Goal: Task Accomplishment & Management: Manage account settings

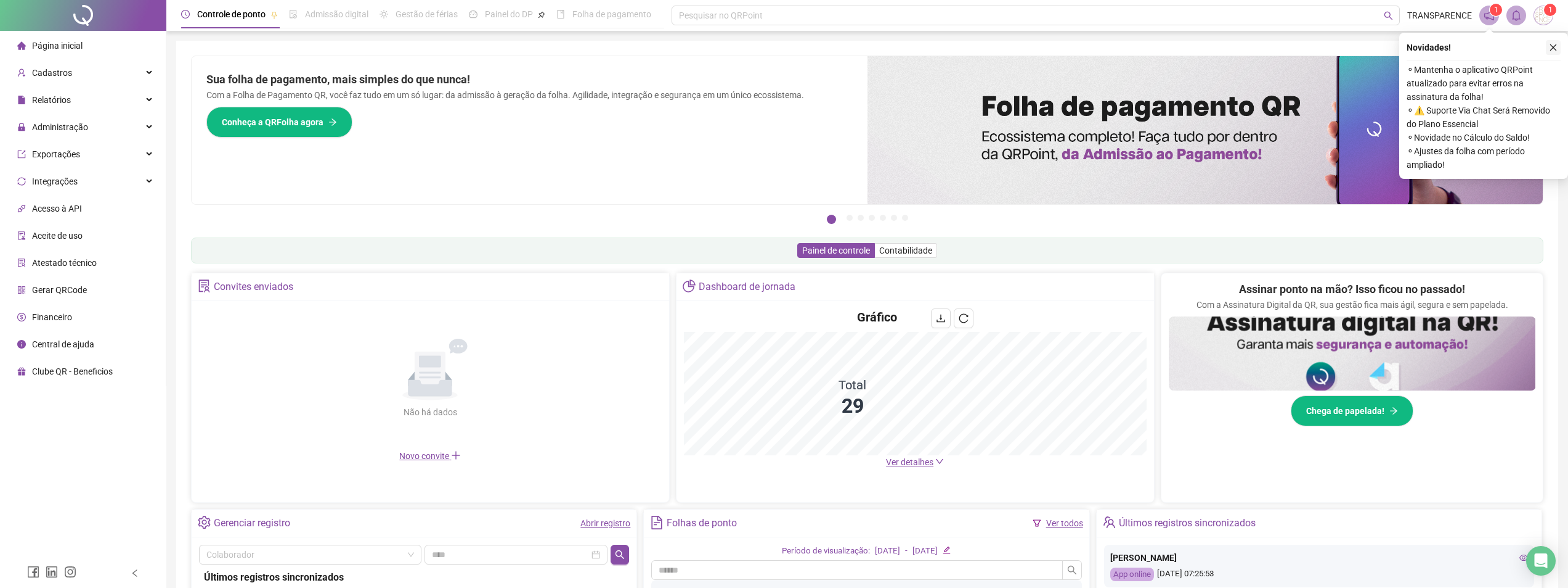
click at [1557, 45] on button "button" at bounding box center [1553, 47] width 15 height 15
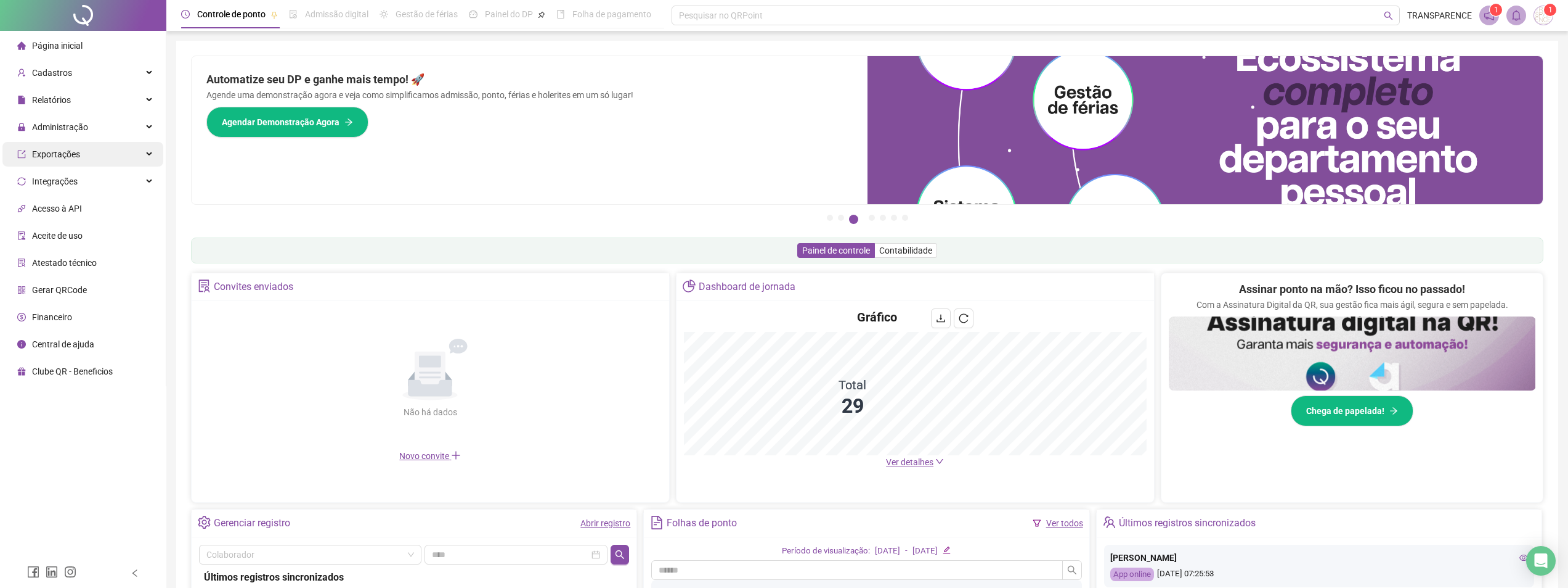
drag, startPoint x: 122, startPoint y: 127, endPoint x: 139, endPoint y: 147, distance: 26.2
click at [122, 127] on div "Administração" at bounding box center [84, 127] width 161 height 25
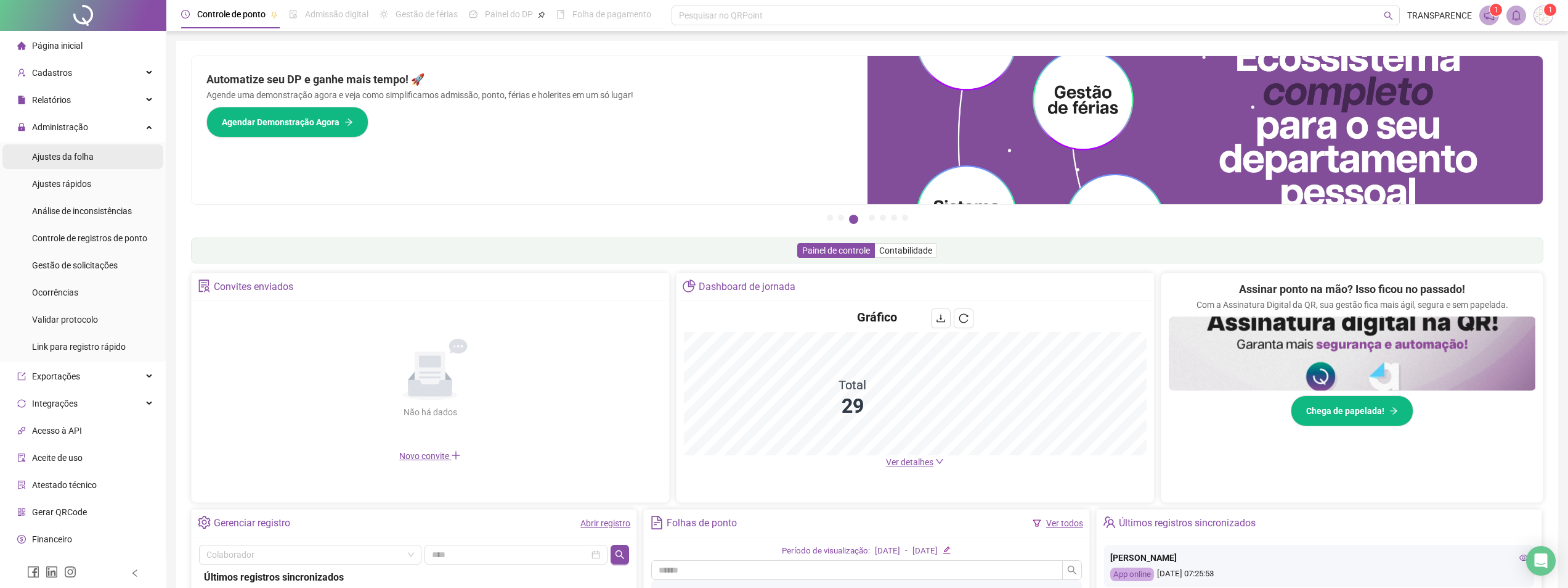
click at [126, 162] on li "Ajustes da folha" at bounding box center [84, 156] width 161 height 25
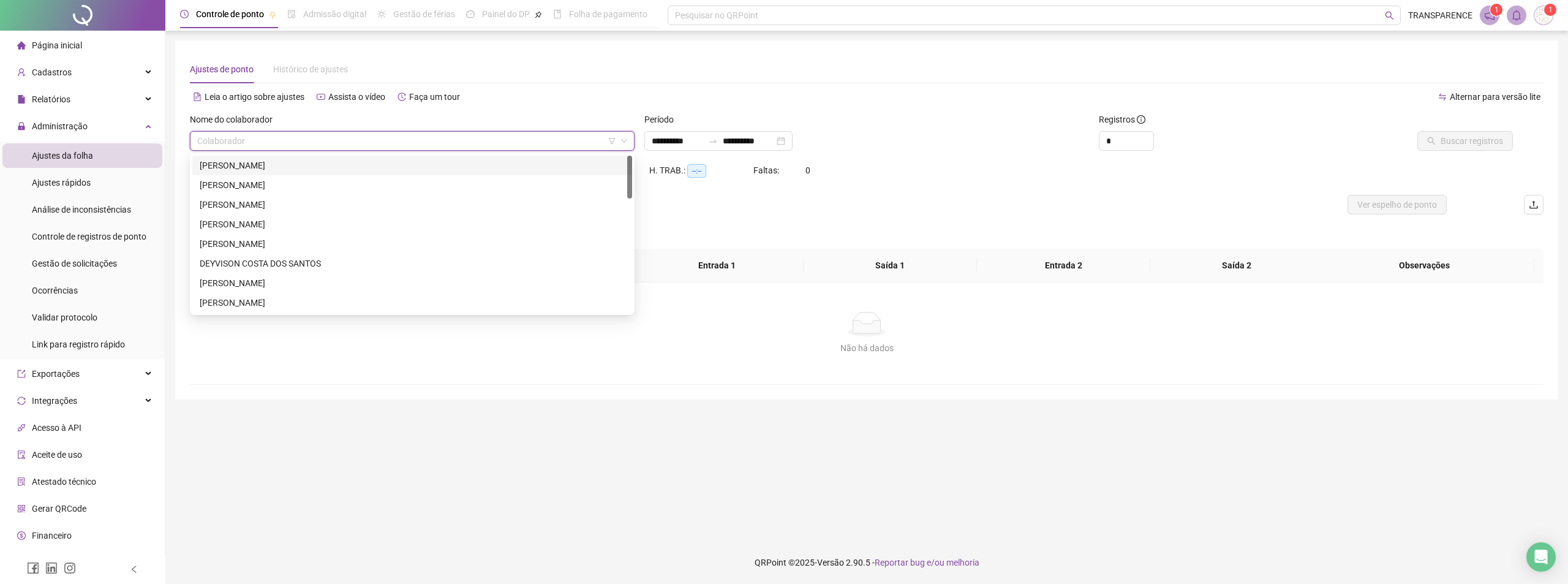
drag, startPoint x: 374, startPoint y: 137, endPoint x: 364, endPoint y: 131, distance: 11.7
click at [372, 136] on input "search" at bounding box center [406, 141] width 419 height 19
click at [349, 164] on div "[PERSON_NAME]" at bounding box center [411, 165] width 425 height 14
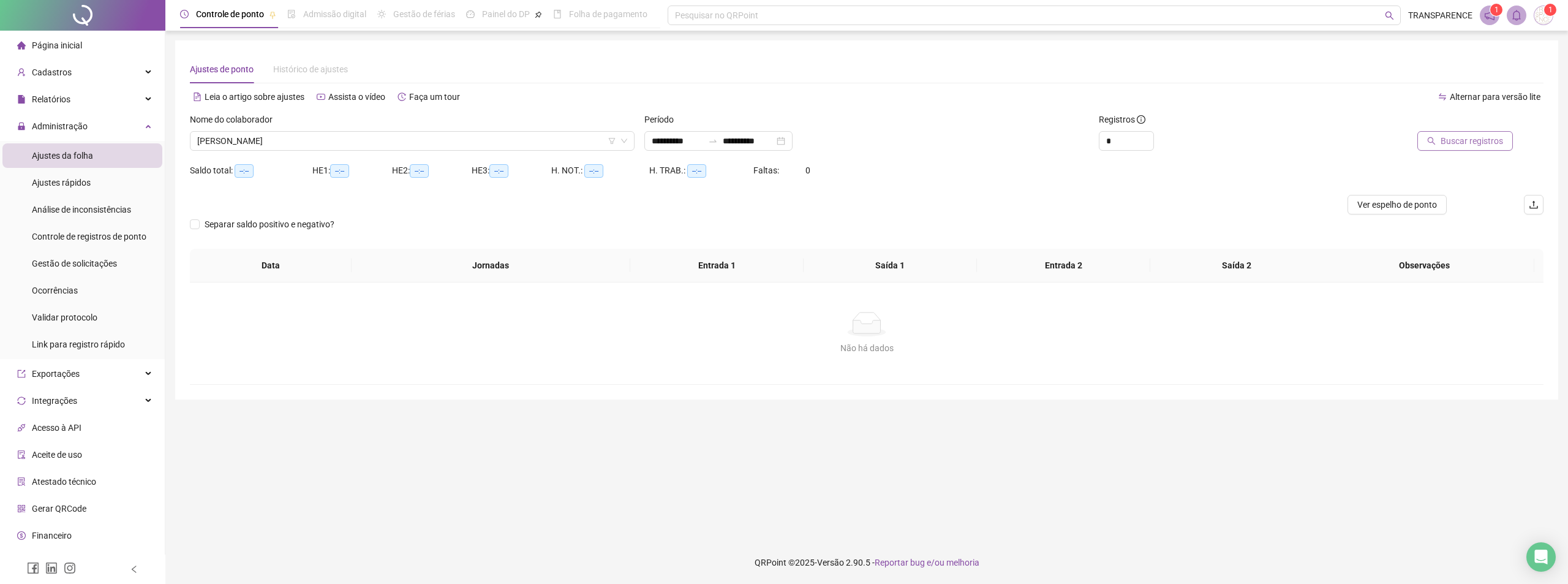
click at [1474, 146] on span "Buscar registros" at bounding box center [1471, 141] width 62 height 14
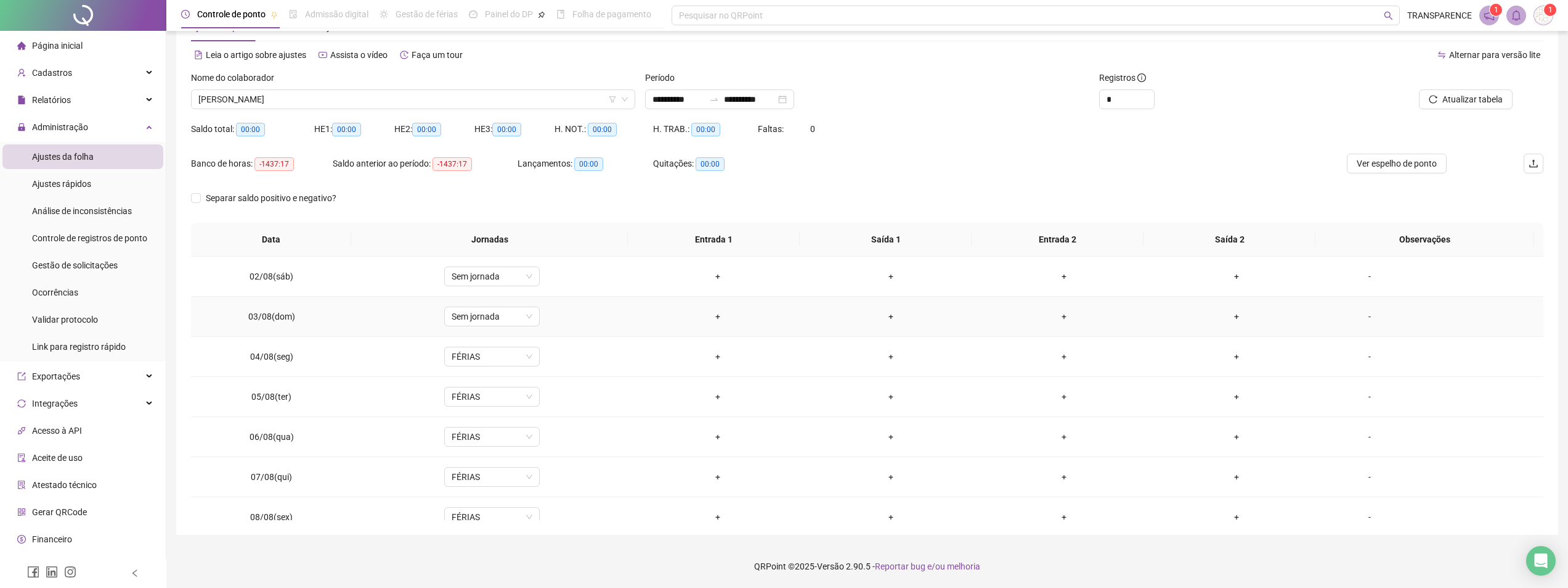
scroll to position [62, 0]
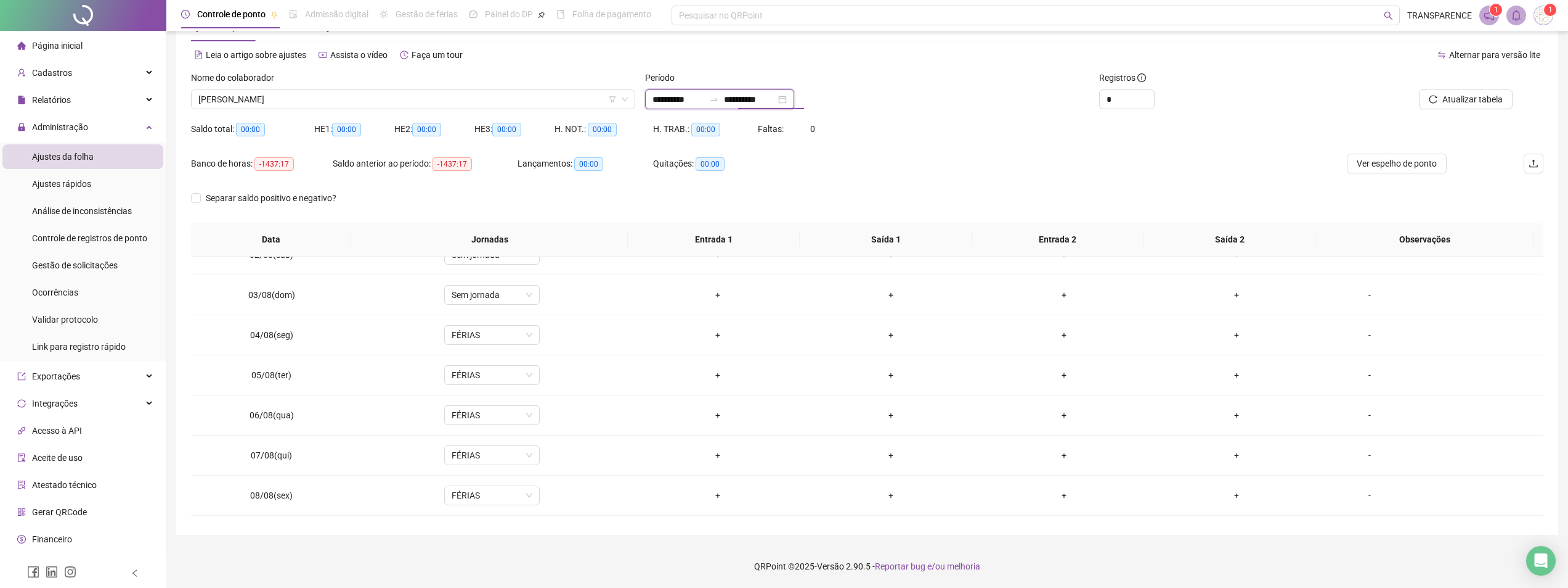
click at [762, 101] on input "**********" at bounding box center [750, 99] width 52 height 14
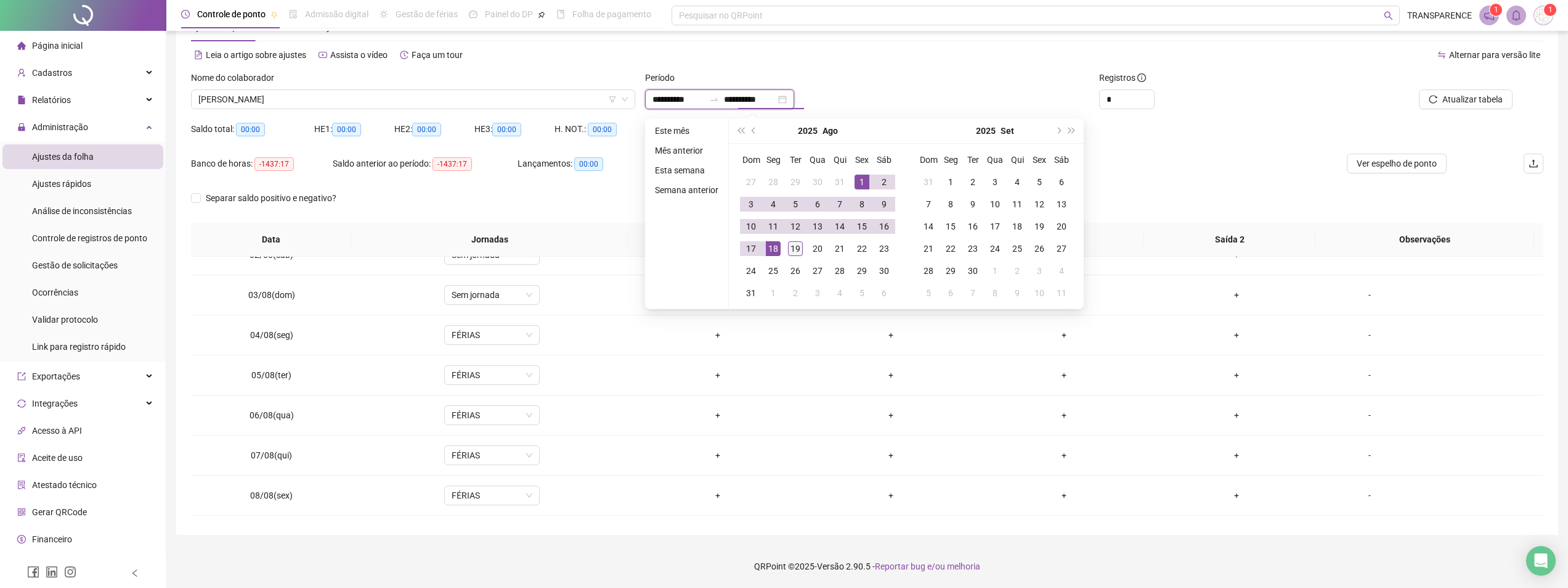
type input "**********"
click at [794, 254] on div "19" at bounding box center [795, 248] width 15 height 15
type input "**********"
click at [859, 187] on div "1" at bounding box center [862, 181] width 15 height 15
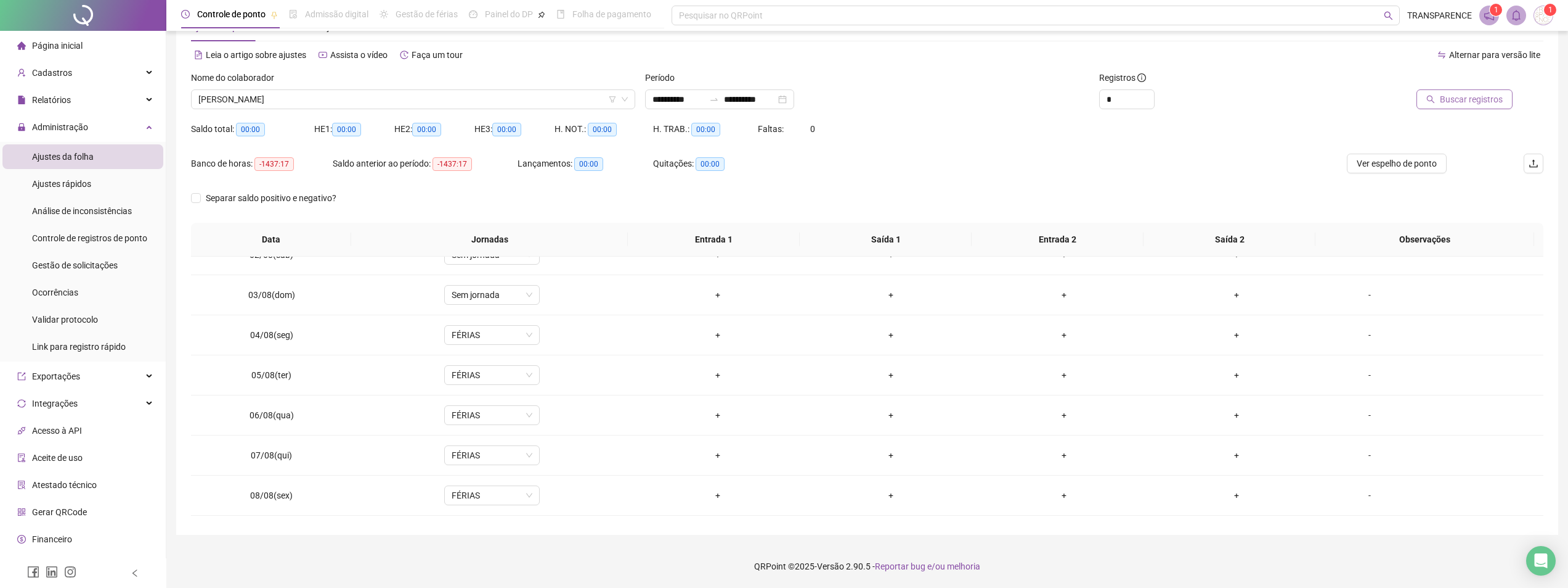
click at [1457, 98] on span "Buscar registros" at bounding box center [1472, 99] width 63 height 14
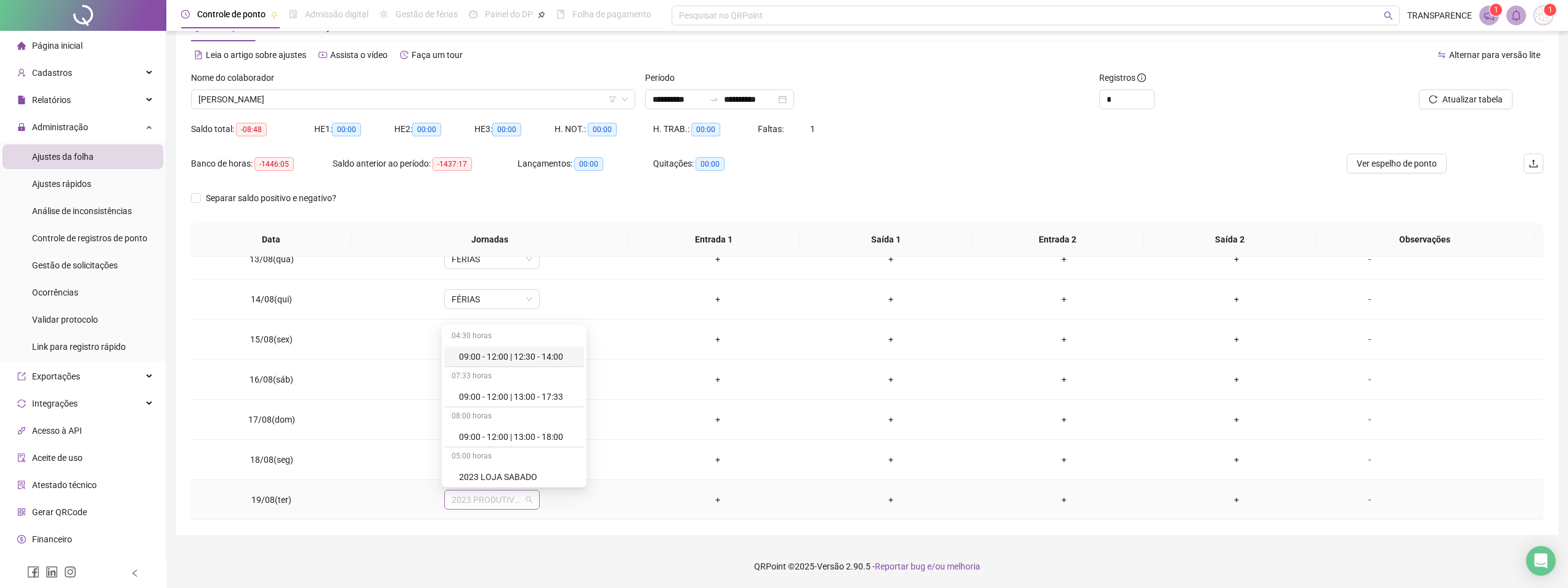
click at [526, 498] on span "2023 PRODUTIVOS" at bounding box center [492, 500] width 81 height 19
click at [527, 411] on div "Férias" at bounding box center [518, 409] width 118 height 14
click at [547, 466] on span "Sim" at bounding box center [548, 467] width 14 height 14
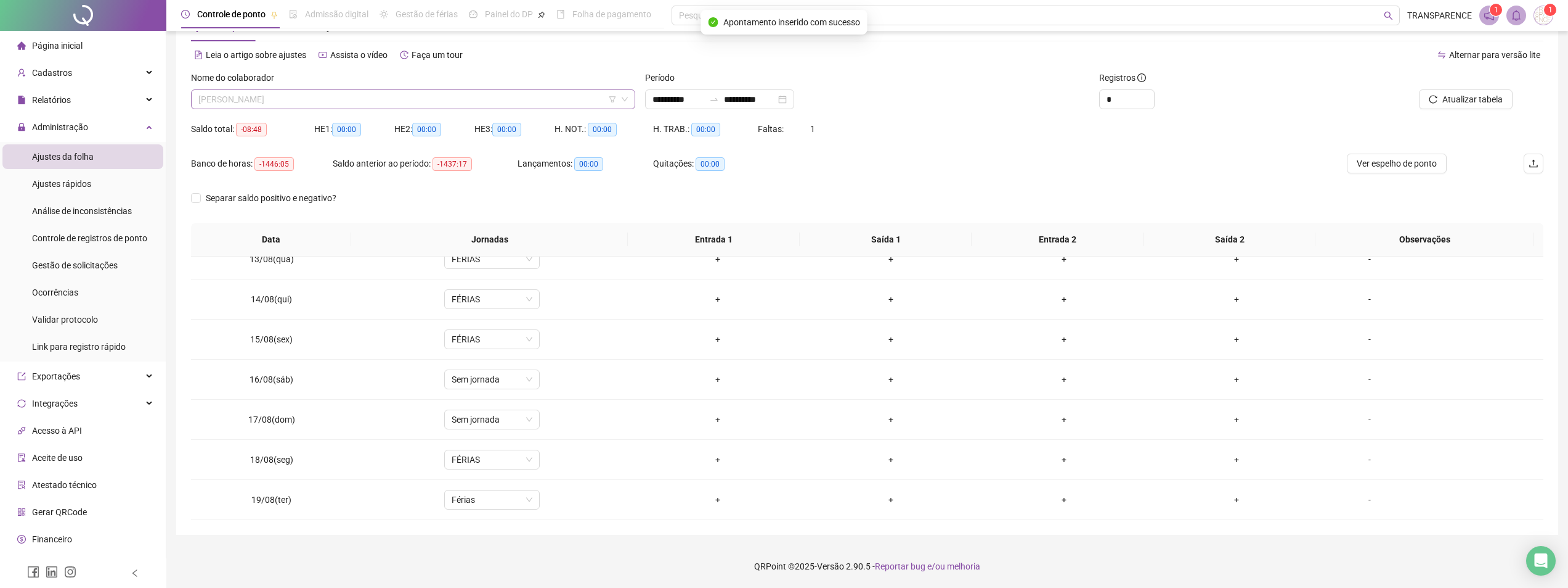
click at [577, 99] on span "[PERSON_NAME]" at bounding box center [413, 99] width 429 height 19
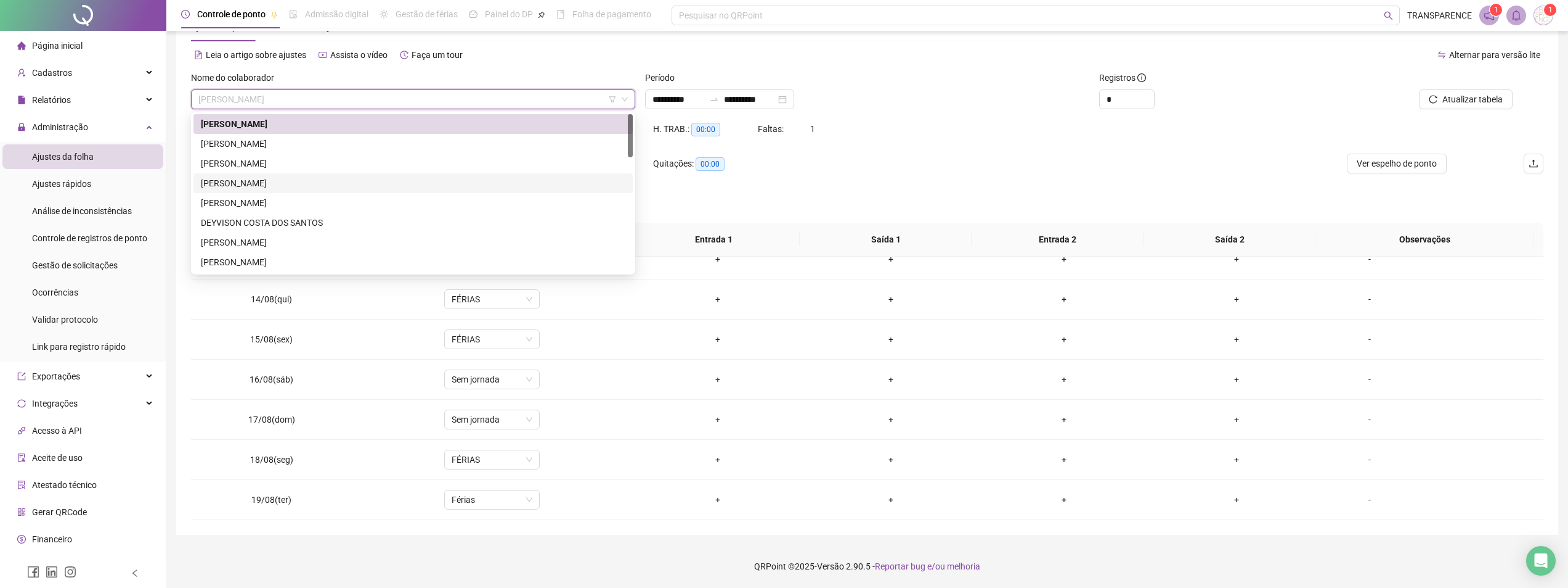
click at [476, 178] on div "[PERSON_NAME]" at bounding box center [413, 183] width 424 height 14
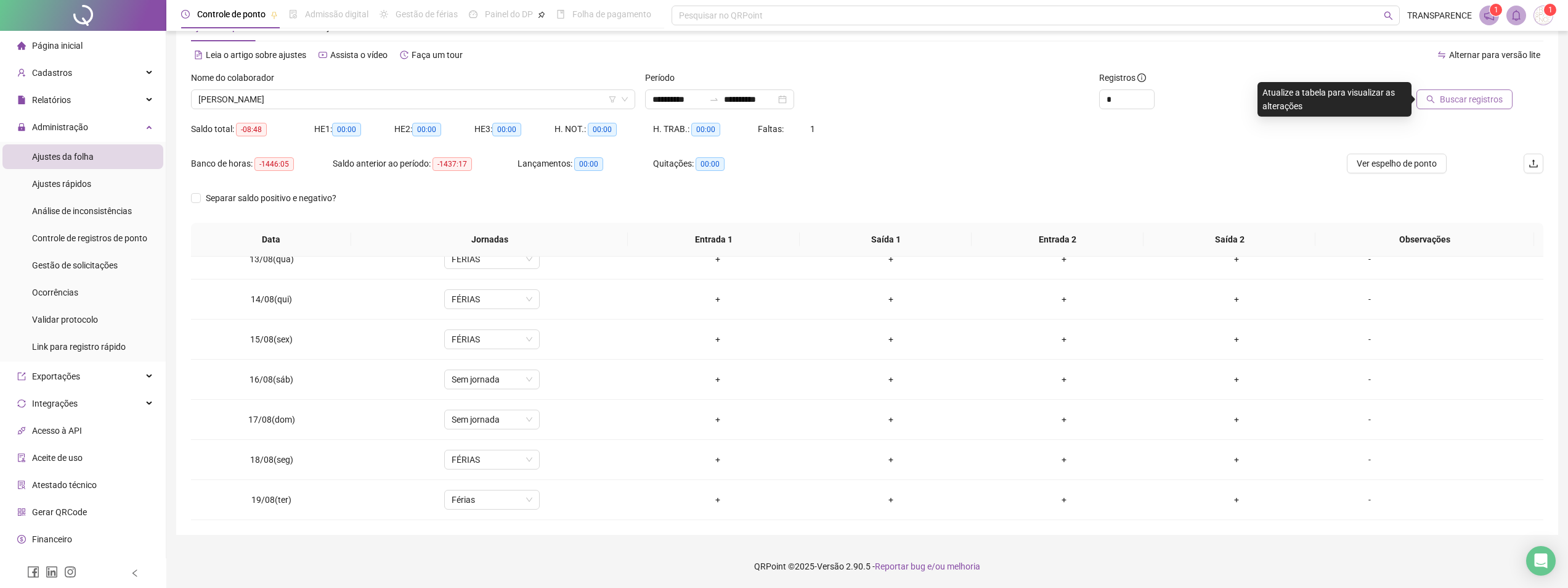
click at [1459, 100] on span "Buscar registros" at bounding box center [1472, 99] width 63 height 14
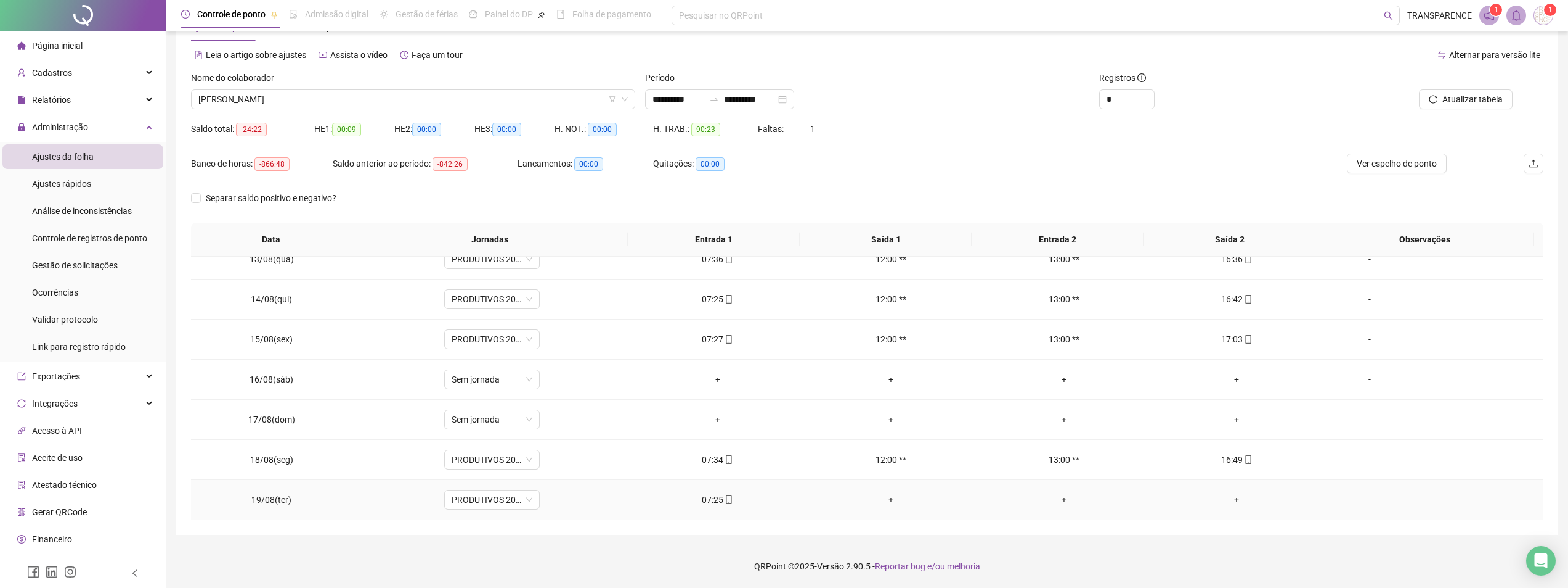
click at [718, 503] on div "07:25" at bounding box center [717, 500] width 153 height 14
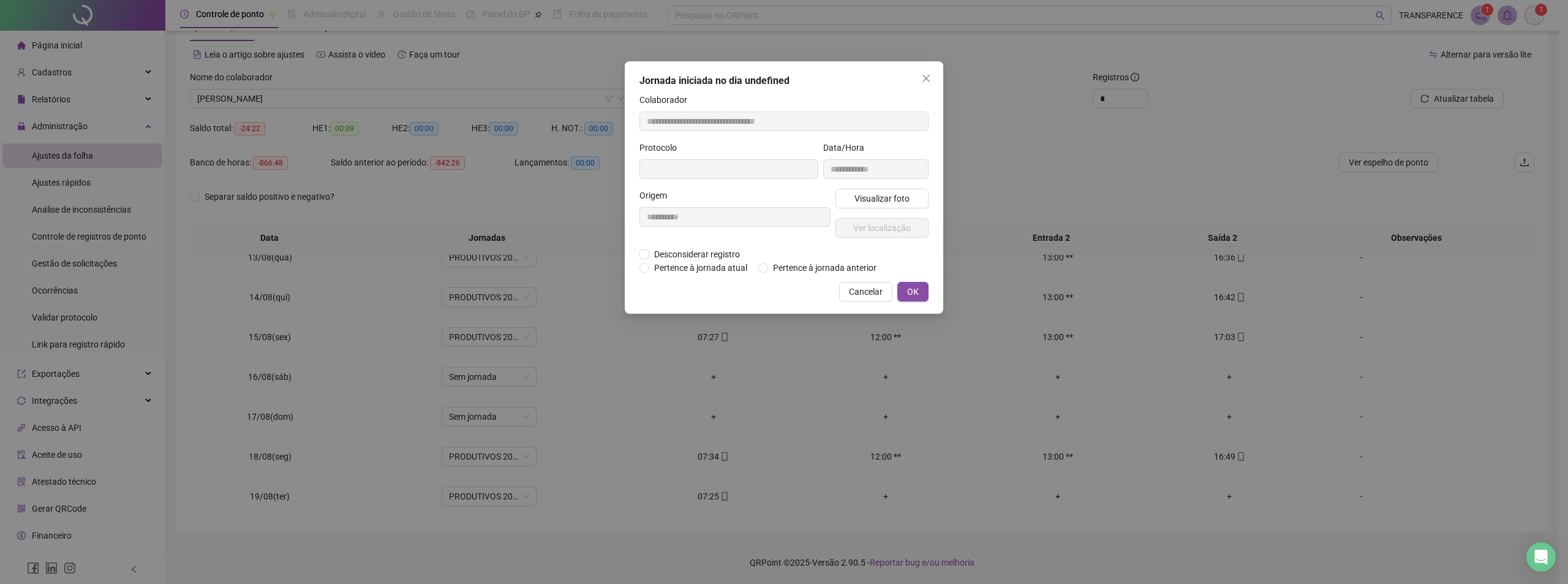
type input "**********"
click at [896, 194] on span "Visualizar foto" at bounding box center [882, 200] width 55 height 14
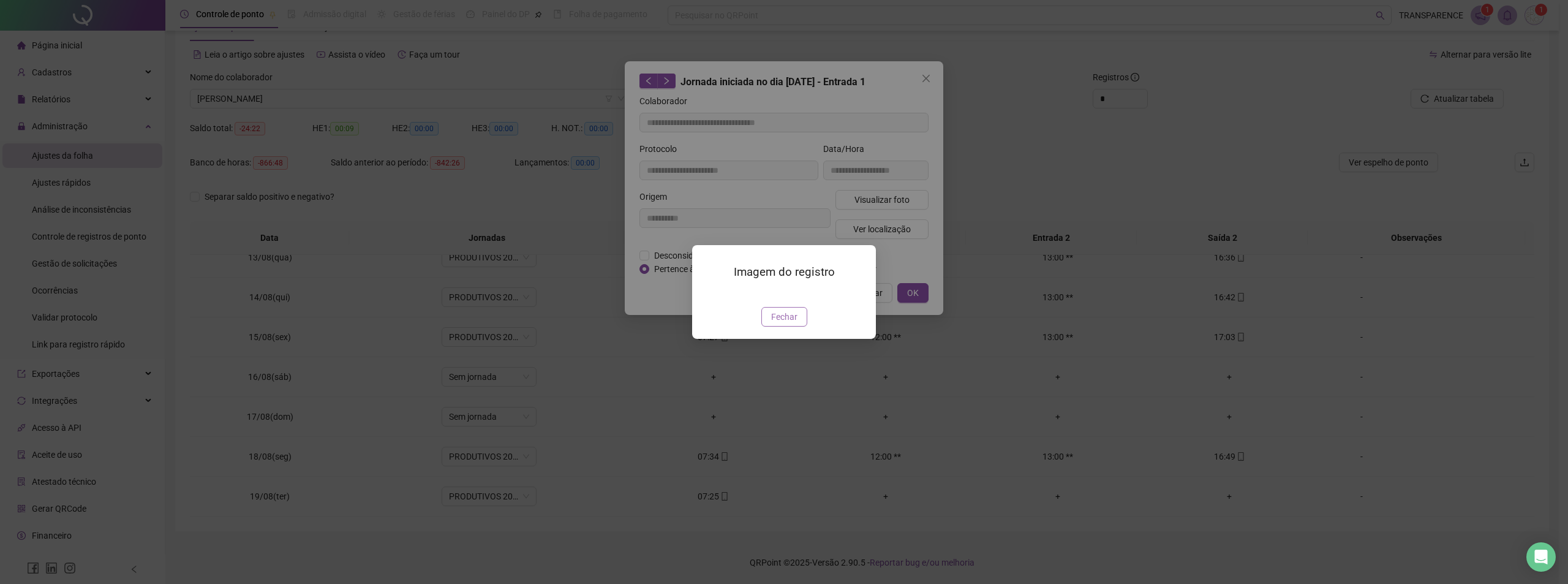
drag, startPoint x: 782, startPoint y: 389, endPoint x: 833, endPoint y: 334, distance: 75.0
click at [784, 323] on span "Fechar" at bounding box center [784, 316] width 26 height 14
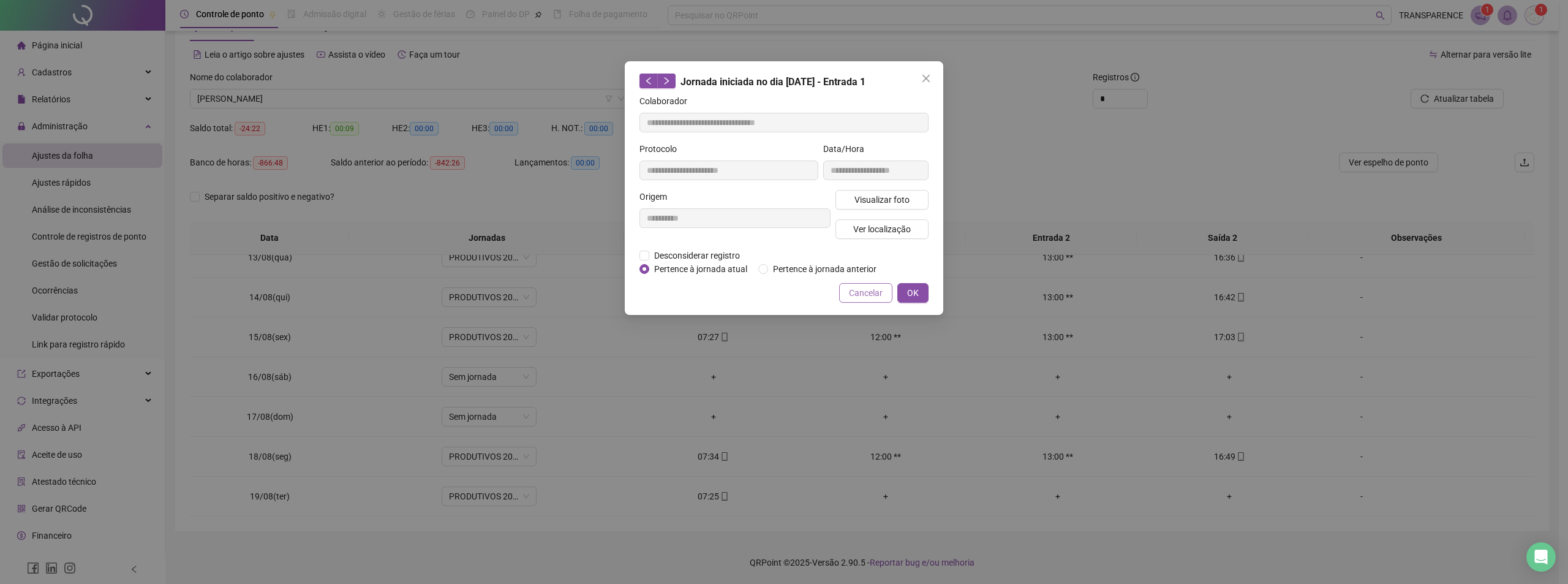
click at [856, 294] on span "Cancelar" at bounding box center [865, 293] width 33 height 14
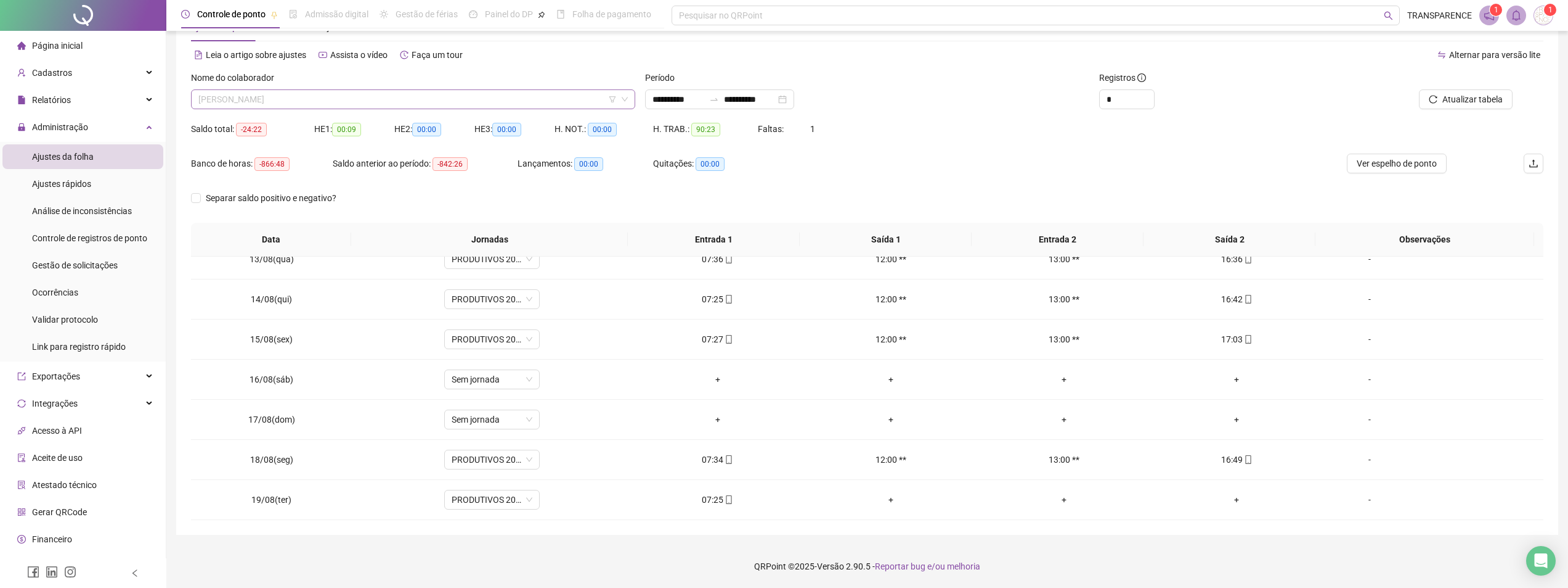
click at [463, 101] on span "[PERSON_NAME]" at bounding box center [413, 99] width 429 height 19
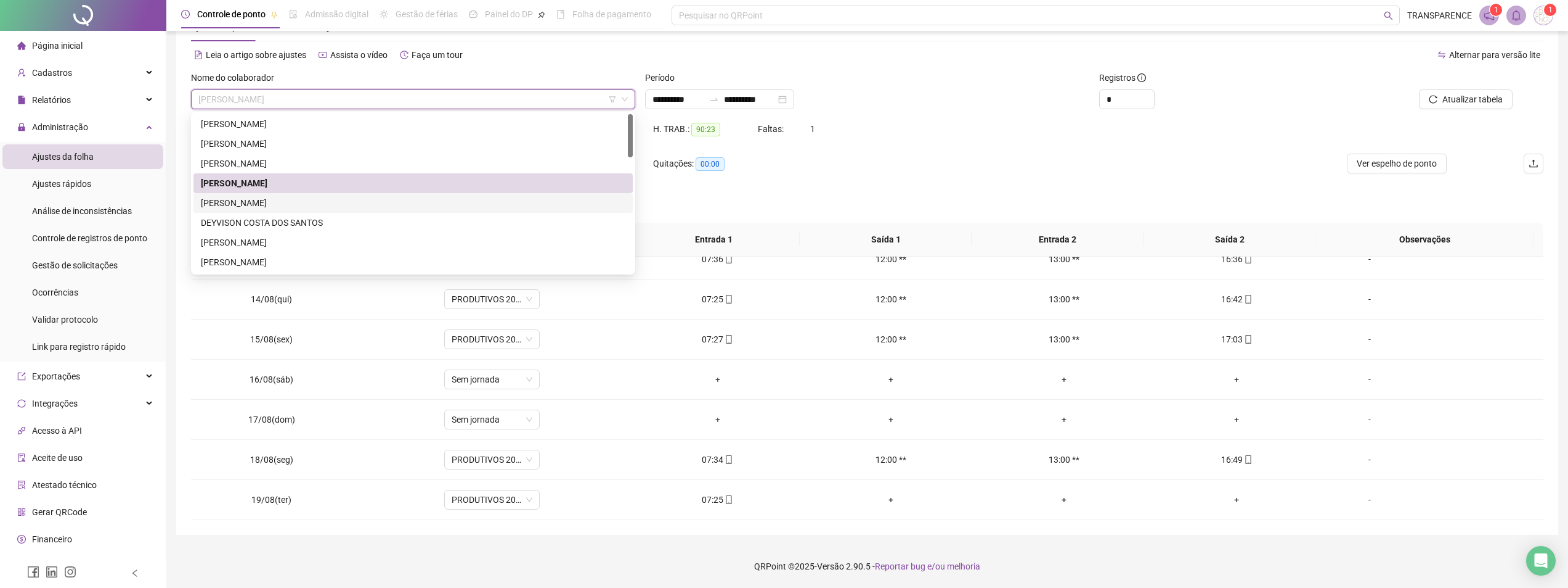
click at [413, 202] on div "[PERSON_NAME]" at bounding box center [413, 203] width 424 height 14
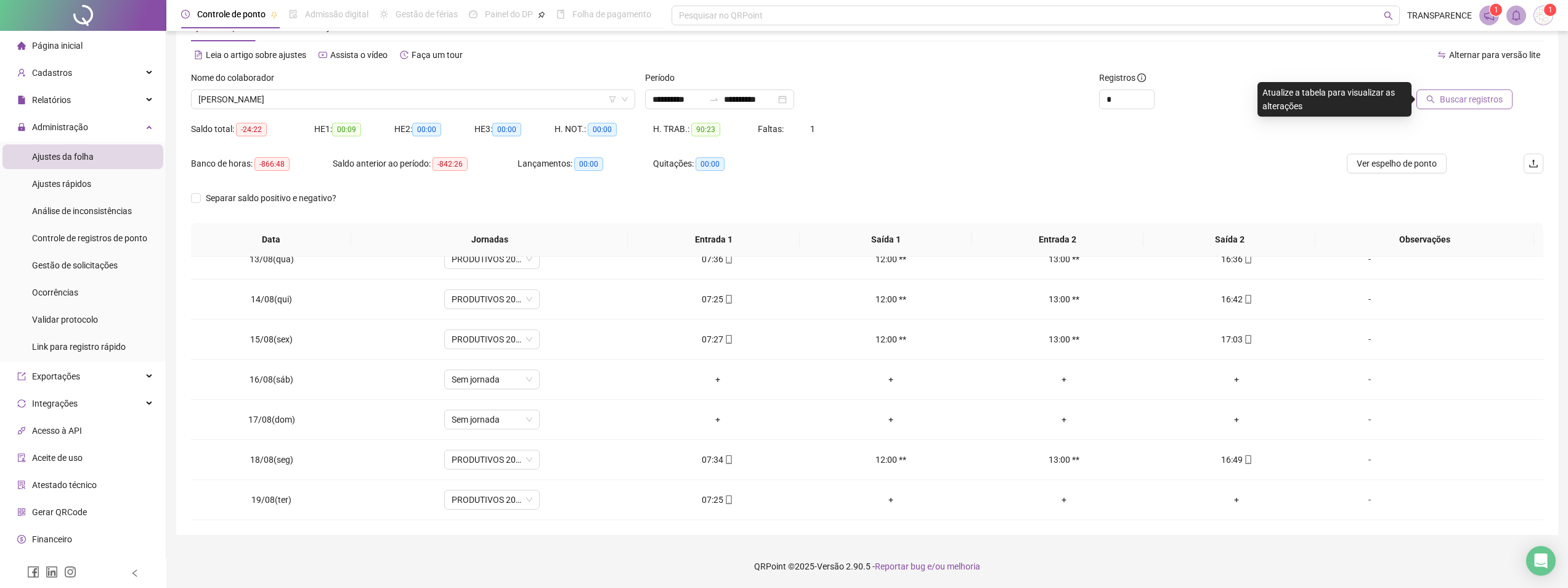
click at [1482, 100] on span "Buscar registros" at bounding box center [1472, 99] width 63 height 14
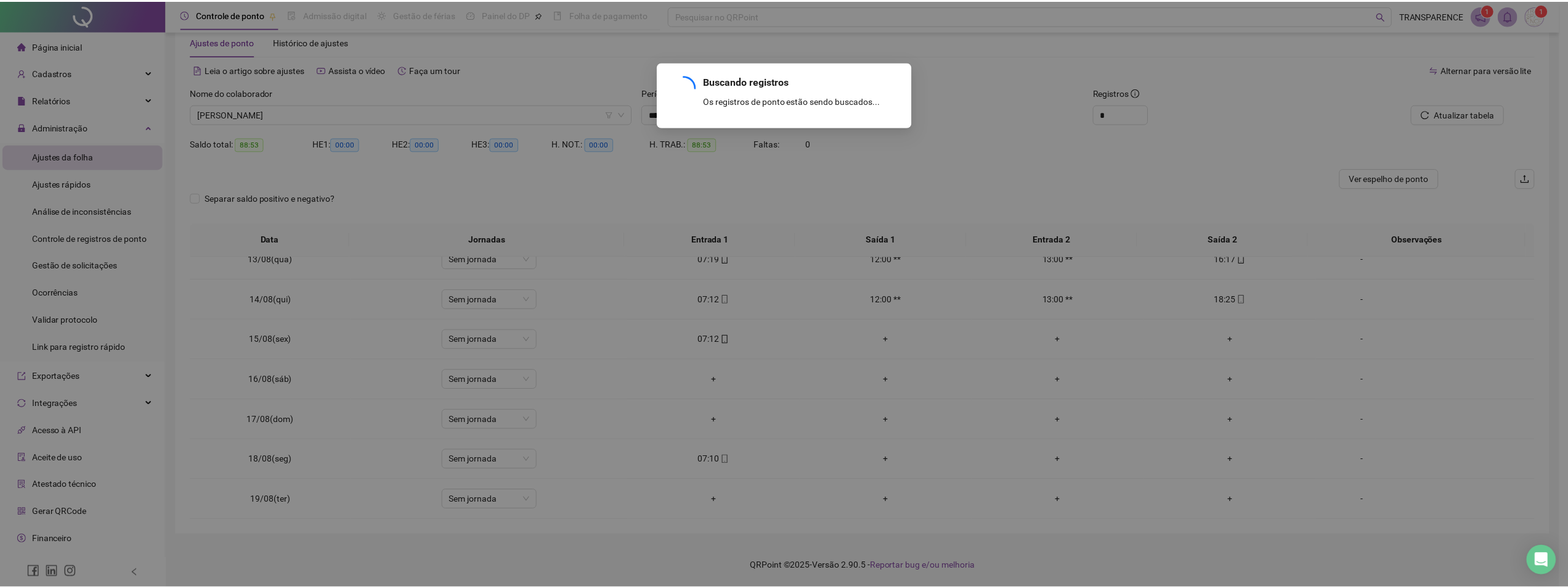
scroll to position [28, 0]
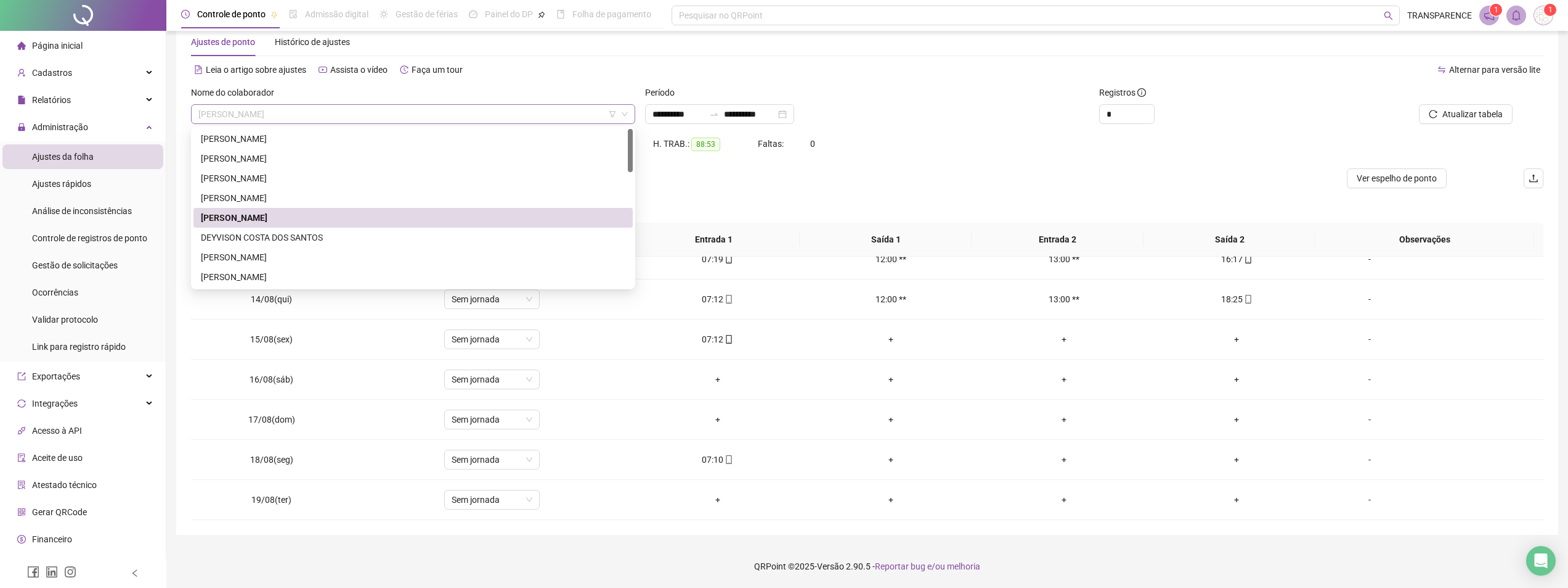
click at [547, 122] on span "[PERSON_NAME]" at bounding box center [413, 114] width 429 height 19
click at [446, 236] on div "DEYVISON COSTA DOS SANTOS" at bounding box center [413, 238] width 424 height 14
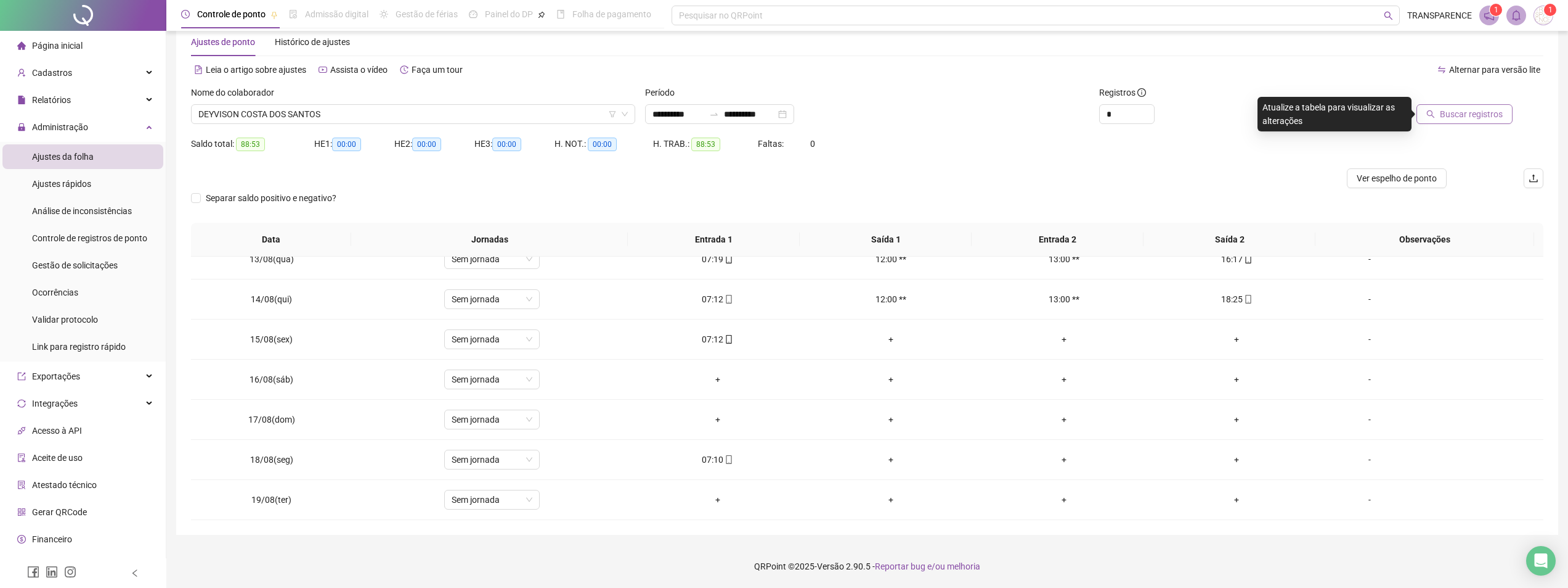
click at [1478, 115] on span "Buscar registros" at bounding box center [1472, 114] width 63 height 14
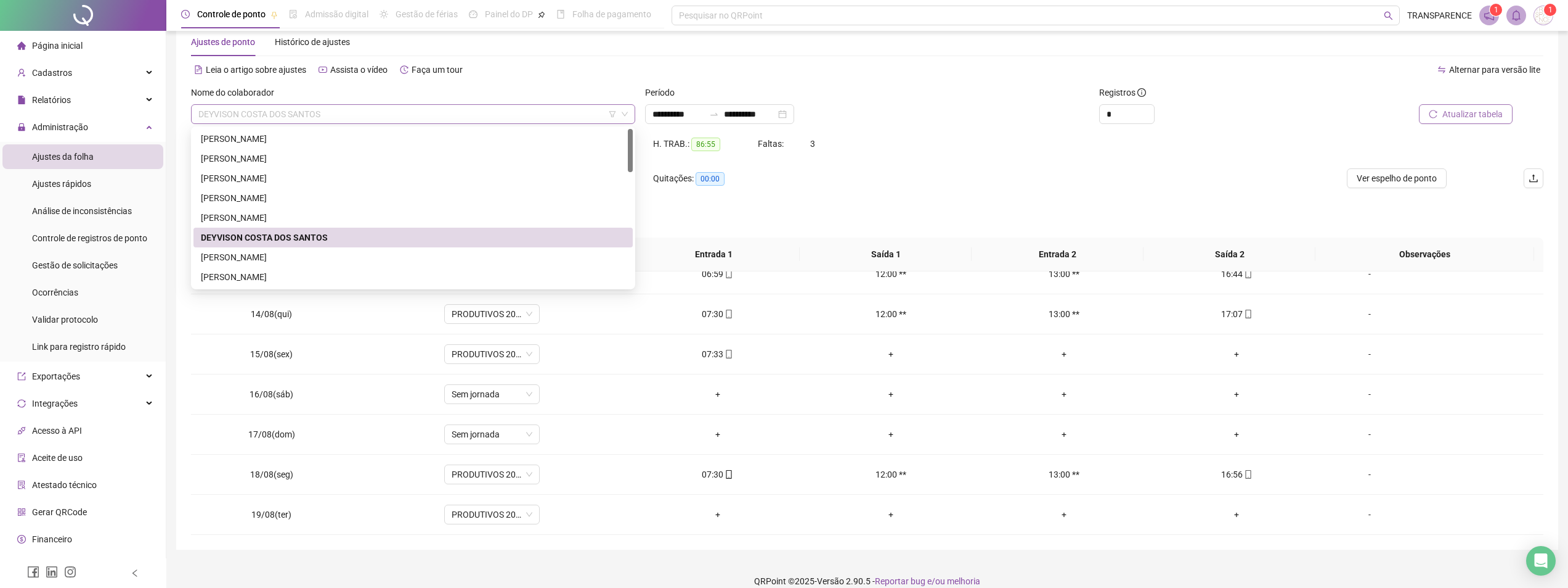
click at [544, 107] on span "DEYVISON COSTA DOS SANTOS" at bounding box center [413, 114] width 429 height 19
click at [438, 253] on div "[PERSON_NAME]" at bounding box center [413, 258] width 424 height 14
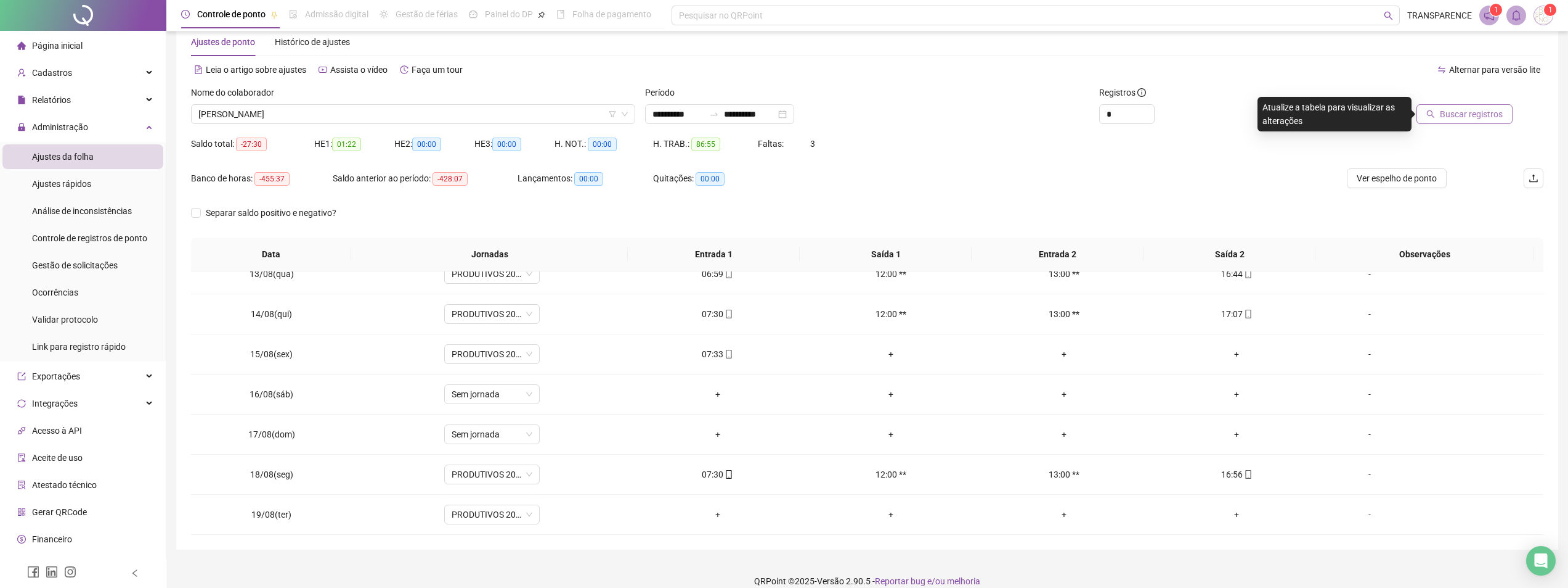
click at [1475, 116] on span "Buscar registros" at bounding box center [1472, 114] width 63 height 14
click at [588, 117] on span "[PERSON_NAME]" at bounding box center [413, 114] width 429 height 19
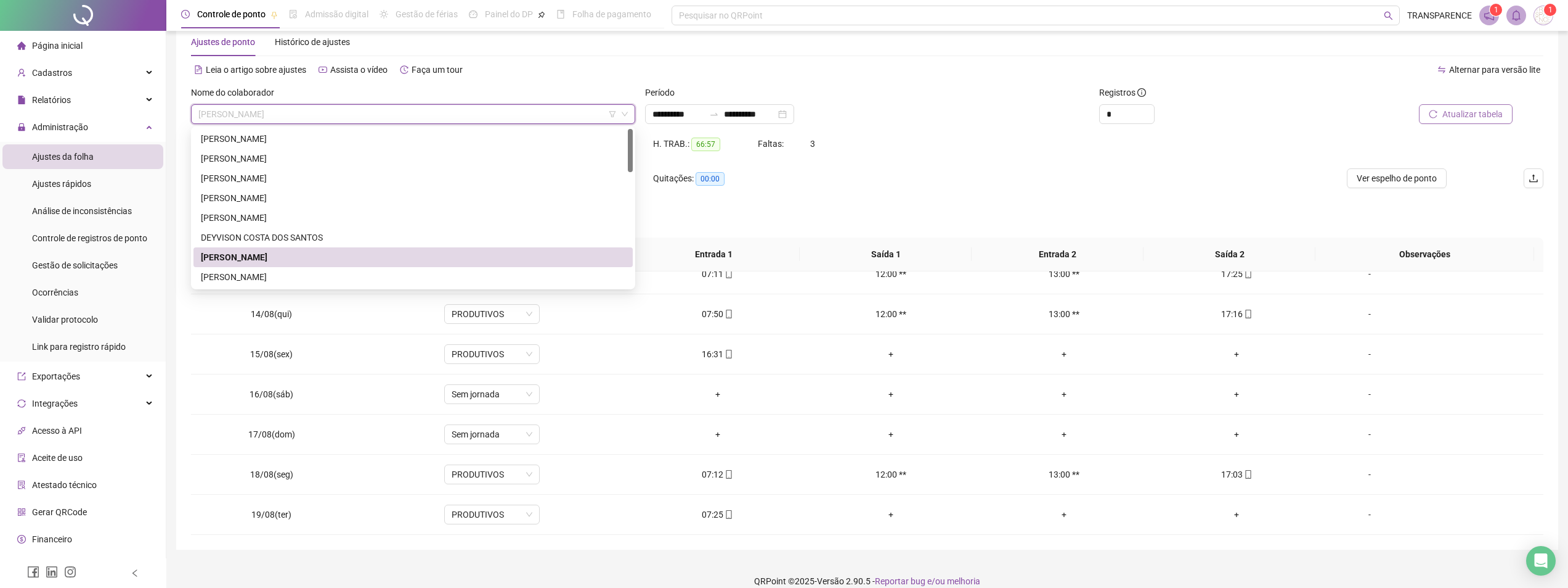
click at [980, 93] on div "Período" at bounding box center [868, 94] width 444 height 19
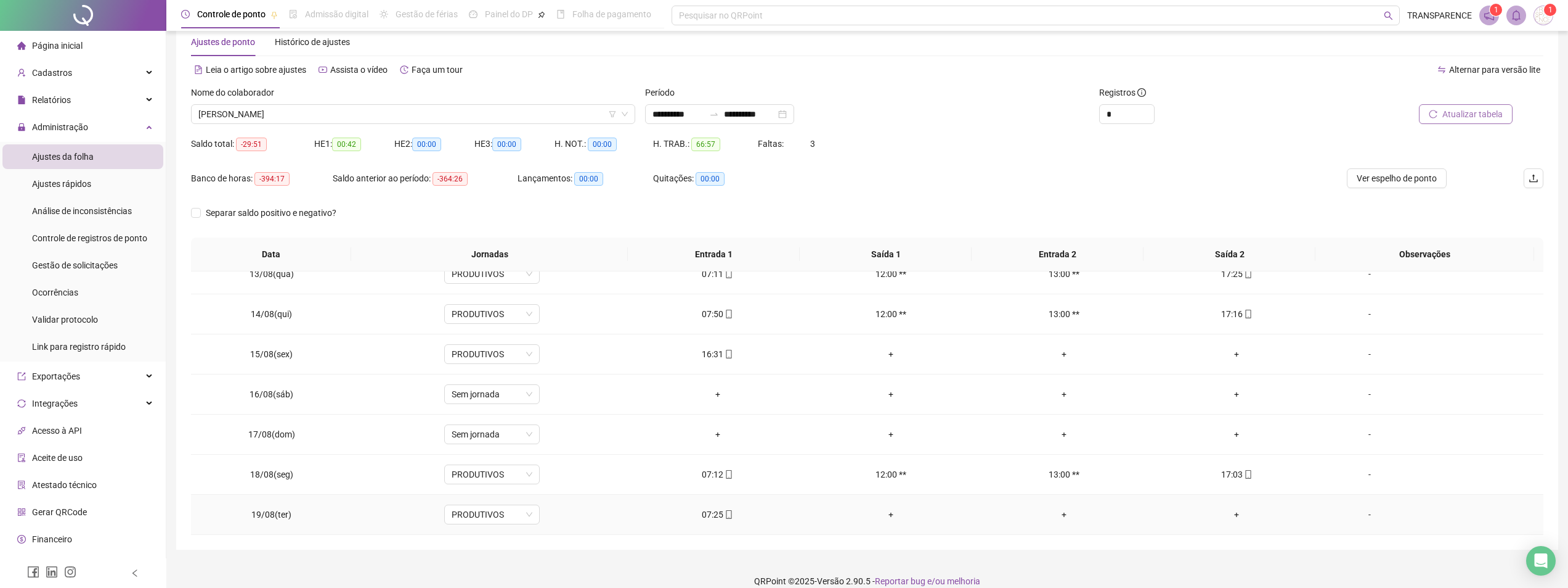
click at [708, 514] on div "07:25" at bounding box center [717, 514] width 153 height 14
type input "**********"
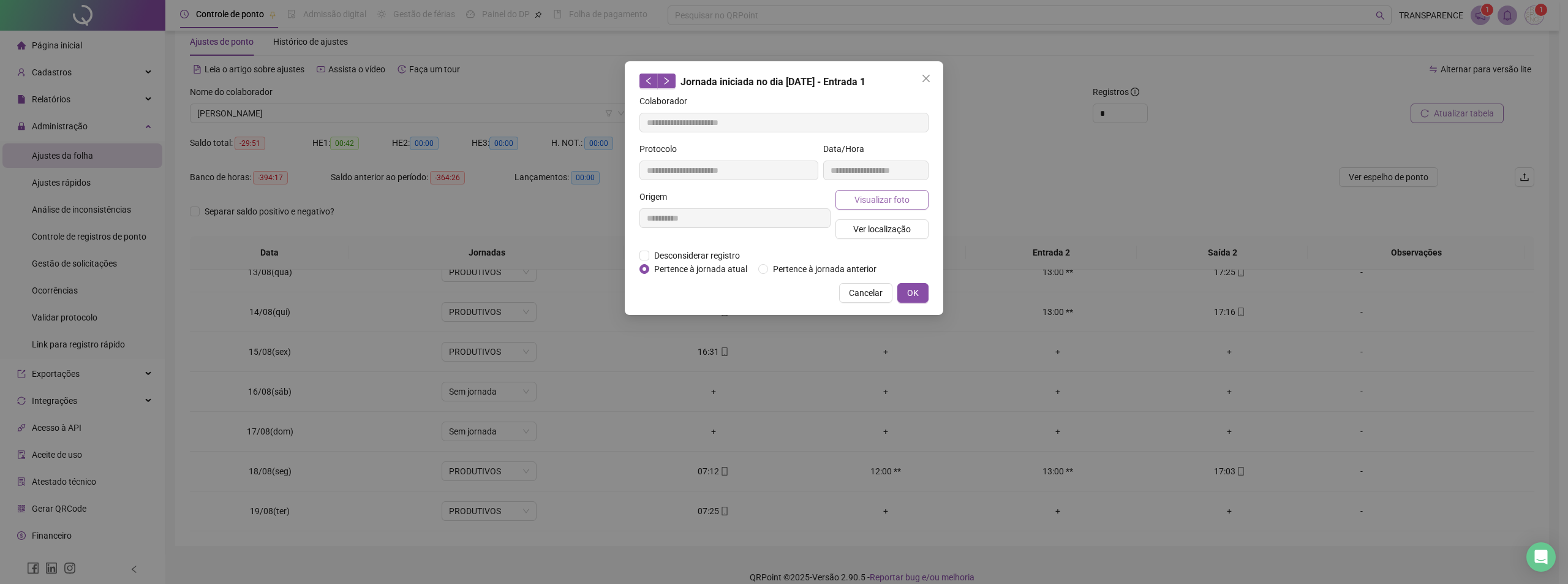
click at [880, 202] on span "Visualizar foto" at bounding box center [882, 200] width 55 height 14
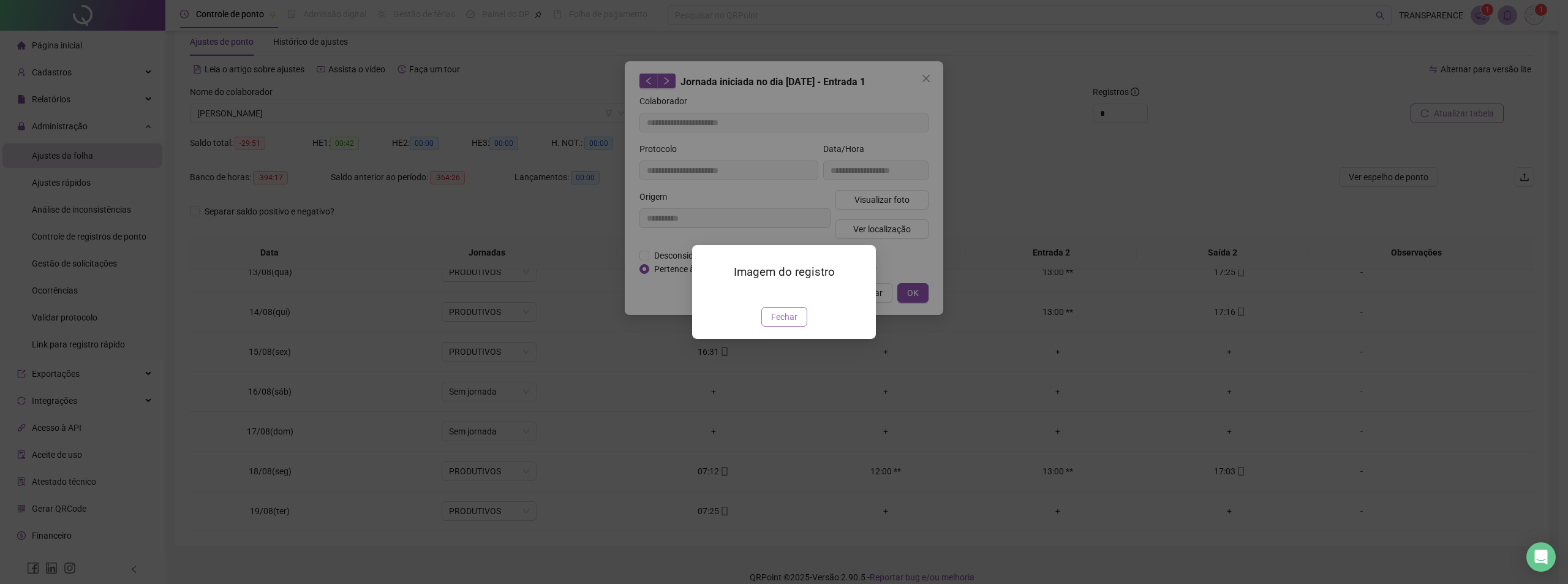
click at [775, 323] on span "Fechar" at bounding box center [784, 316] width 26 height 14
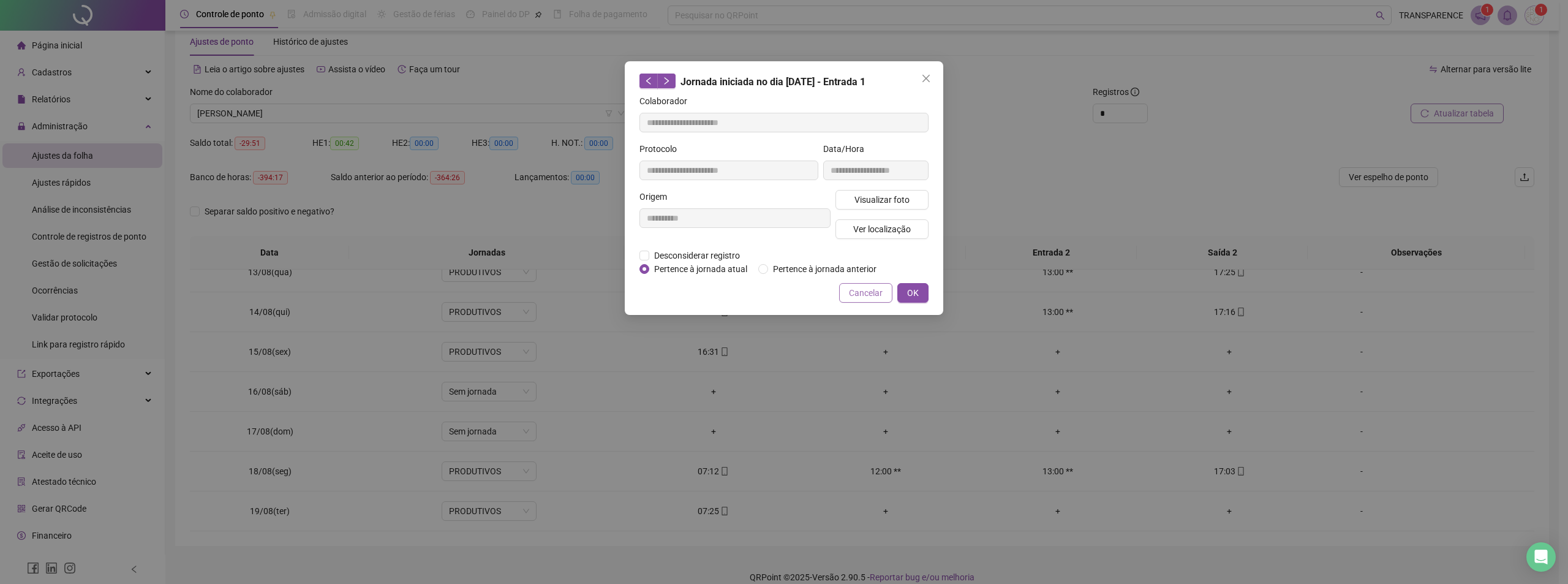
click at [870, 292] on span "Cancelar" at bounding box center [865, 293] width 33 height 14
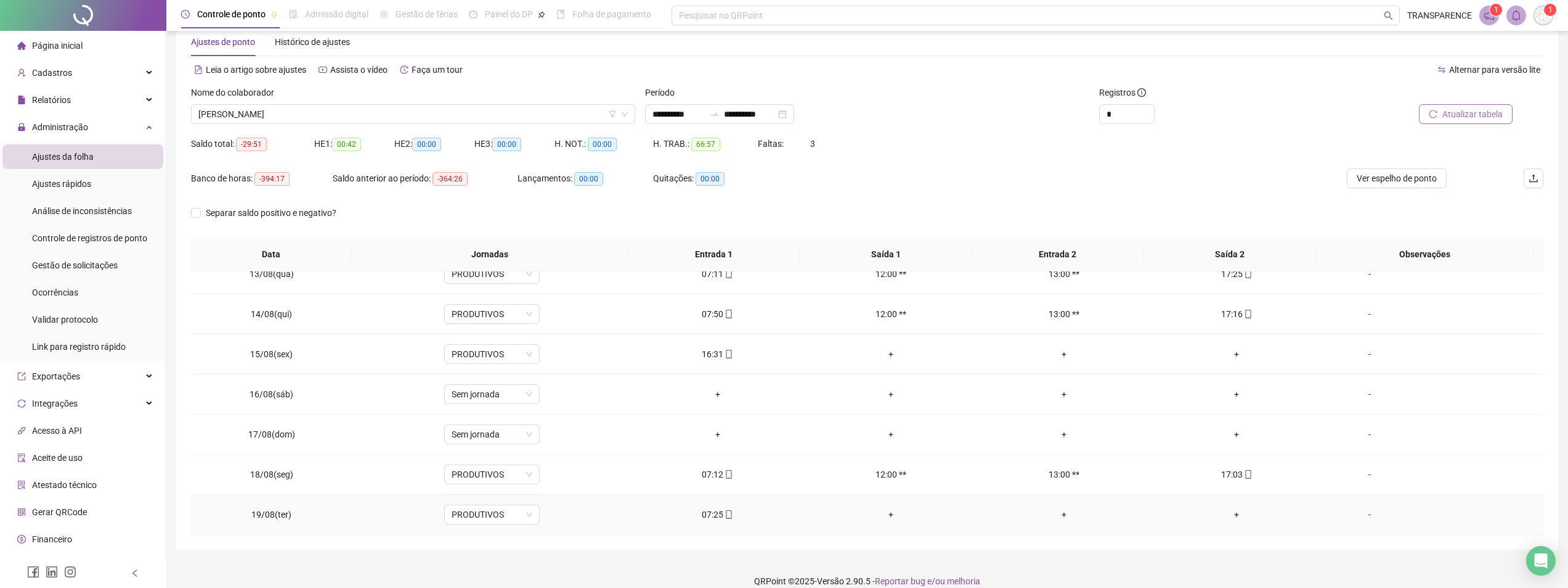
click at [718, 518] on div "07:25" at bounding box center [717, 514] width 153 height 14
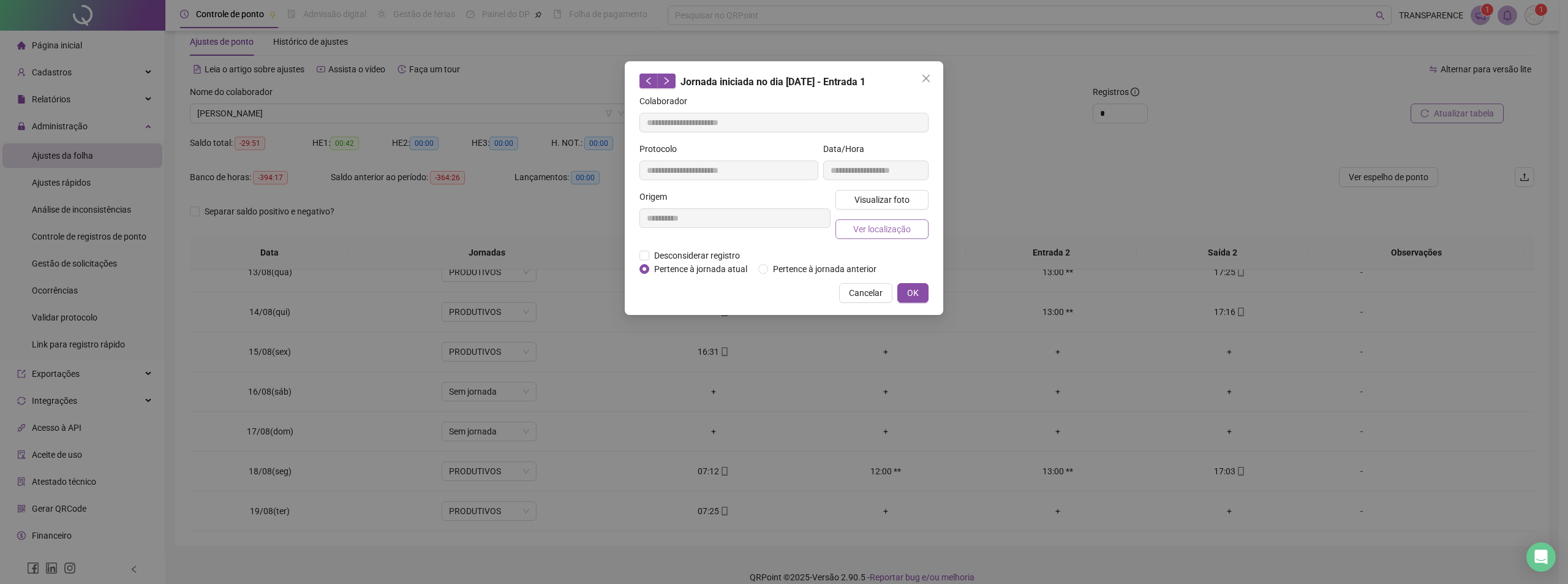
click at [881, 229] on span "Ver localização" at bounding box center [882, 229] width 58 height 14
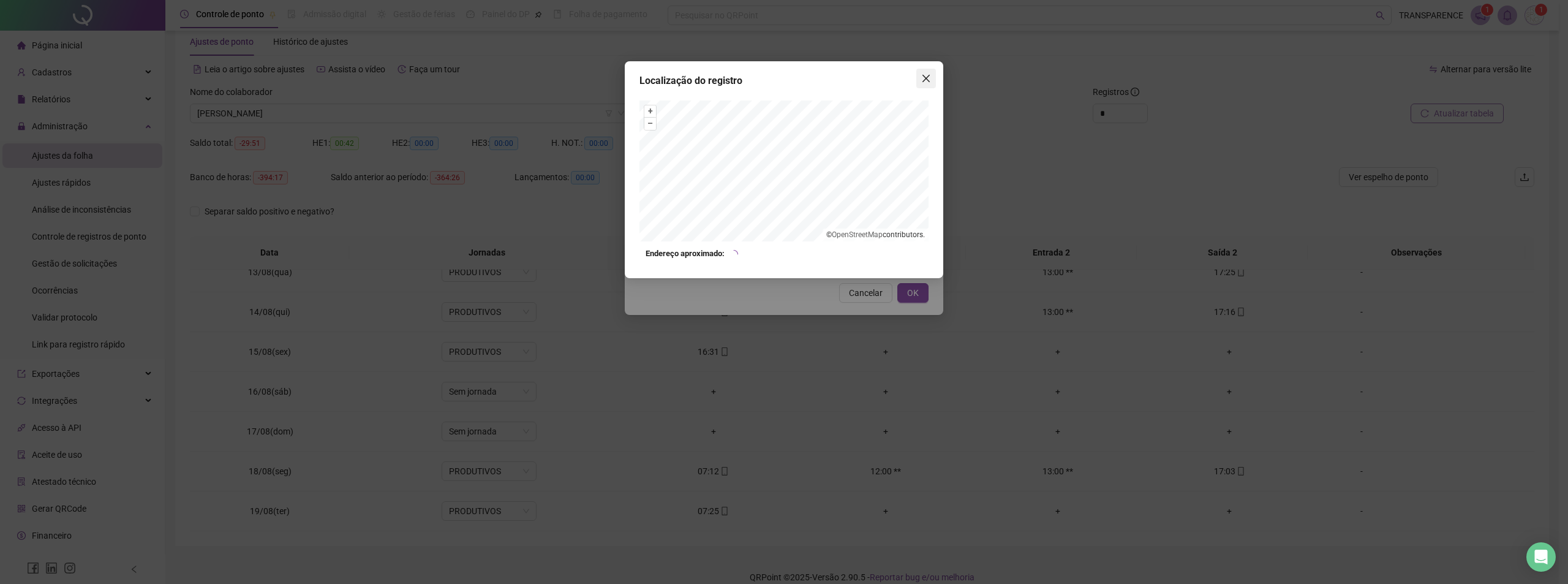
click at [925, 78] on icon "close" at bounding box center [926, 78] width 10 height 10
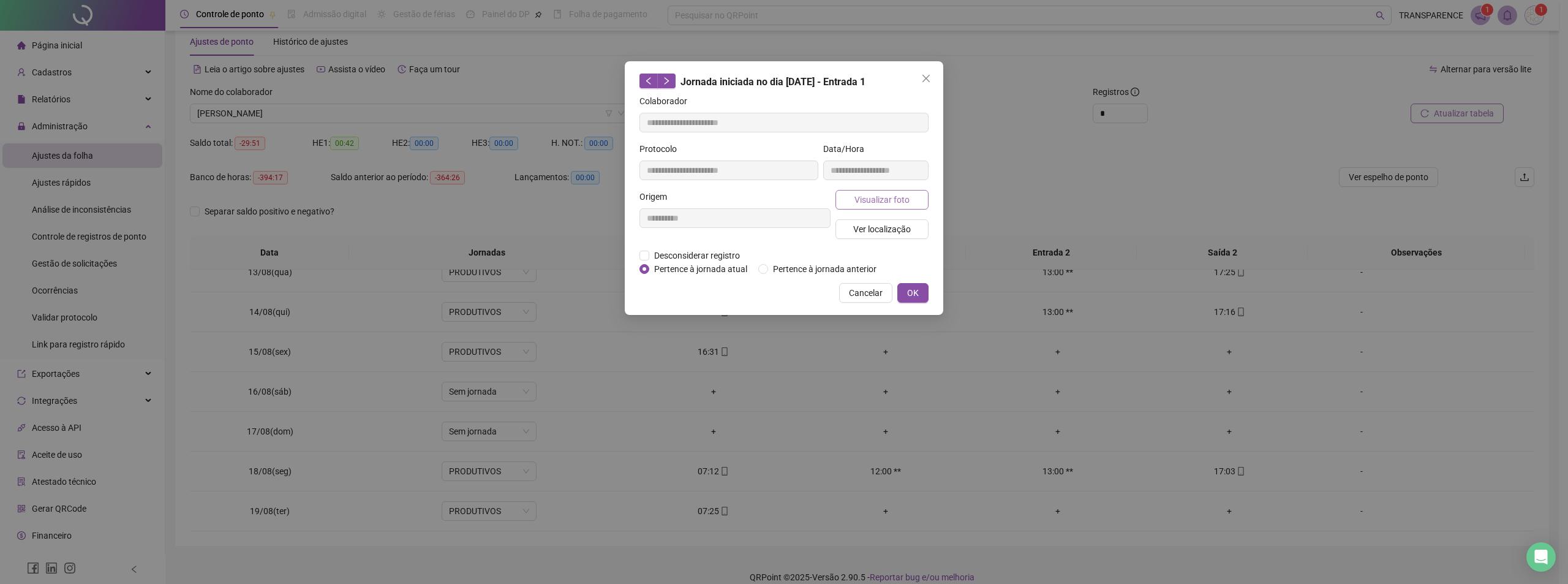
click at [911, 203] on button "Visualizar foto" at bounding box center [881, 199] width 93 height 20
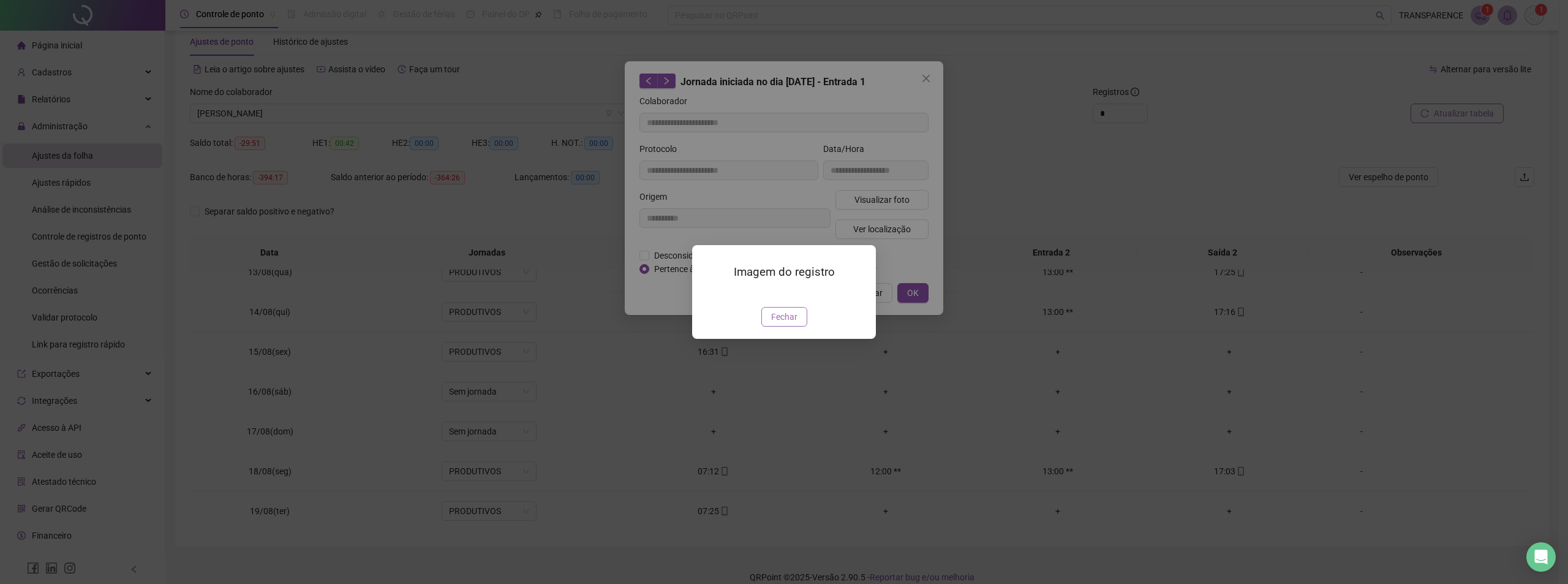
click at [784, 323] on span "Fechar" at bounding box center [784, 316] width 26 height 14
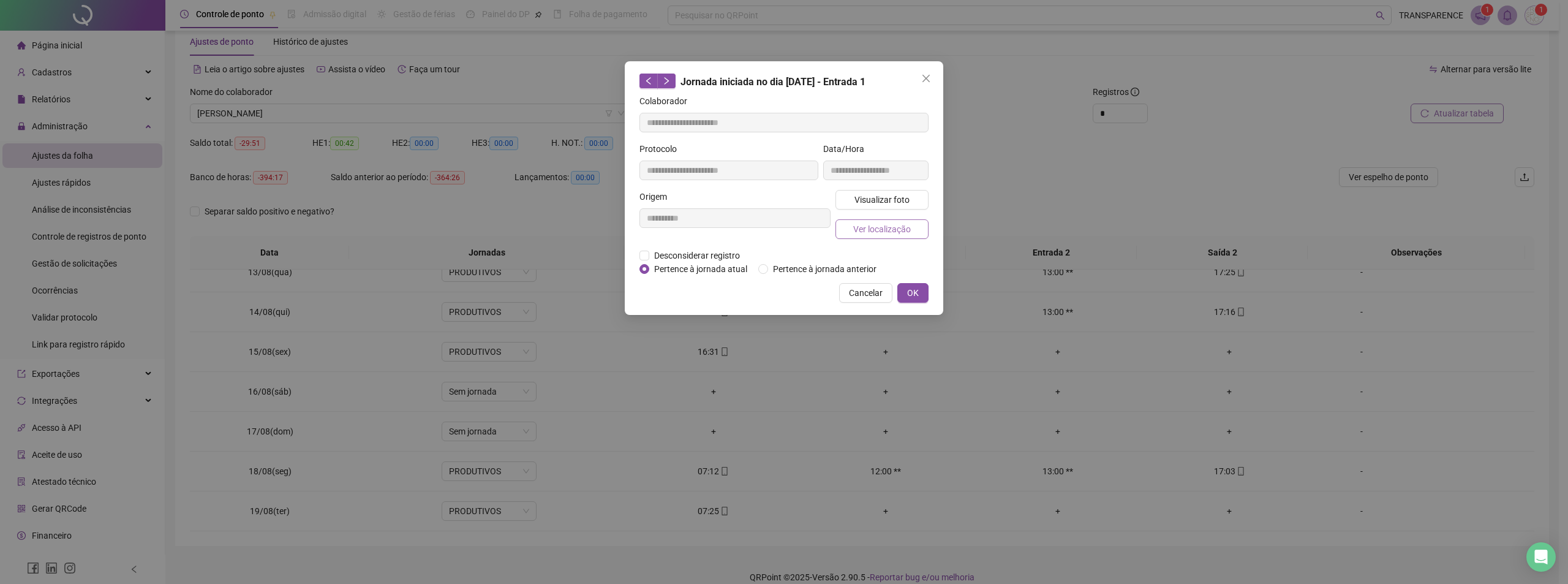
drag, startPoint x: 913, startPoint y: 228, endPoint x: 906, endPoint y: 234, distance: 9.2
click at [912, 229] on button "Ver localização" at bounding box center [881, 229] width 93 height 20
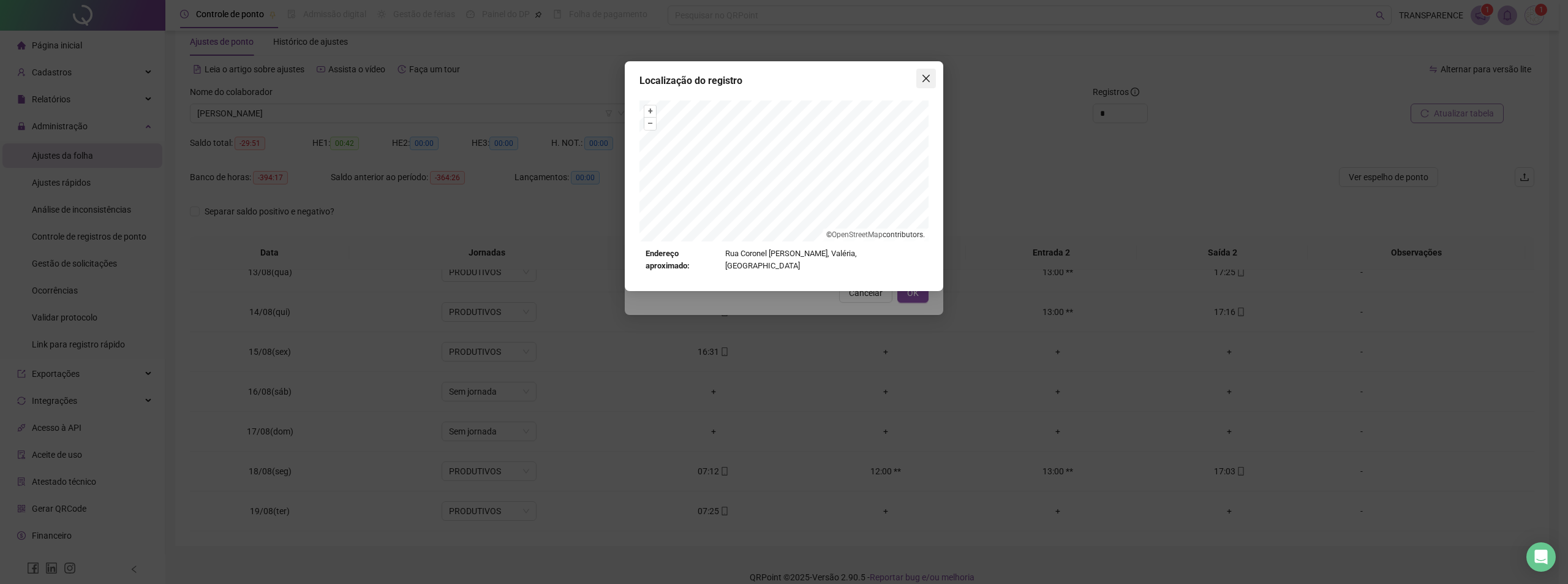
click at [929, 75] on icon "close" at bounding box center [926, 78] width 10 height 10
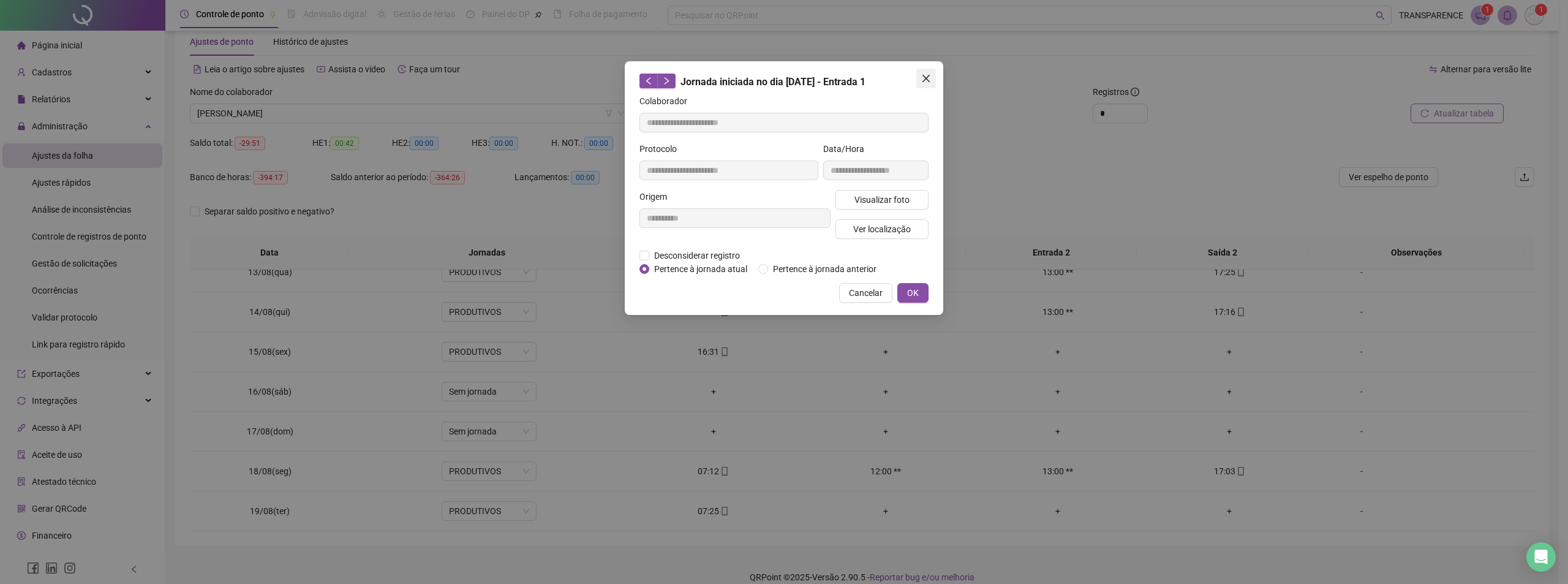
click at [925, 71] on button "Close" at bounding box center [926, 78] width 20 height 20
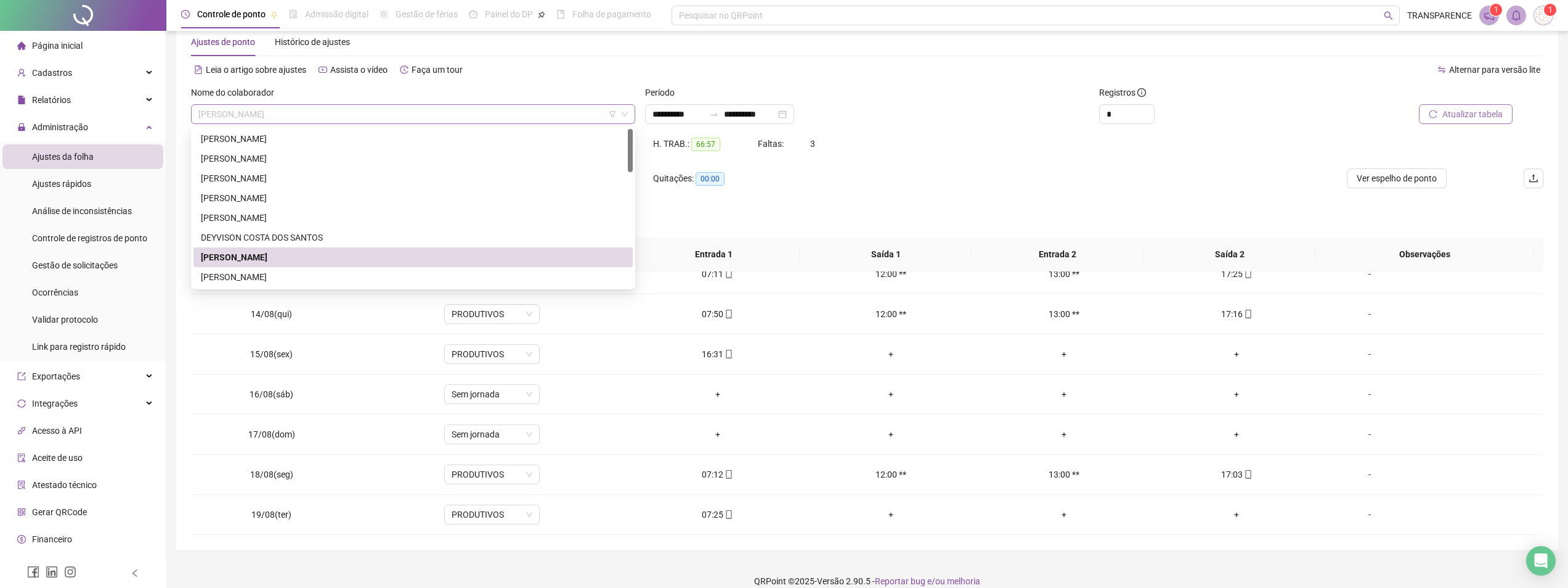
click at [351, 117] on span "[PERSON_NAME]" at bounding box center [413, 114] width 429 height 19
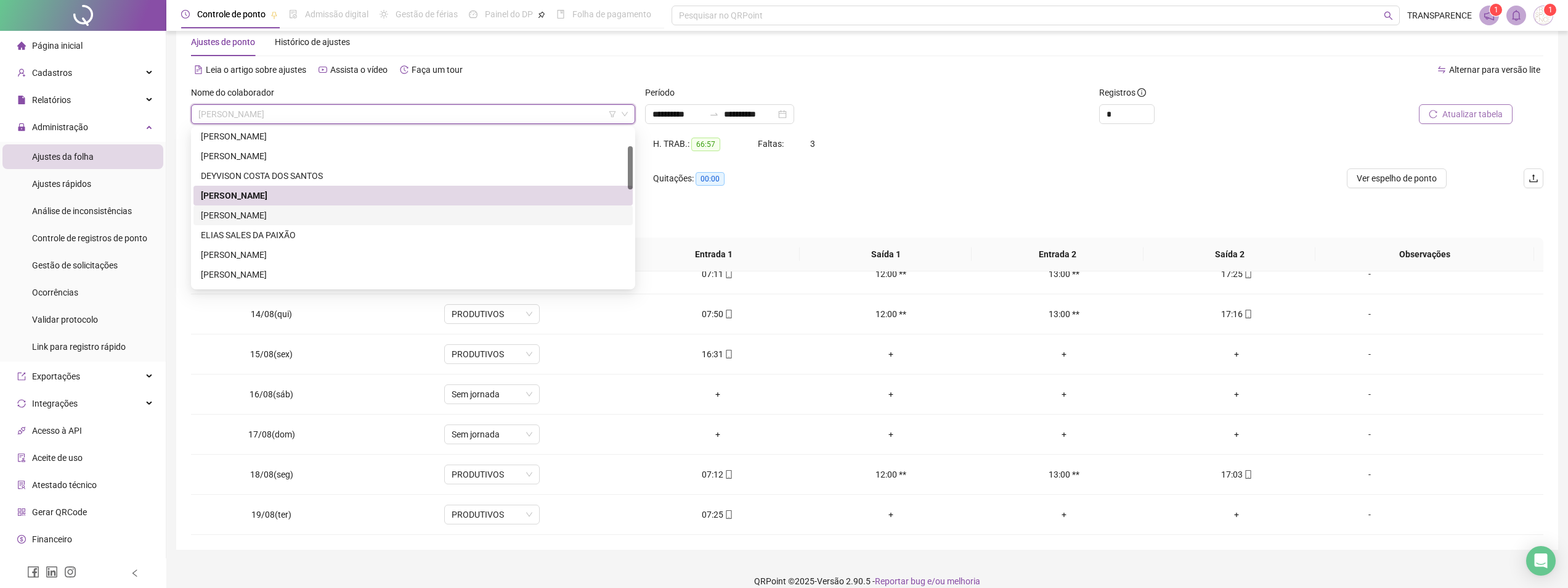
click at [350, 214] on div "[PERSON_NAME]" at bounding box center [413, 215] width 424 height 14
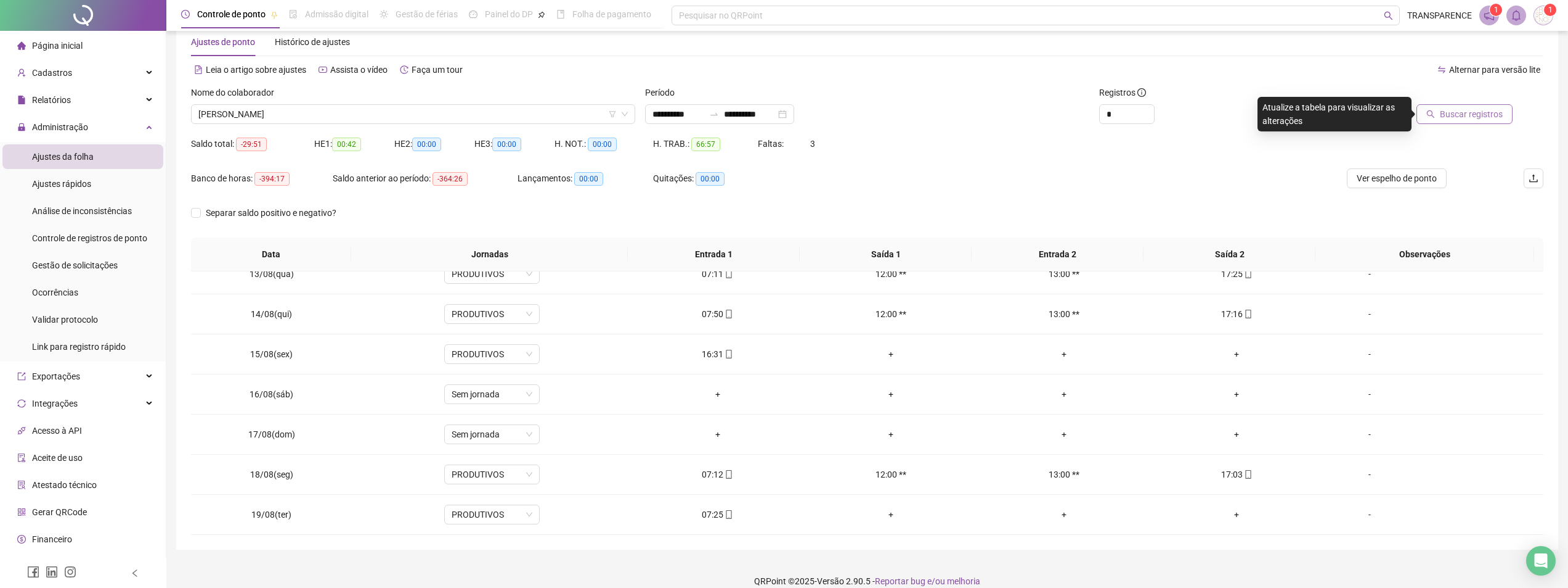
click at [1487, 112] on span "Buscar registros" at bounding box center [1472, 114] width 63 height 14
click at [713, 511] on div "07:06" at bounding box center [717, 514] width 153 height 14
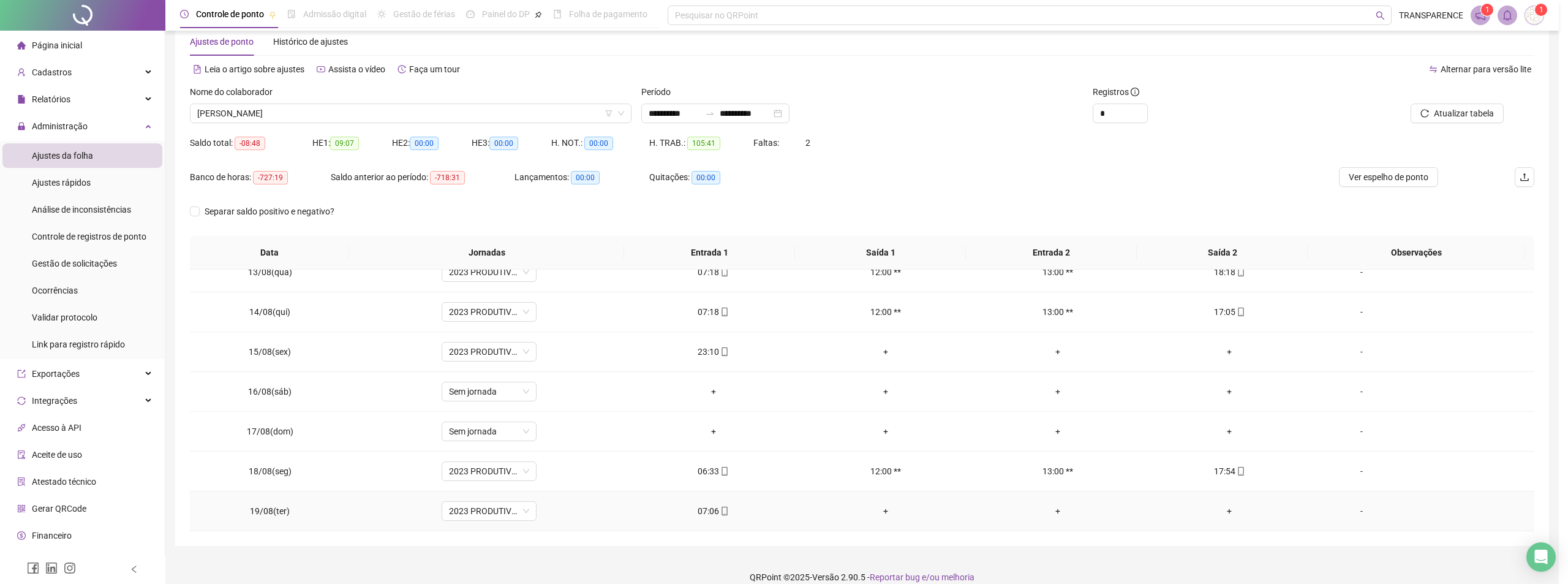
type input "**********"
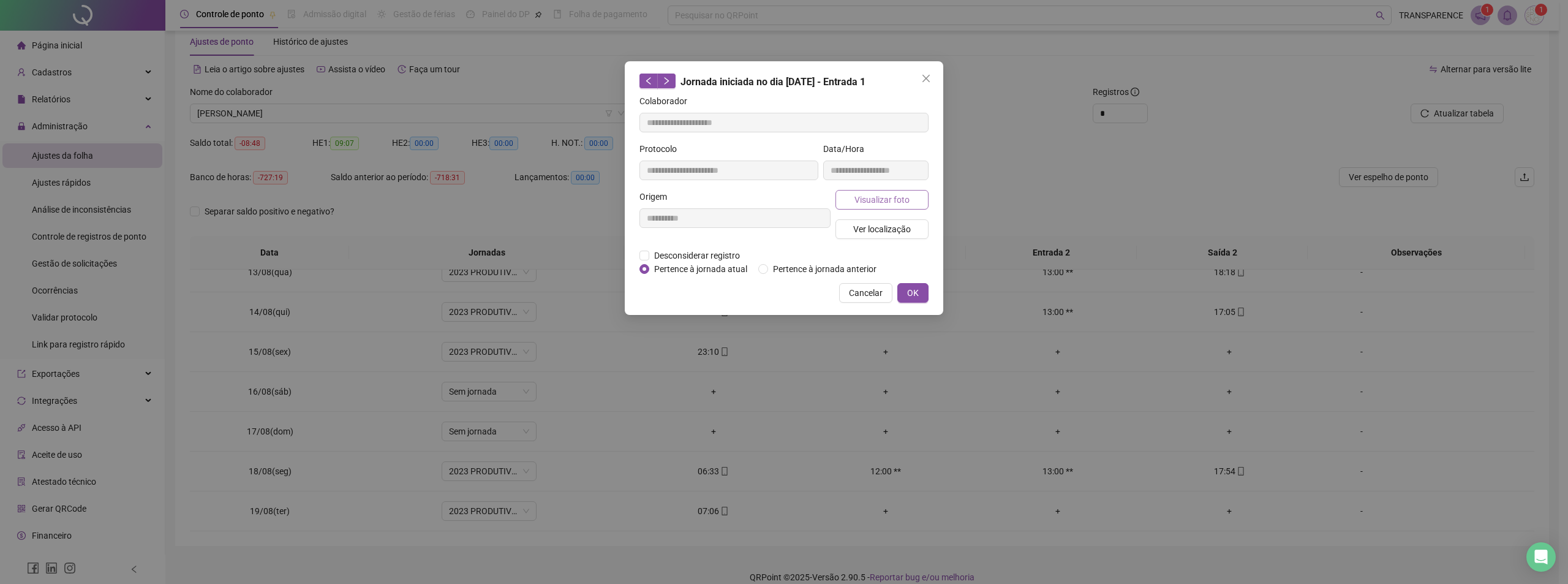
click at [891, 198] on span "Visualizar foto" at bounding box center [882, 200] width 55 height 14
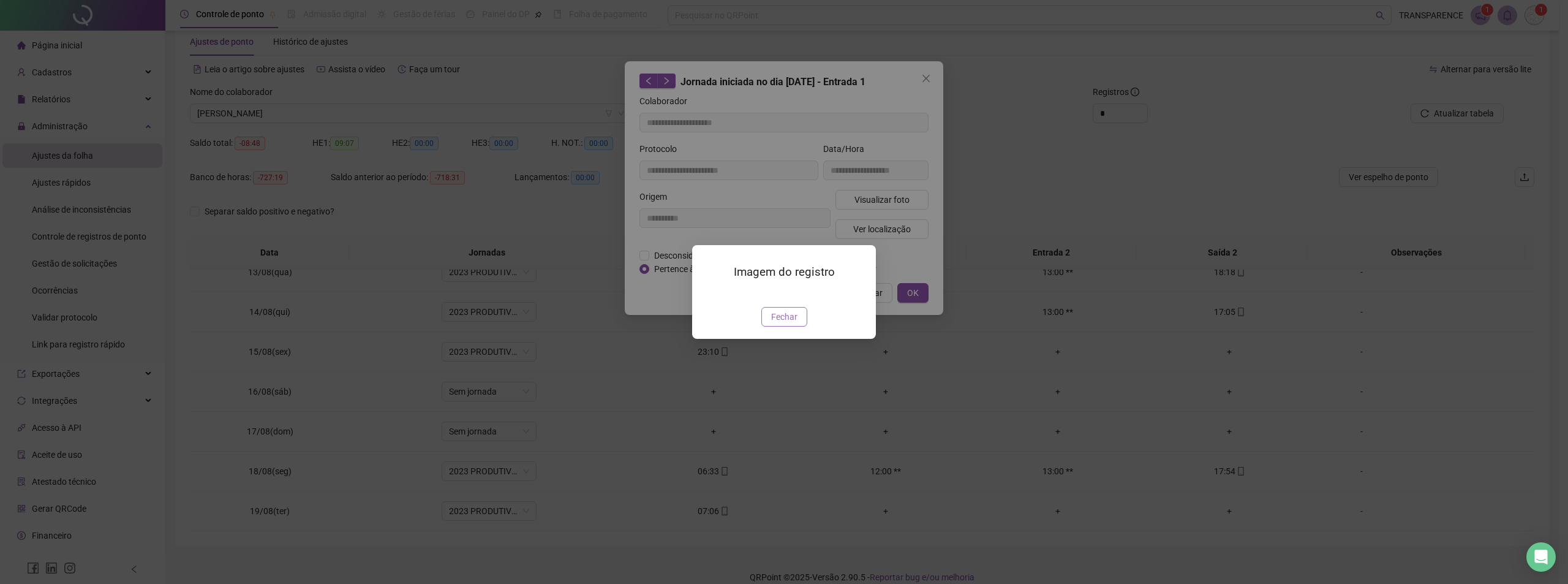
click at [781, 323] on span "Fechar" at bounding box center [784, 316] width 26 height 14
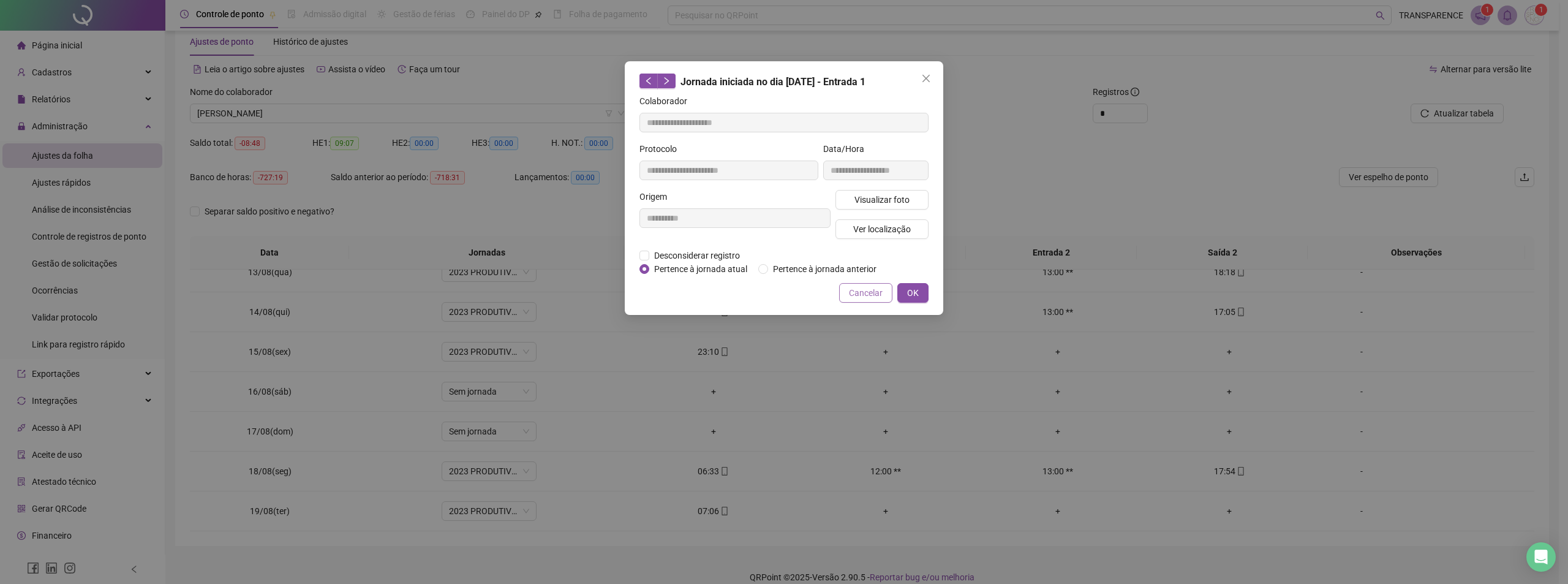
click at [851, 292] on span "Cancelar" at bounding box center [865, 293] width 33 height 14
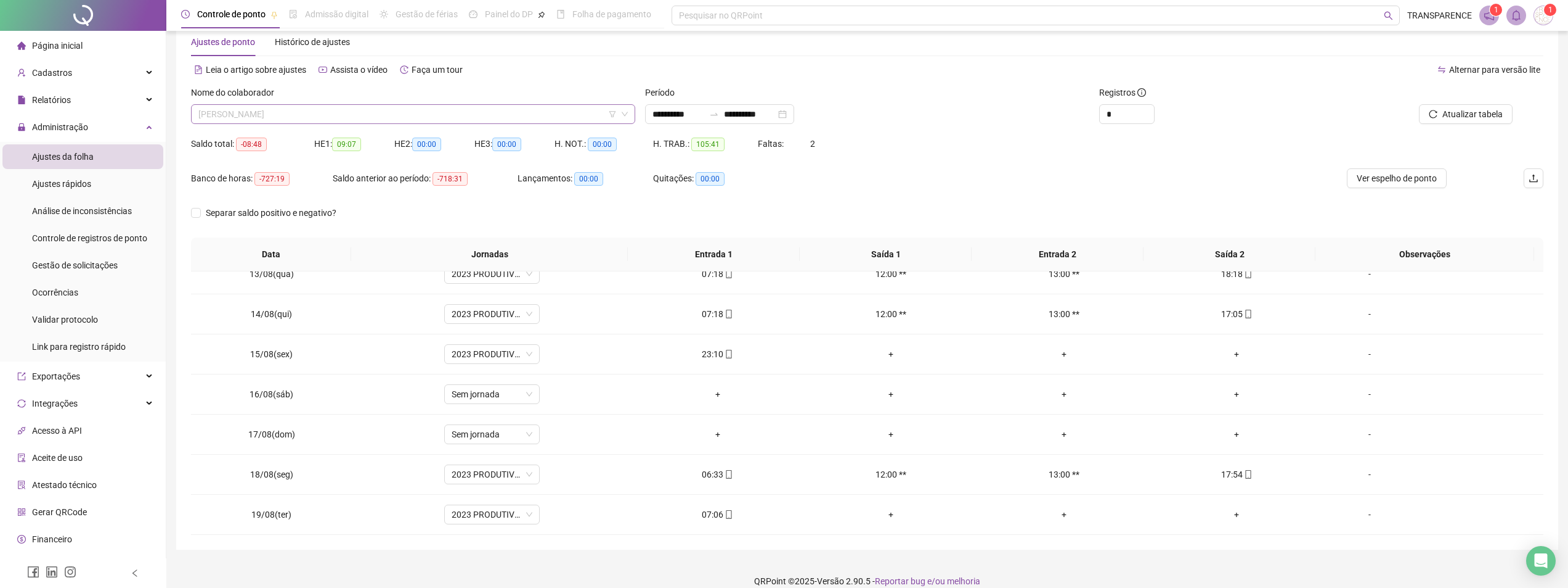
click at [461, 109] on span "[PERSON_NAME]" at bounding box center [413, 114] width 429 height 19
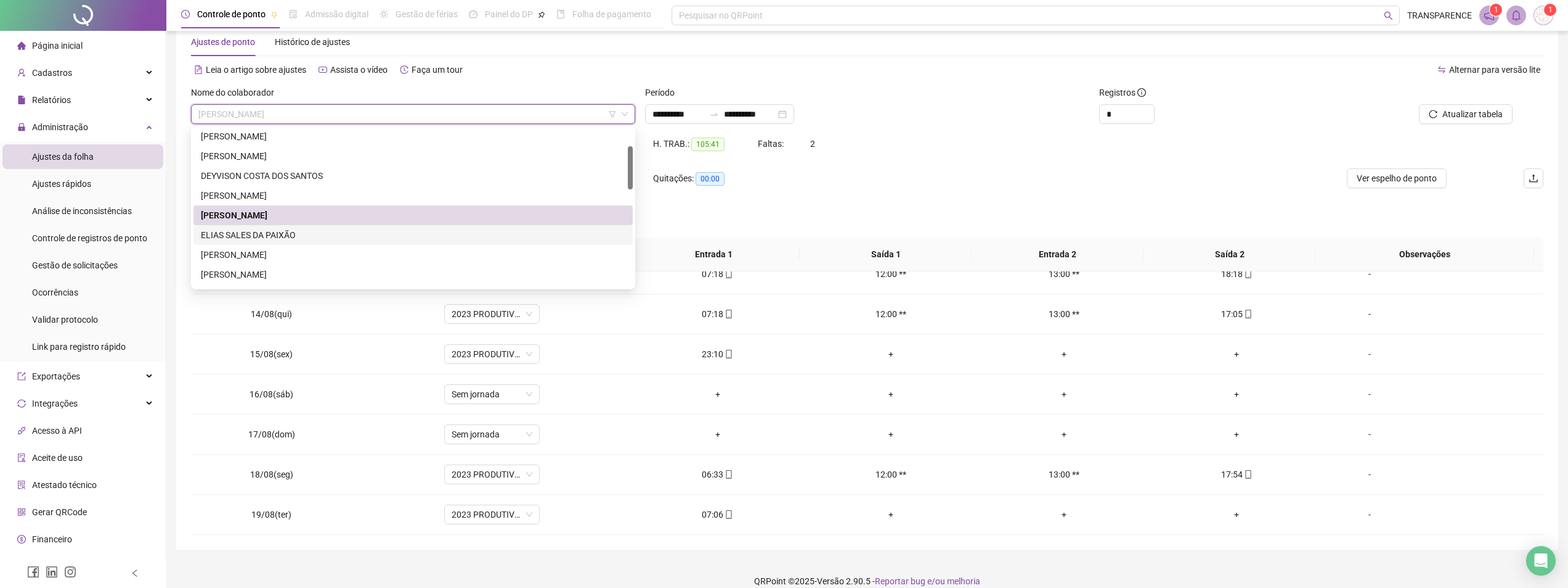
click at [372, 232] on div "ELIAS SALES DA PAIXÃO" at bounding box center [413, 235] width 424 height 14
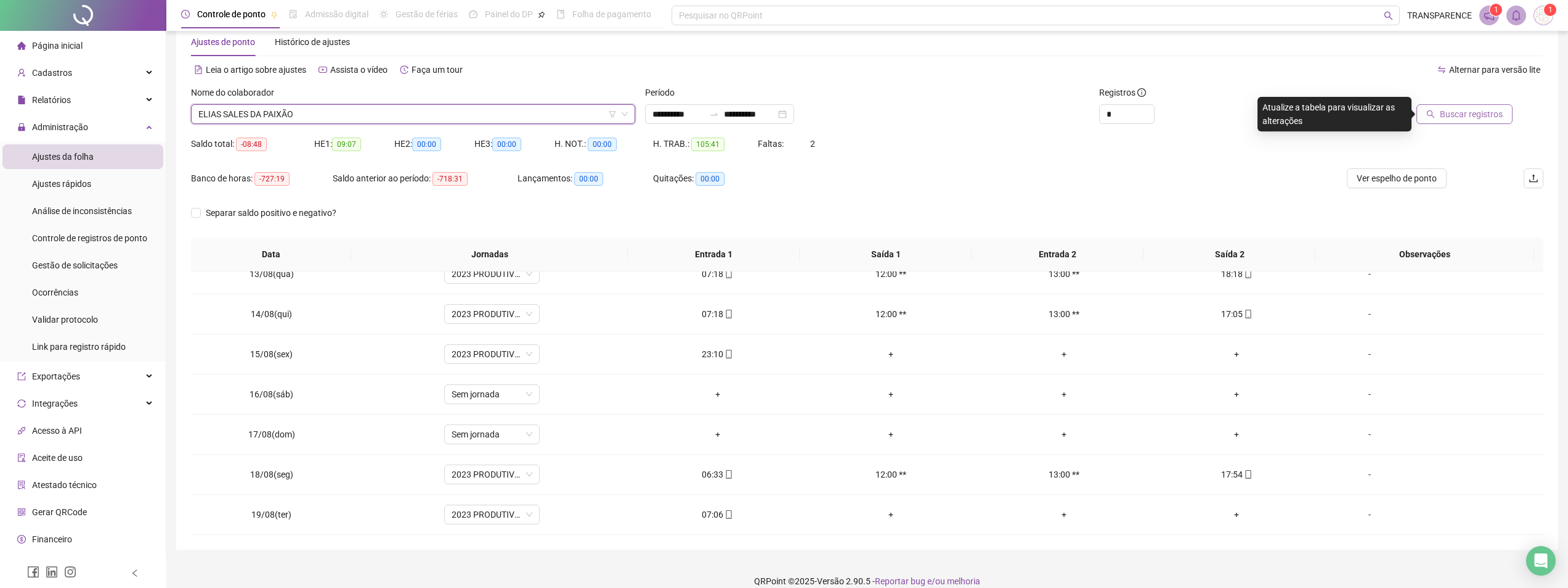
click at [1452, 119] on span "Buscar registros" at bounding box center [1472, 114] width 63 height 14
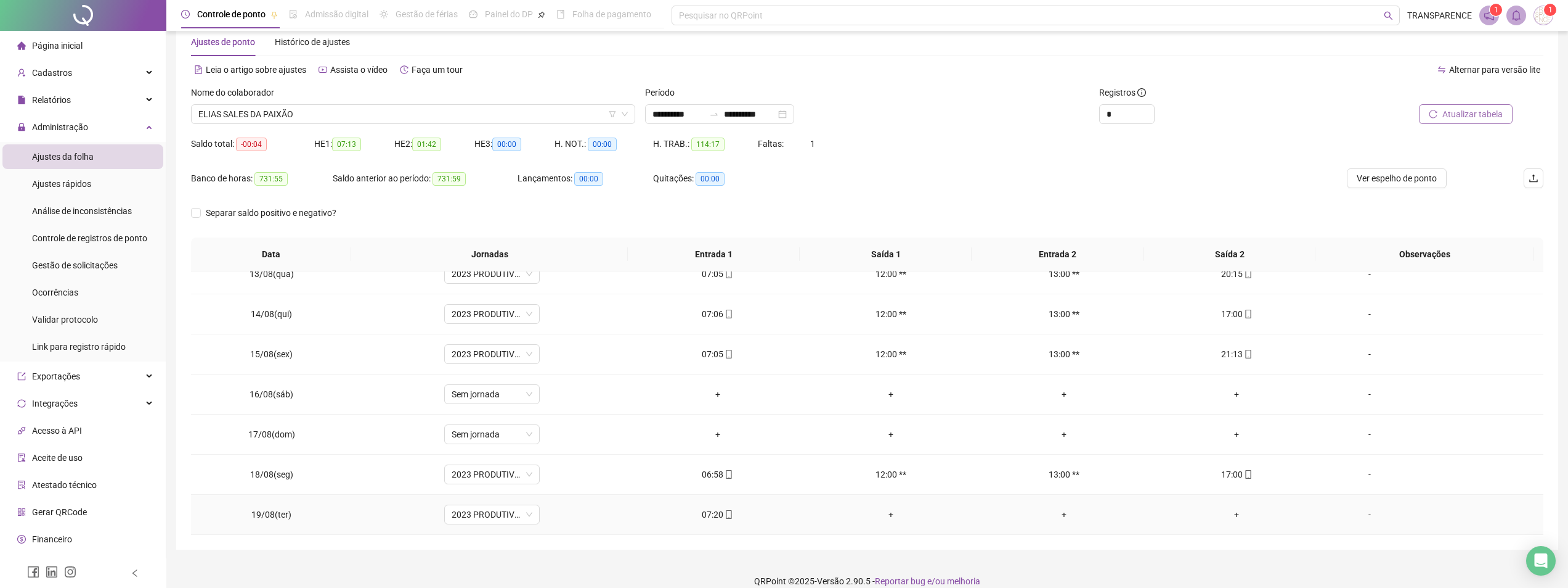
click at [725, 513] on icon "mobile" at bounding box center [729, 514] width 9 height 9
type input "**********"
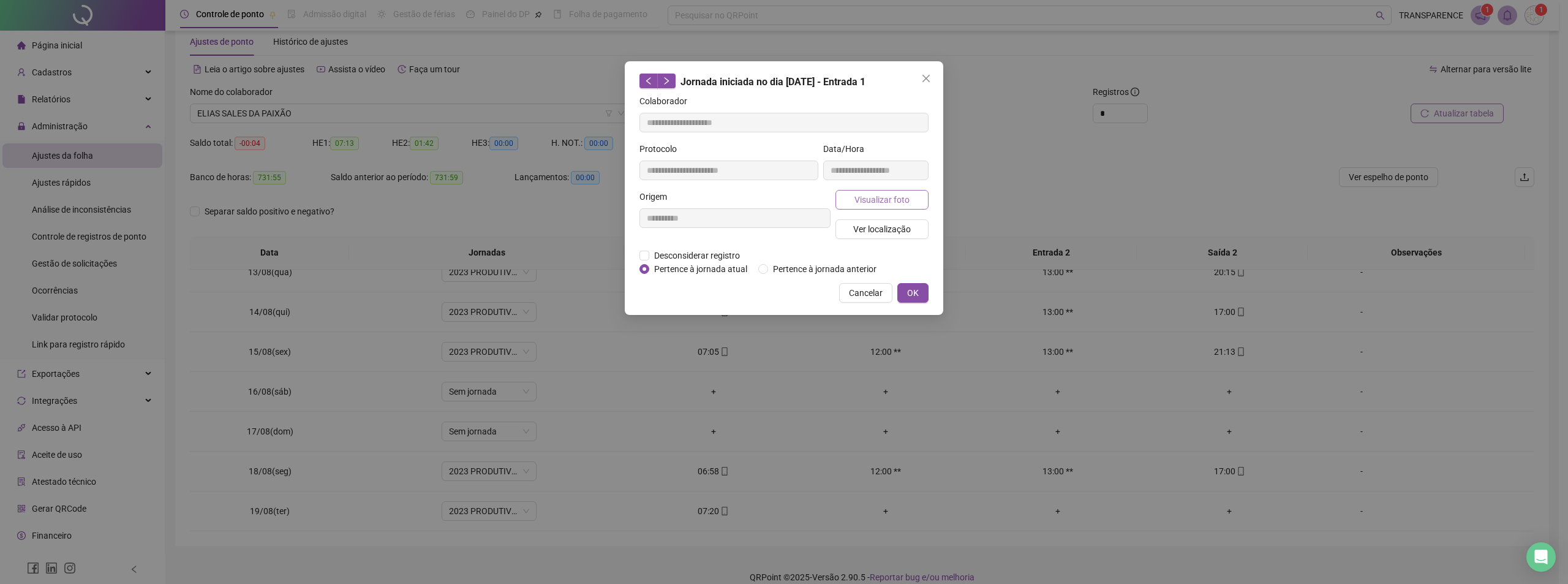
click at [903, 203] on span "Visualizar foto" at bounding box center [882, 200] width 55 height 14
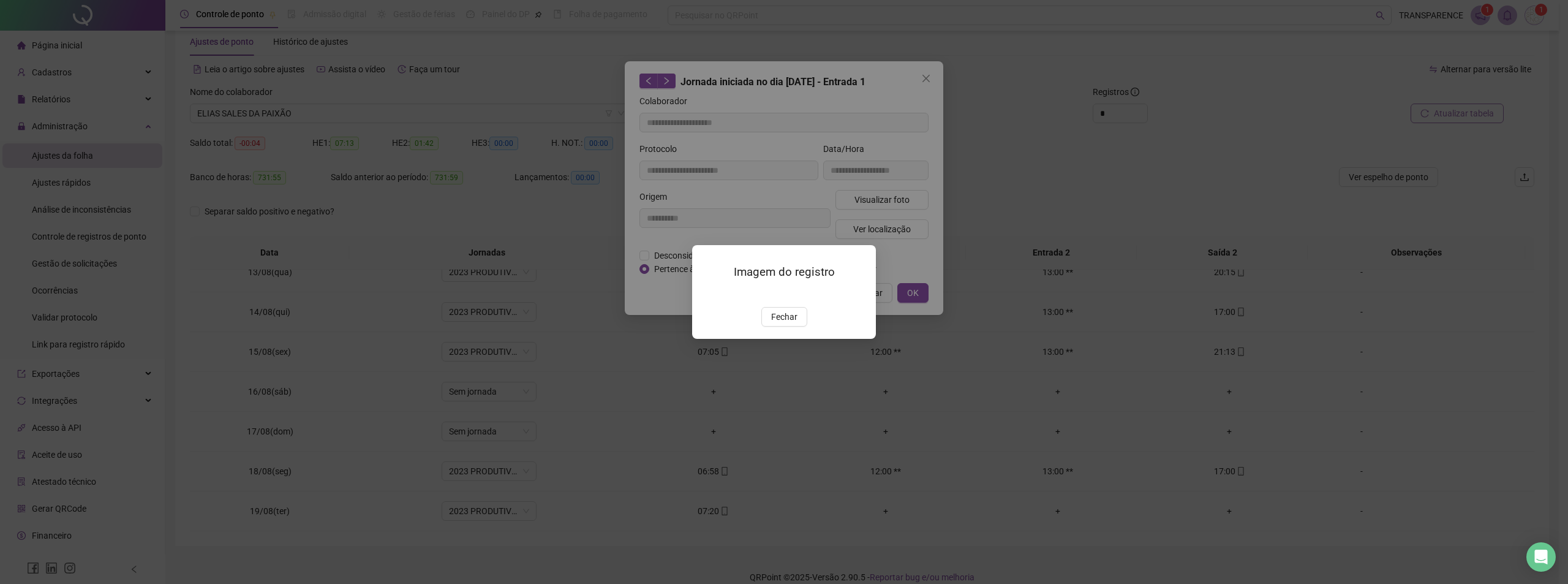
click at [788, 323] on span "Fechar" at bounding box center [784, 316] width 26 height 14
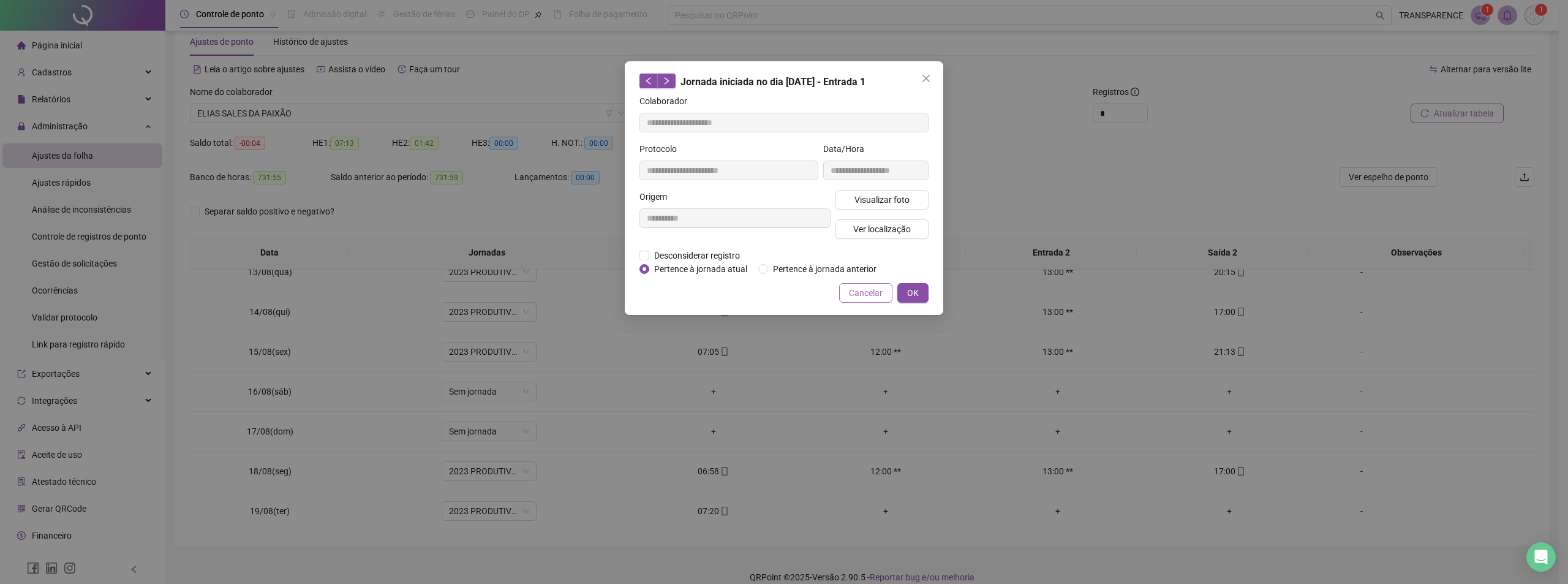
click at [862, 290] on span "Cancelar" at bounding box center [865, 293] width 33 height 14
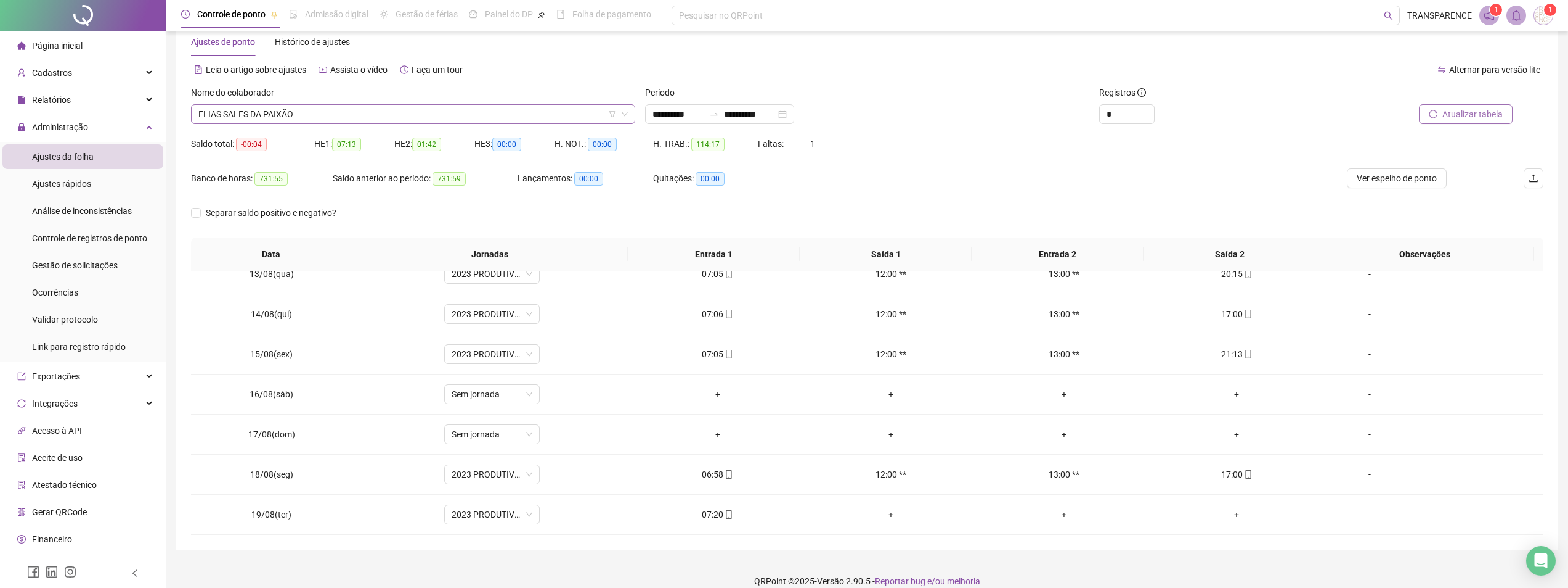
click at [416, 109] on span "ELIAS SALES DA PAIXÃO" at bounding box center [413, 114] width 429 height 19
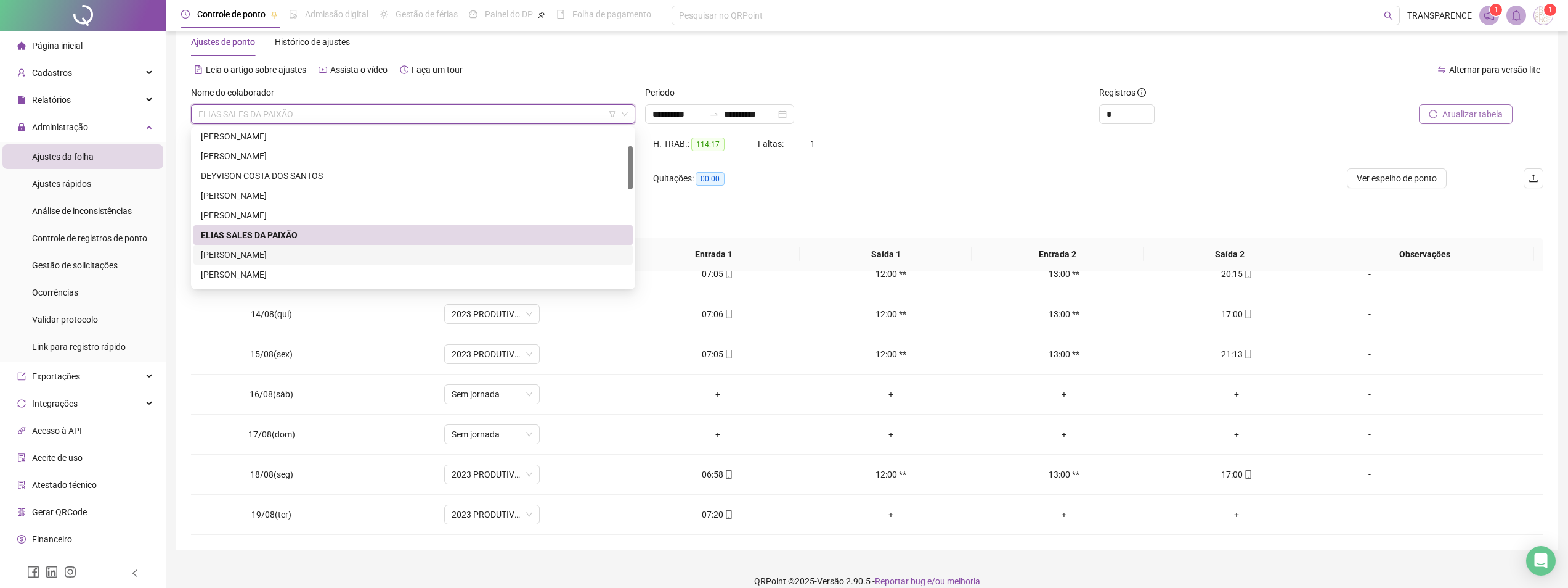
click at [374, 258] on div "[PERSON_NAME]" at bounding box center [413, 255] width 424 height 14
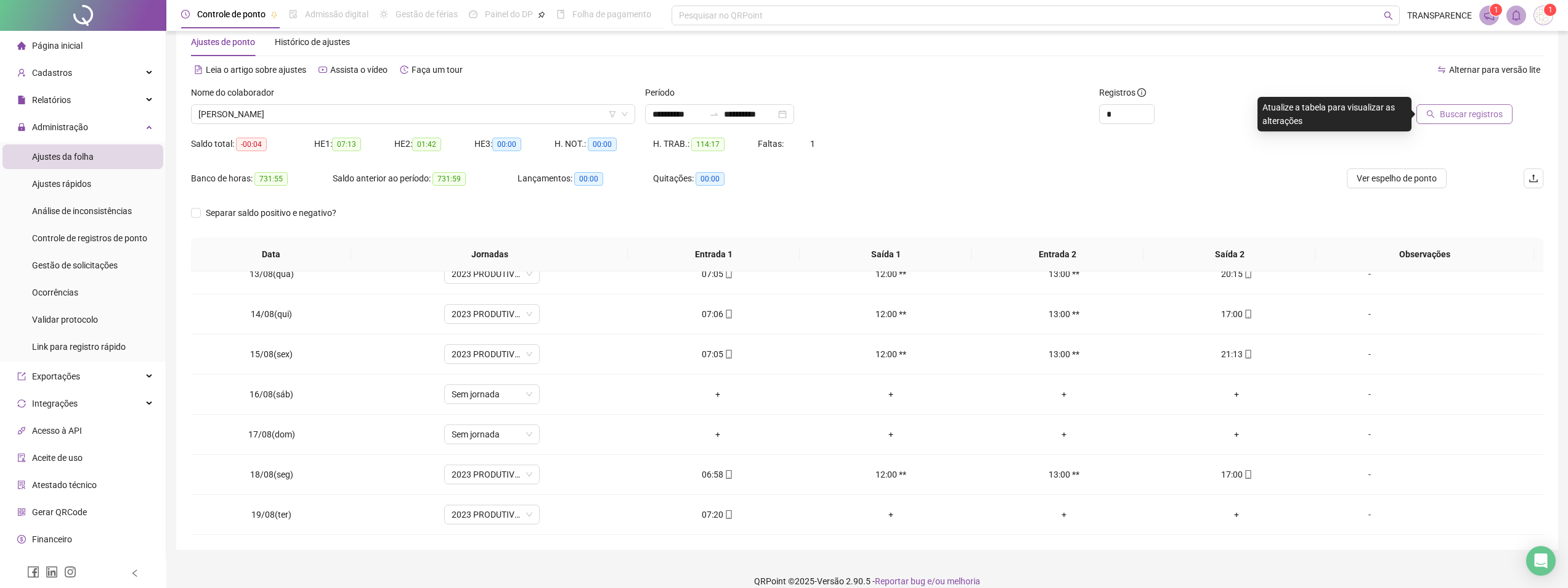
click at [1428, 106] on button "Buscar registros" at bounding box center [1465, 114] width 96 height 20
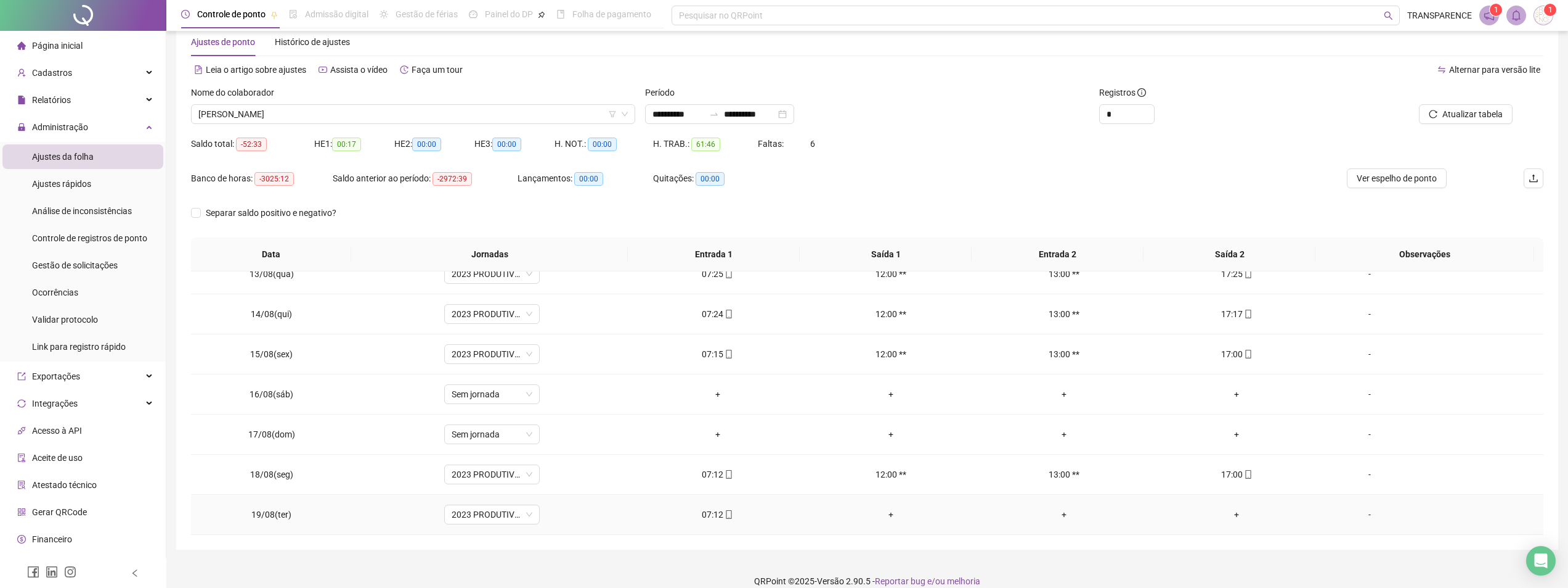
click at [701, 517] on div "07:12" at bounding box center [717, 514] width 153 height 14
type input "**********"
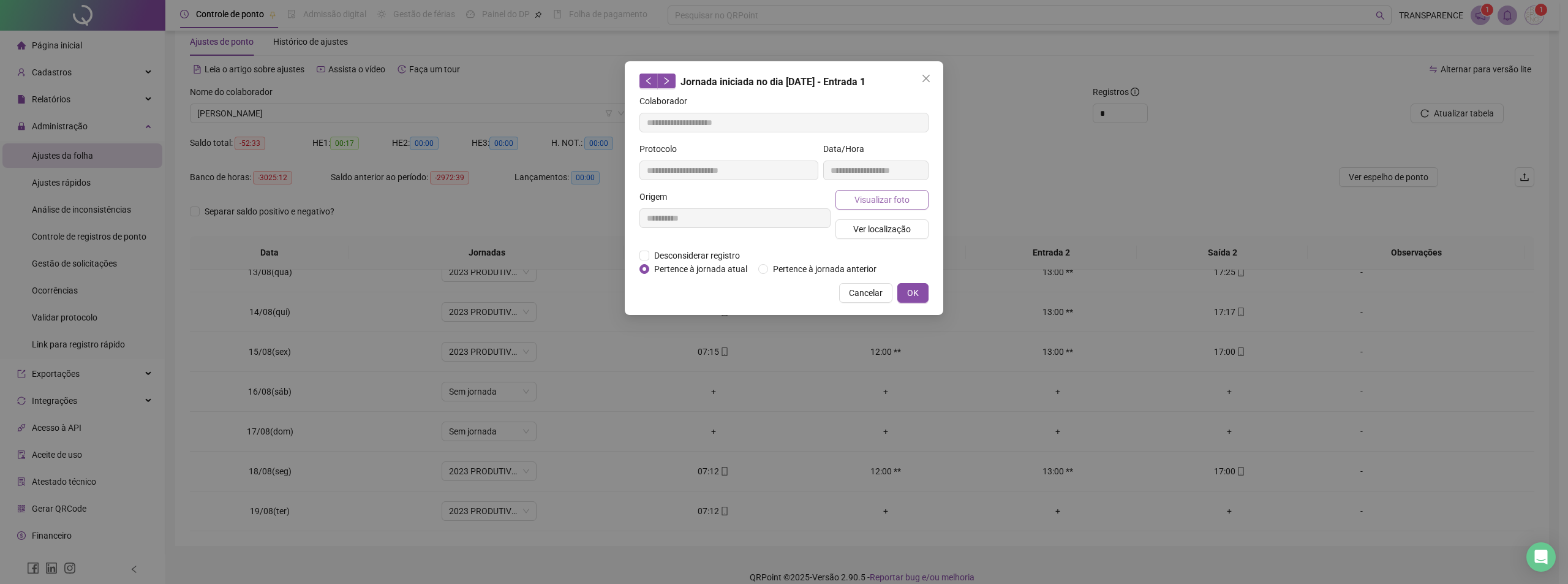
click at [885, 201] on span "Visualizar foto" at bounding box center [882, 200] width 55 height 14
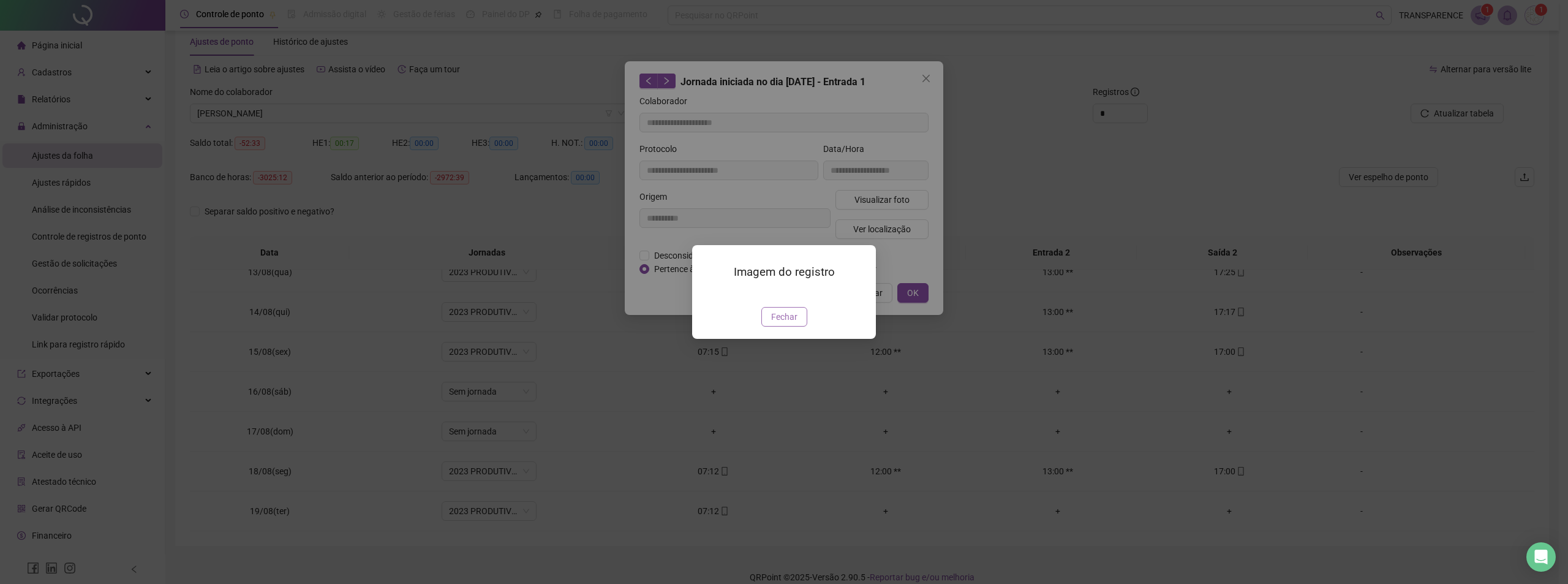
click at [779, 323] on span "Fechar" at bounding box center [784, 316] width 26 height 14
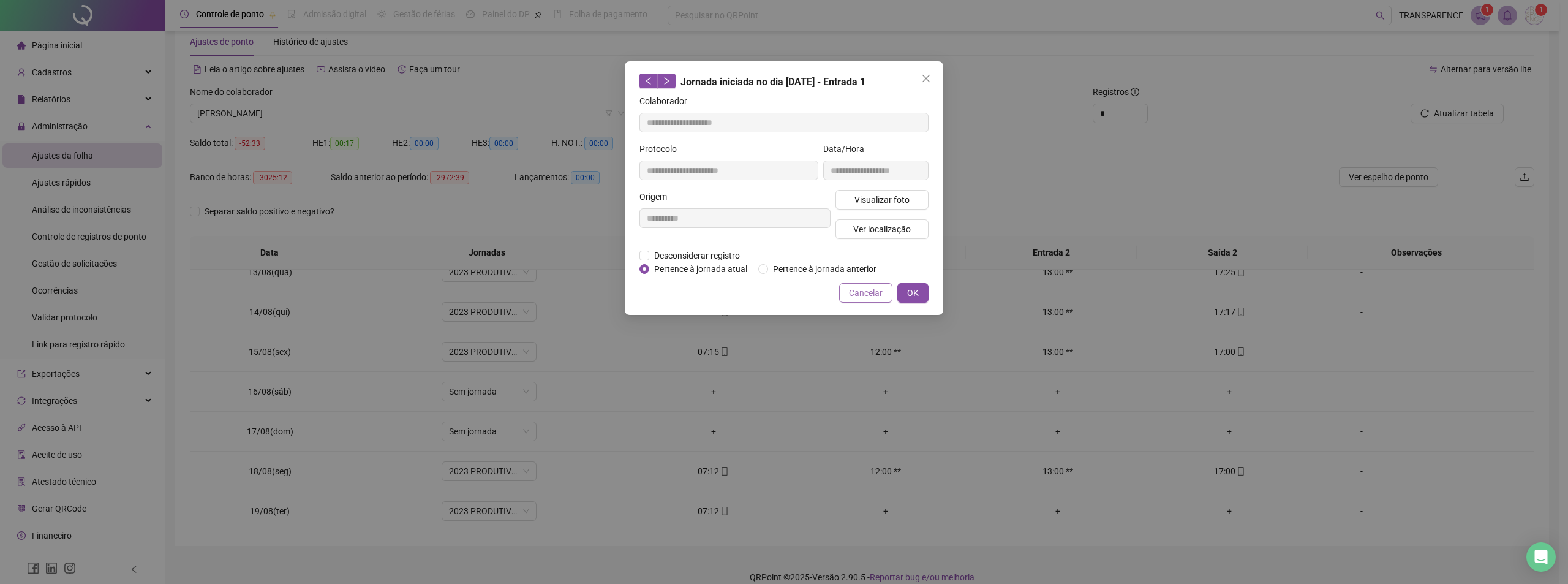
click at [866, 292] on span "Cancelar" at bounding box center [865, 293] width 33 height 14
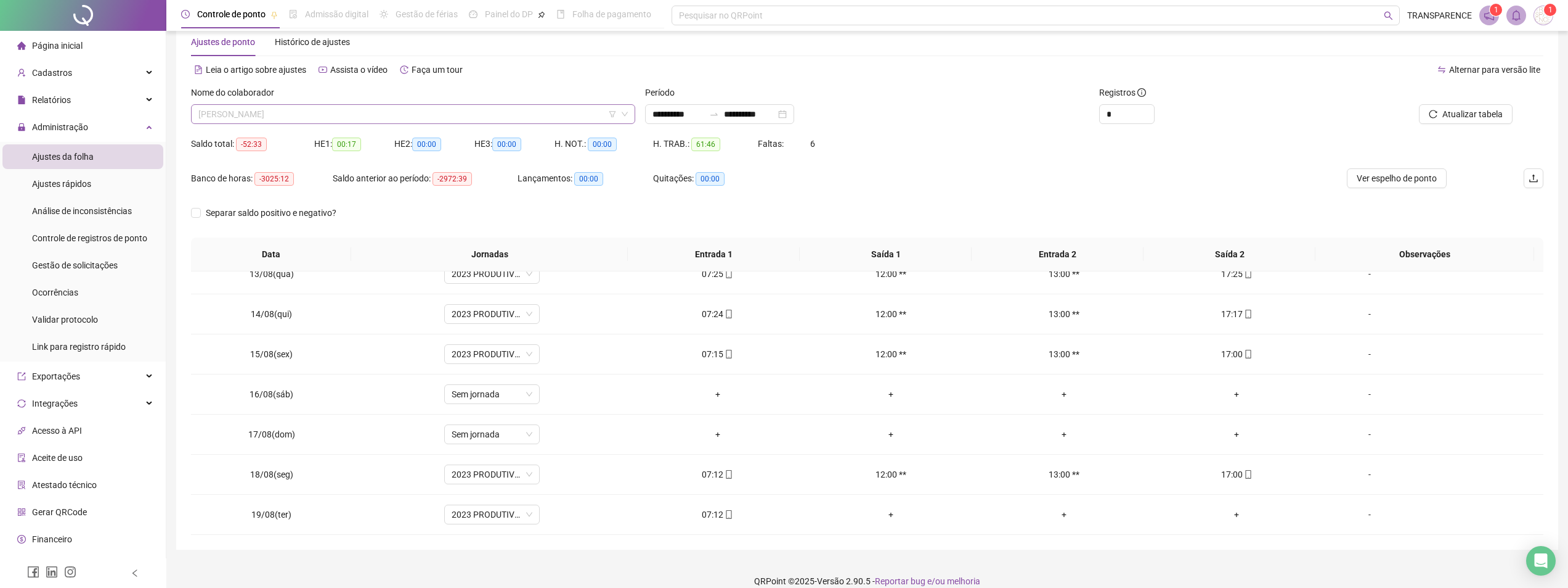
click at [495, 110] on span "[PERSON_NAME]" at bounding box center [413, 114] width 429 height 19
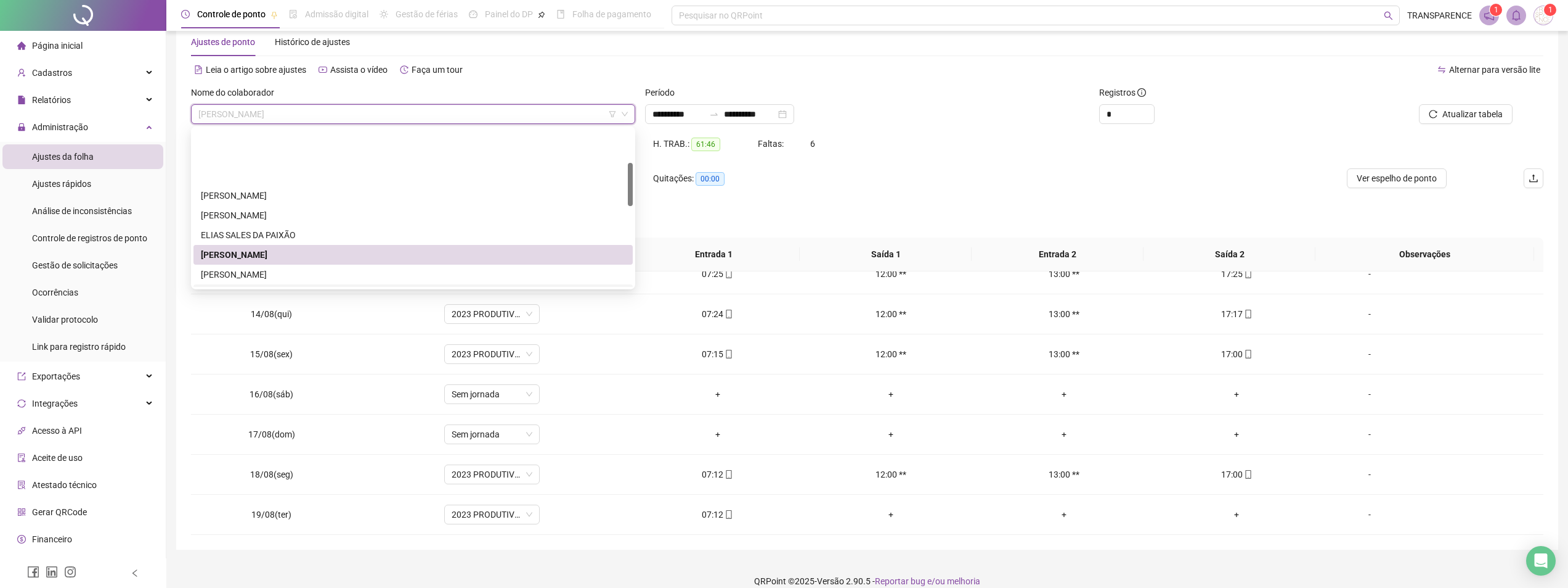
scroll to position [123, 0]
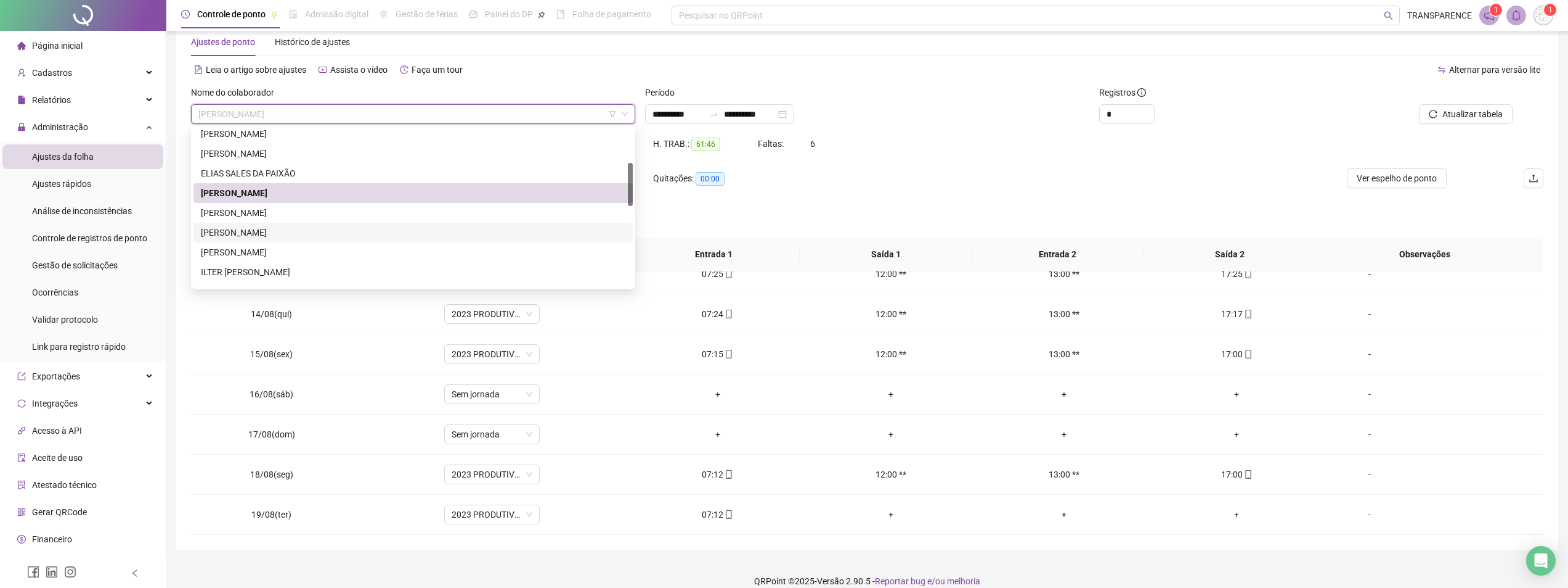
click at [409, 236] on div "[PERSON_NAME]" at bounding box center [413, 233] width 424 height 14
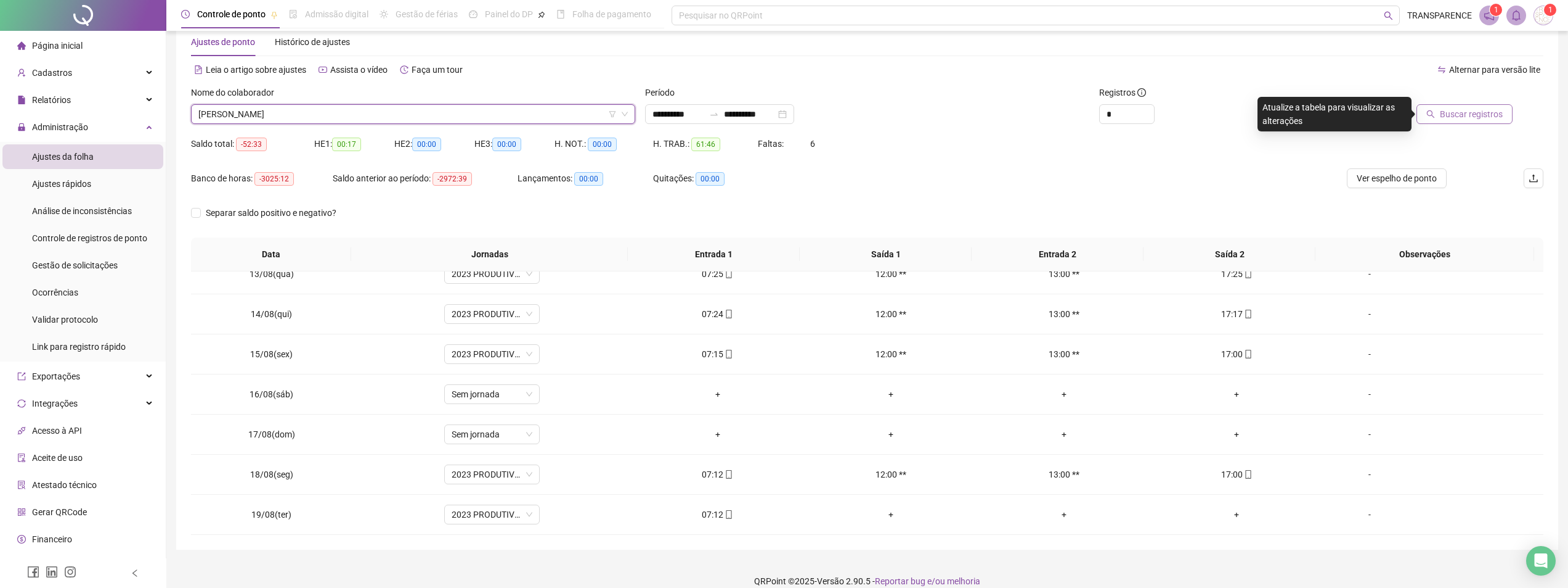
click at [1478, 110] on span "Buscar registros" at bounding box center [1472, 114] width 63 height 14
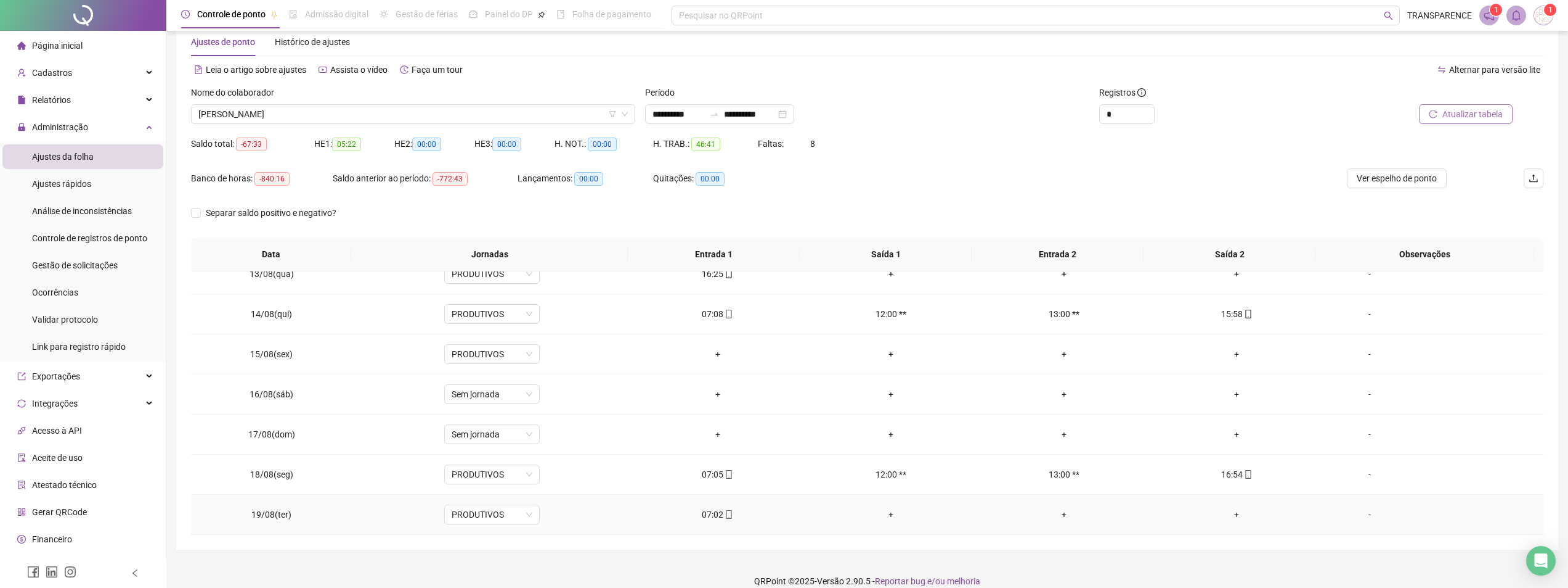
click at [716, 513] on div "07:02" at bounding box center [717, 514] width 153 height 14
type input "**********"
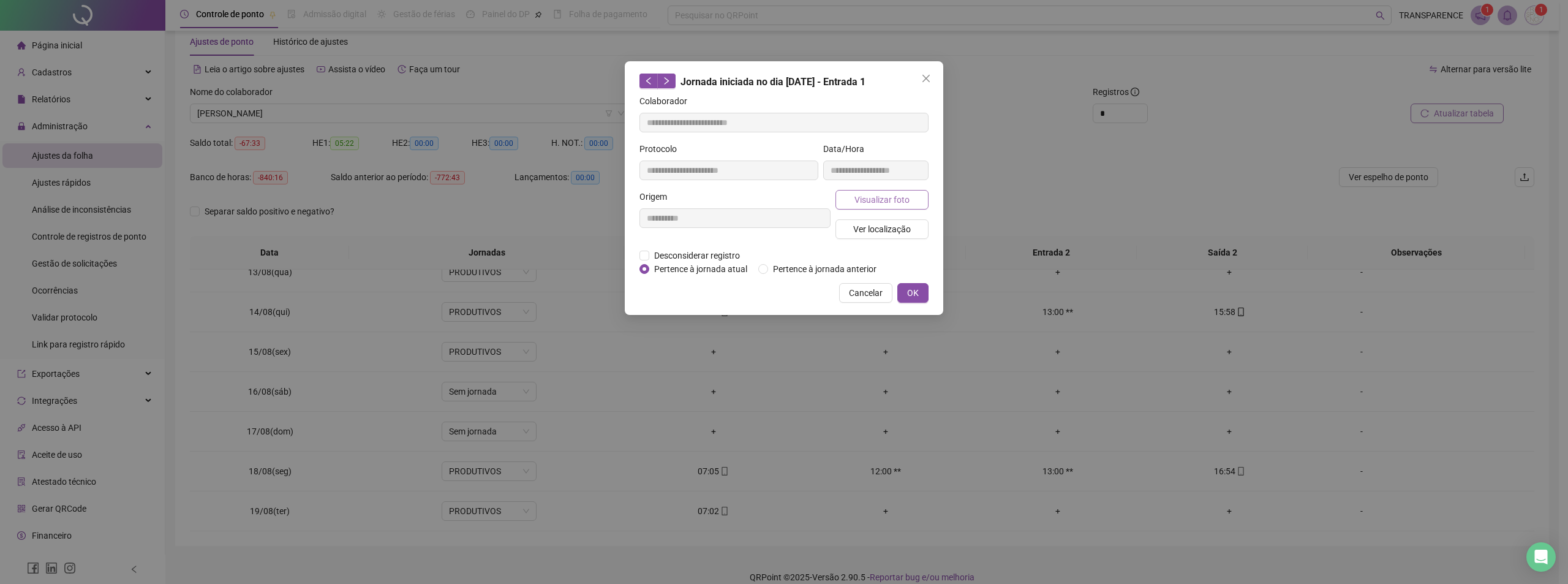
click at [897, 194] on span "Visualizar foto" at bounding box center [882, 200] width 55 height 14
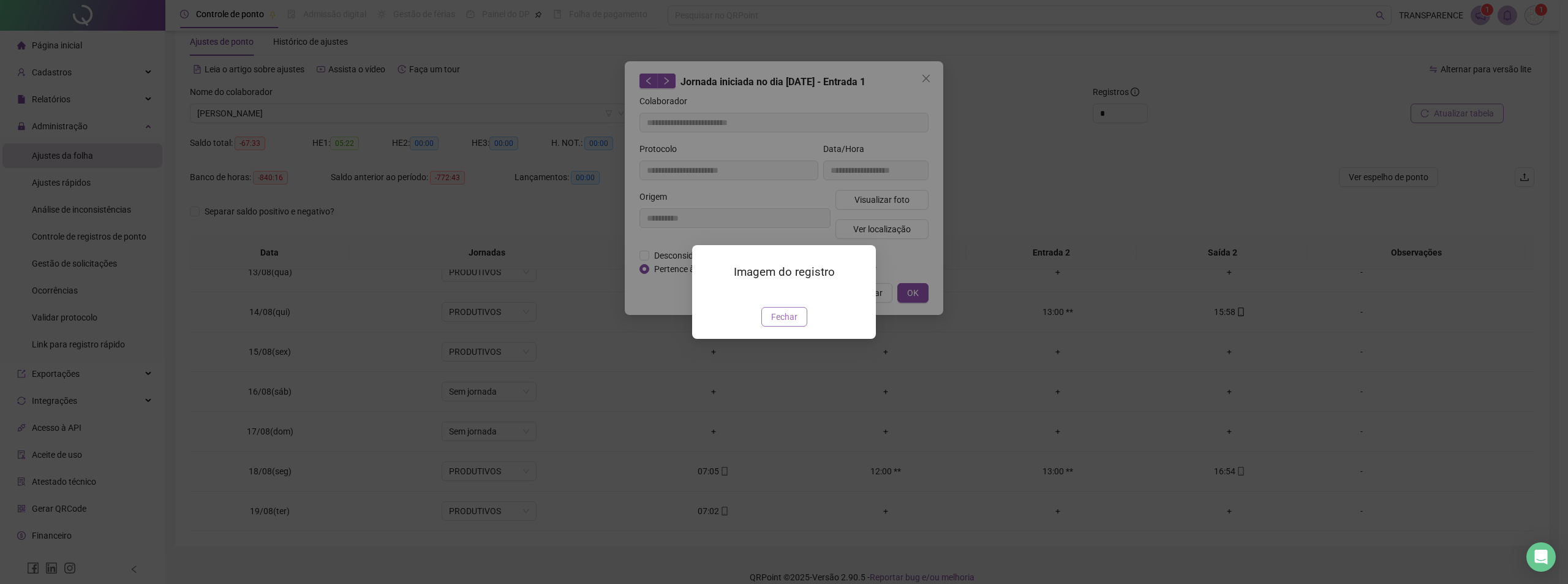
click at [789, 323] on span "Fechar" at bounding box center [784, 316] width 26 height 14
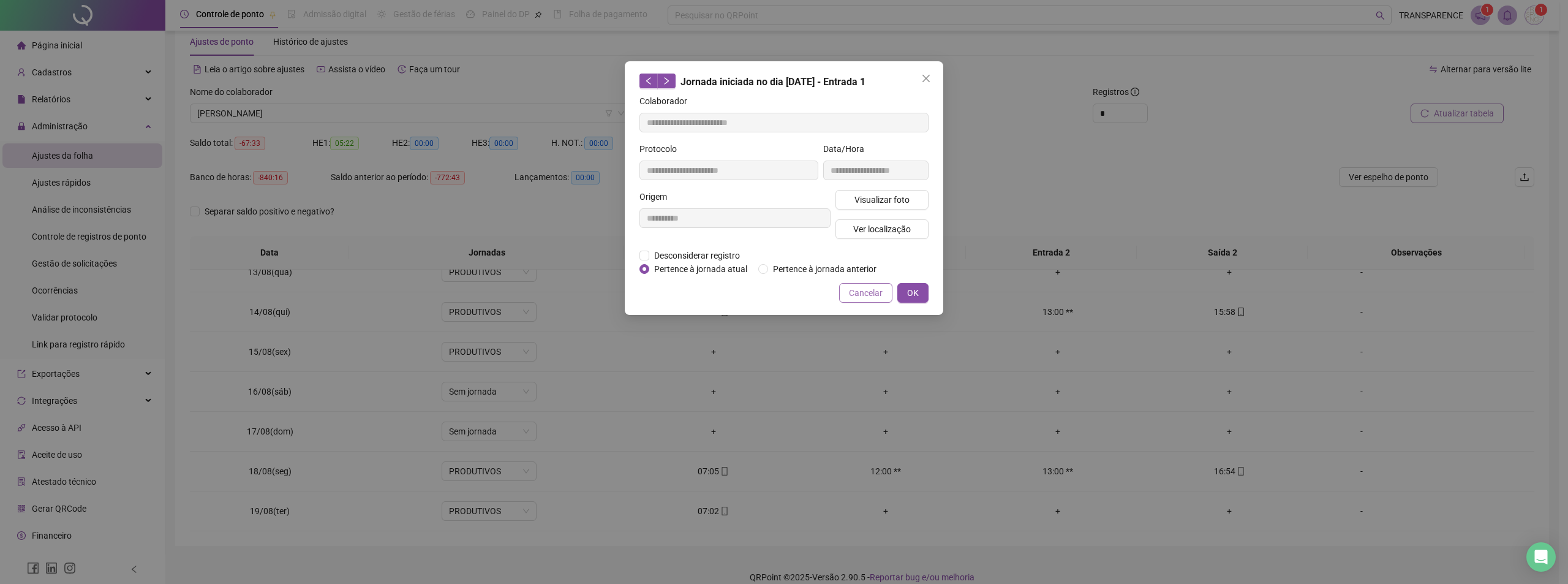
click at [858, 295] on span "Cancelar" at bounding box center [865, 293] width 33 height 14
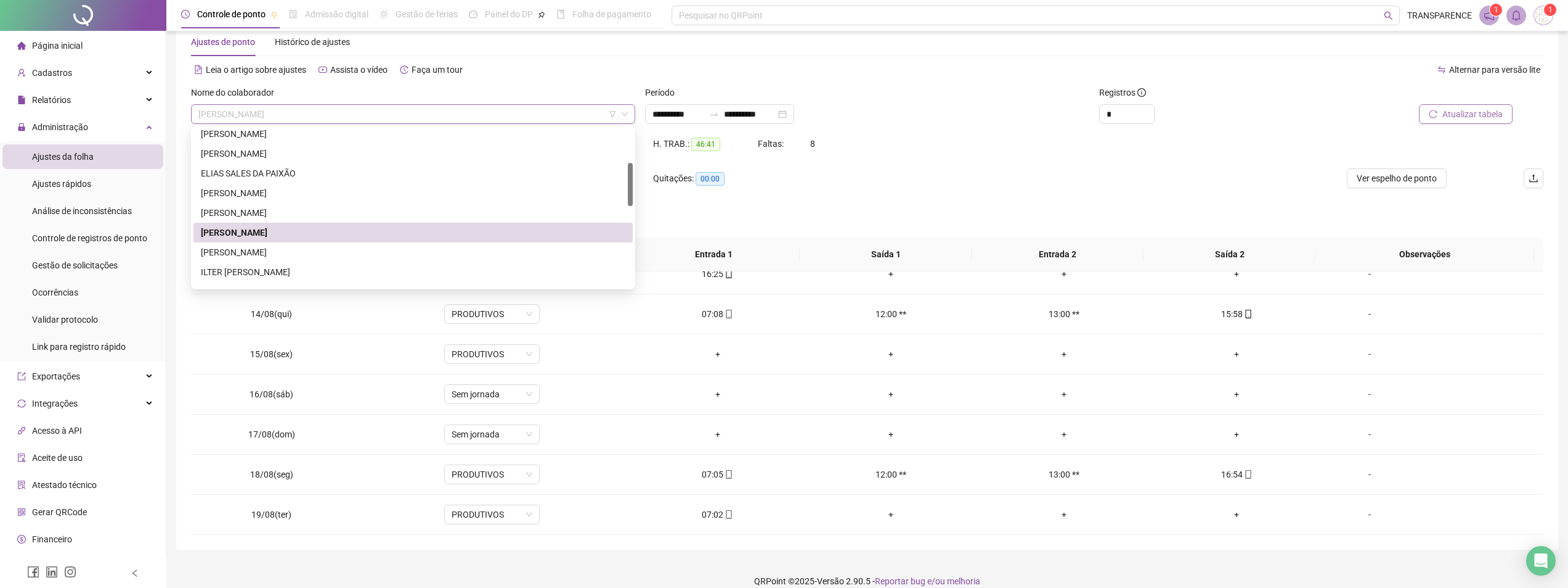
click at [525, 118] on span "[PERSON_NAME]" at bounding box center [413, 114] width 429 height 19
click at [429, 267] on div "ILTER [PERSON_NAME]" at bounding box center [413, 272] width 424 height 14
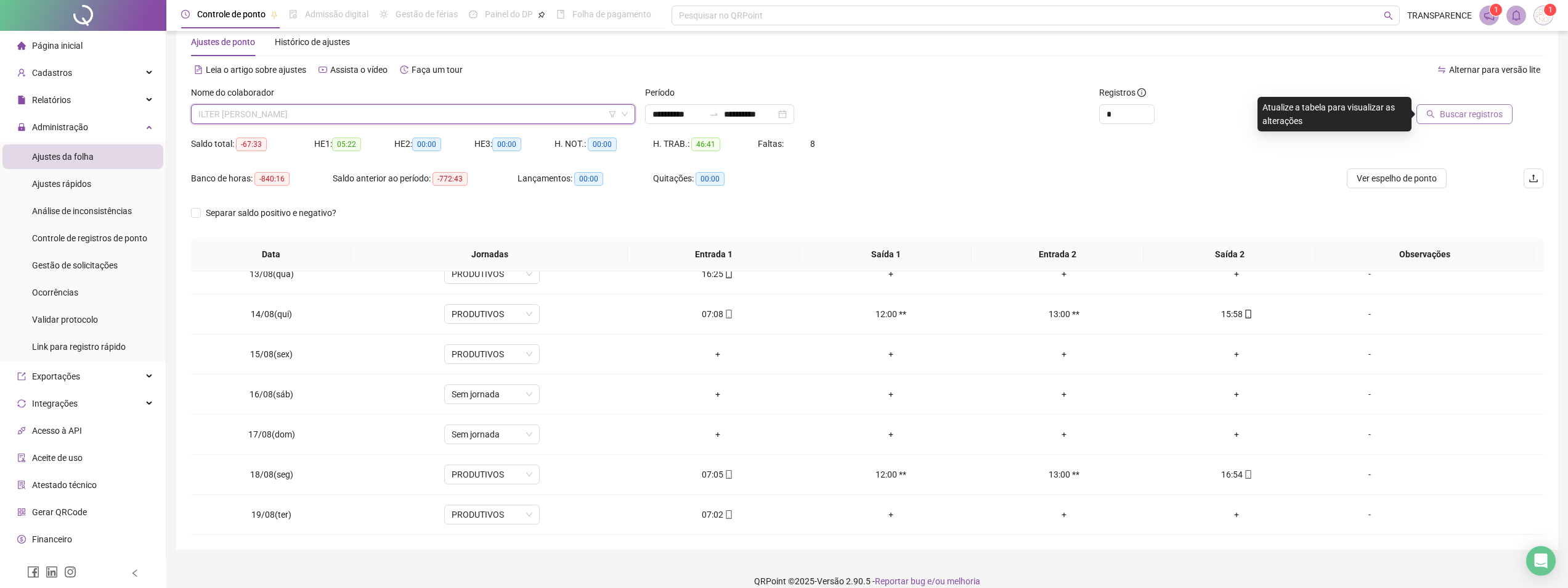
click at [531, 120] on span "ILTER [PERSON_NAME]" at bounding box center [413, 114] width 429 height 19
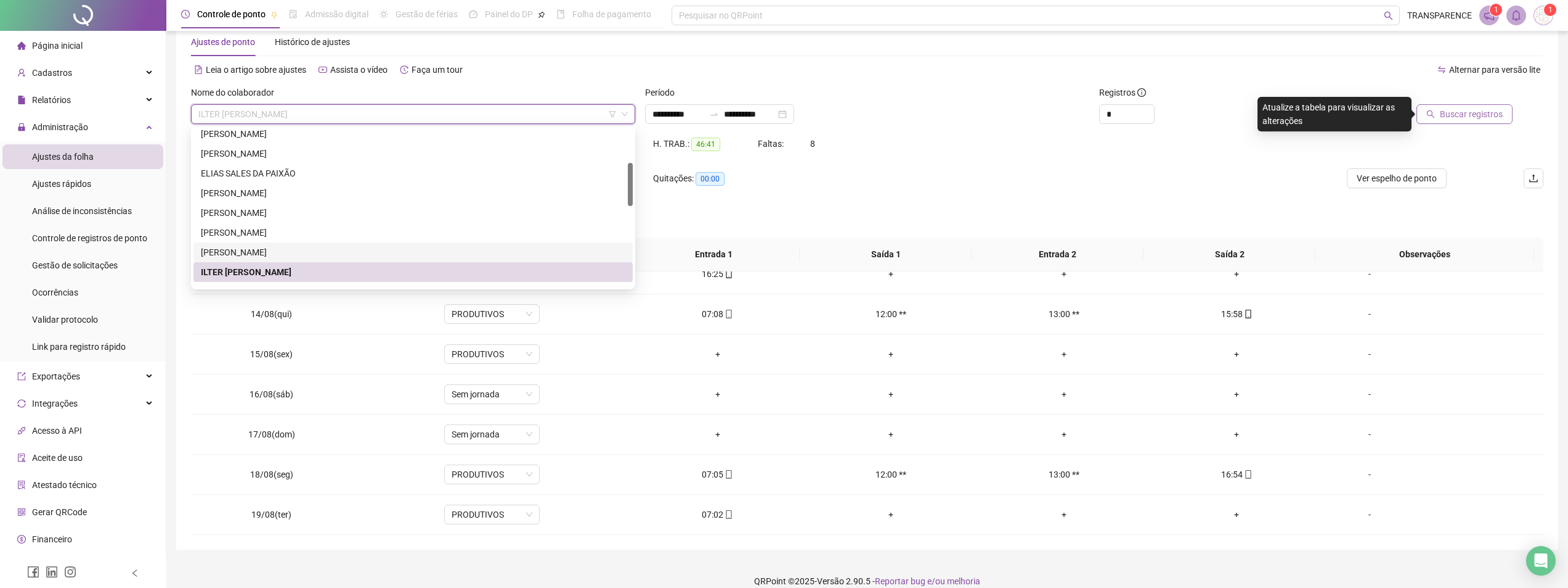
click at [424, 254] on div "[PERSON_NAME]" at bounding box center [413, 253] width 424 height 14
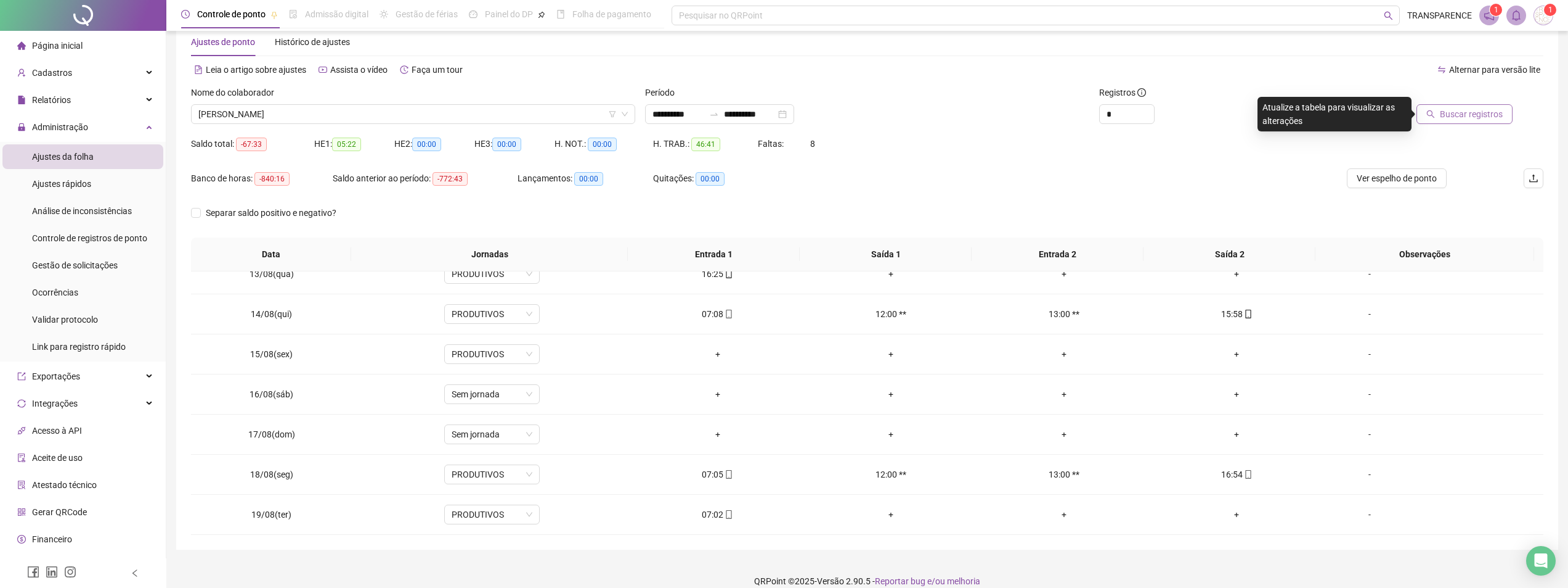
click at [1463, 113] on span "Buscar registros" at bounding box center [1472, 114] width 63 height 14
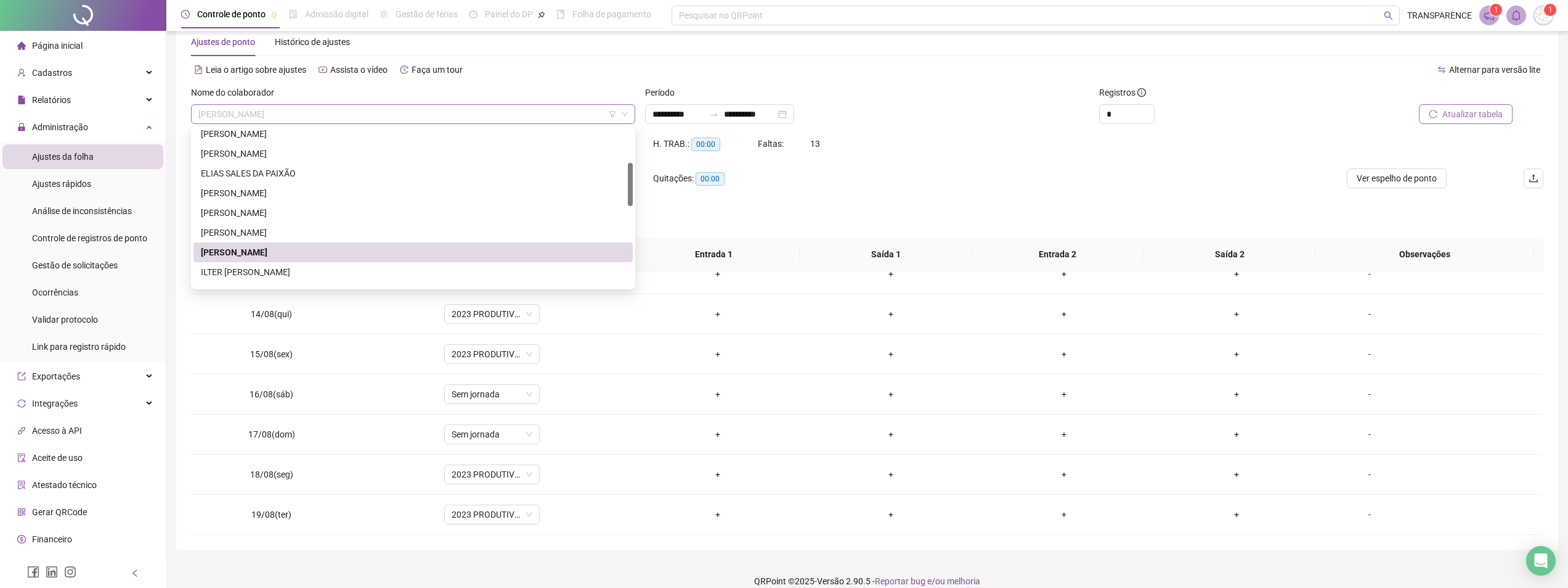
click at [575, 122] on span "[PERSON_NAME]" at bounding box center [413, 114] width 429 height 19
click at [457, 269] on div "ILTER [PERSON_NAME]" at bounding box center [413, 272] width 424 height 14
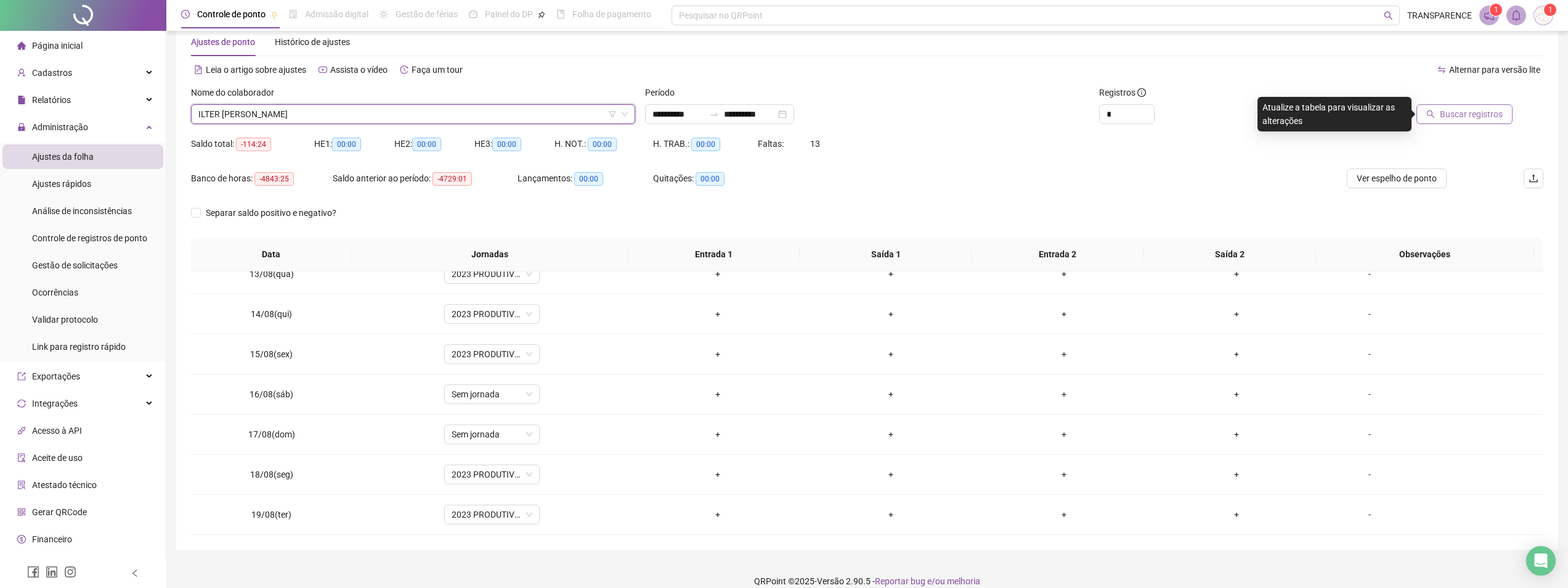
click at [1455, 113] on span "Buscar registros" at bounding box center [1472, 114] width 63 height 14
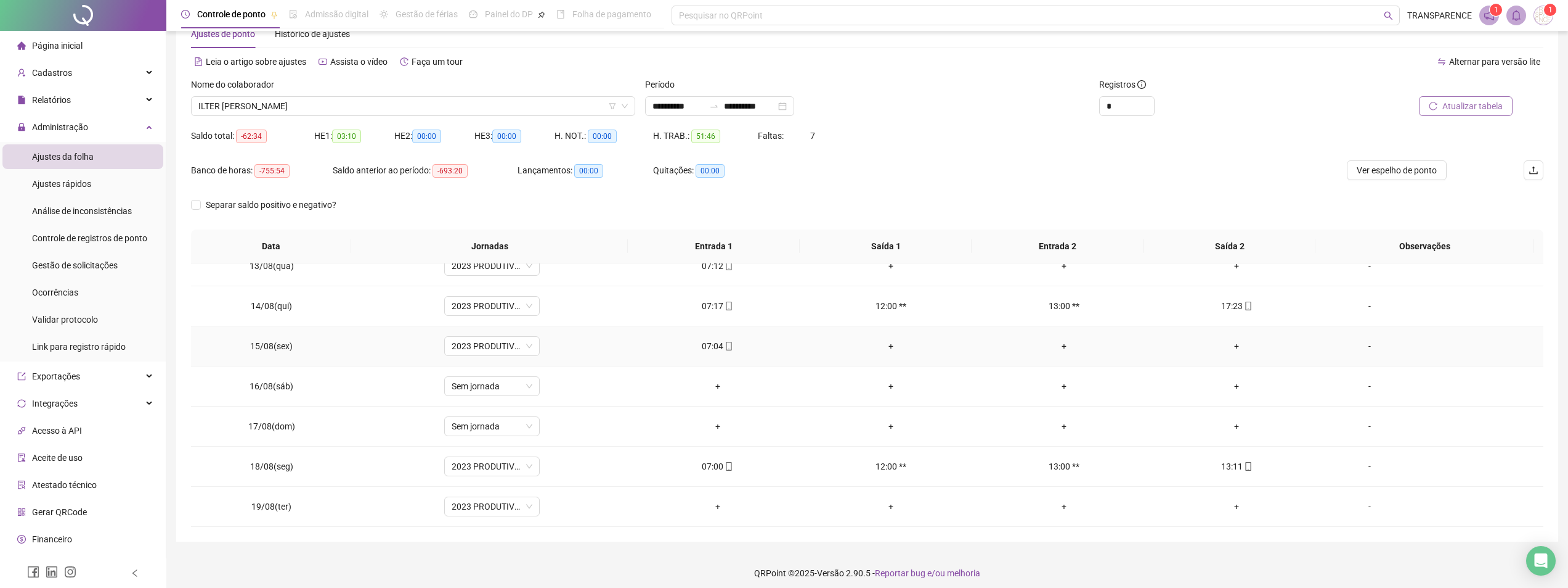
scroll to position [42, 0]
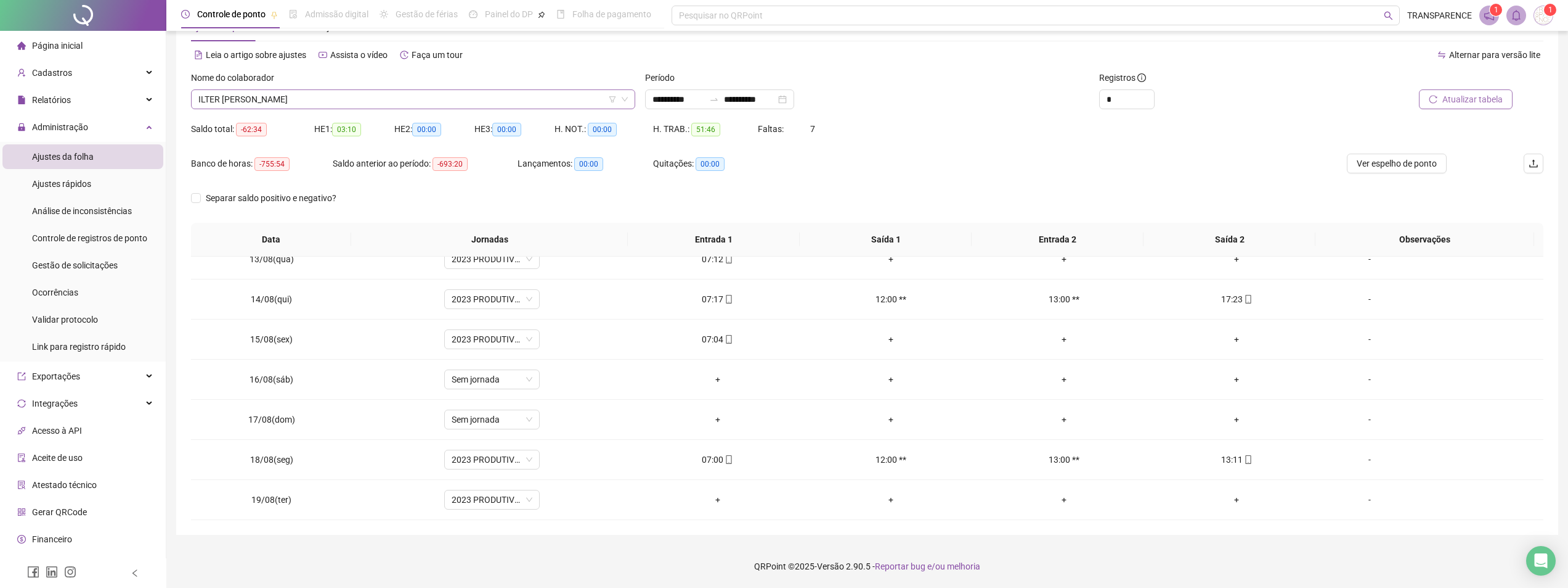
click at [528, 96] on span "ILTER [PERSON_NAME]" at bounding box center [413, 99] width 429 height 19
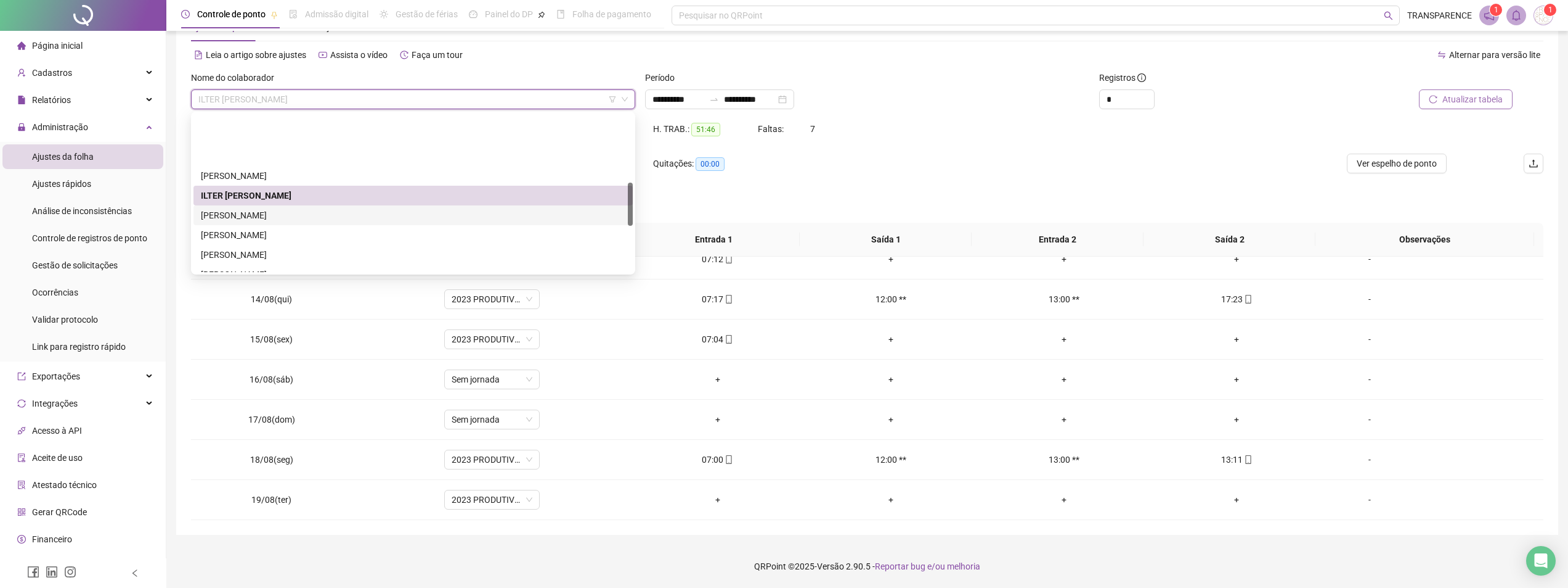
scroll to position [247, 0]
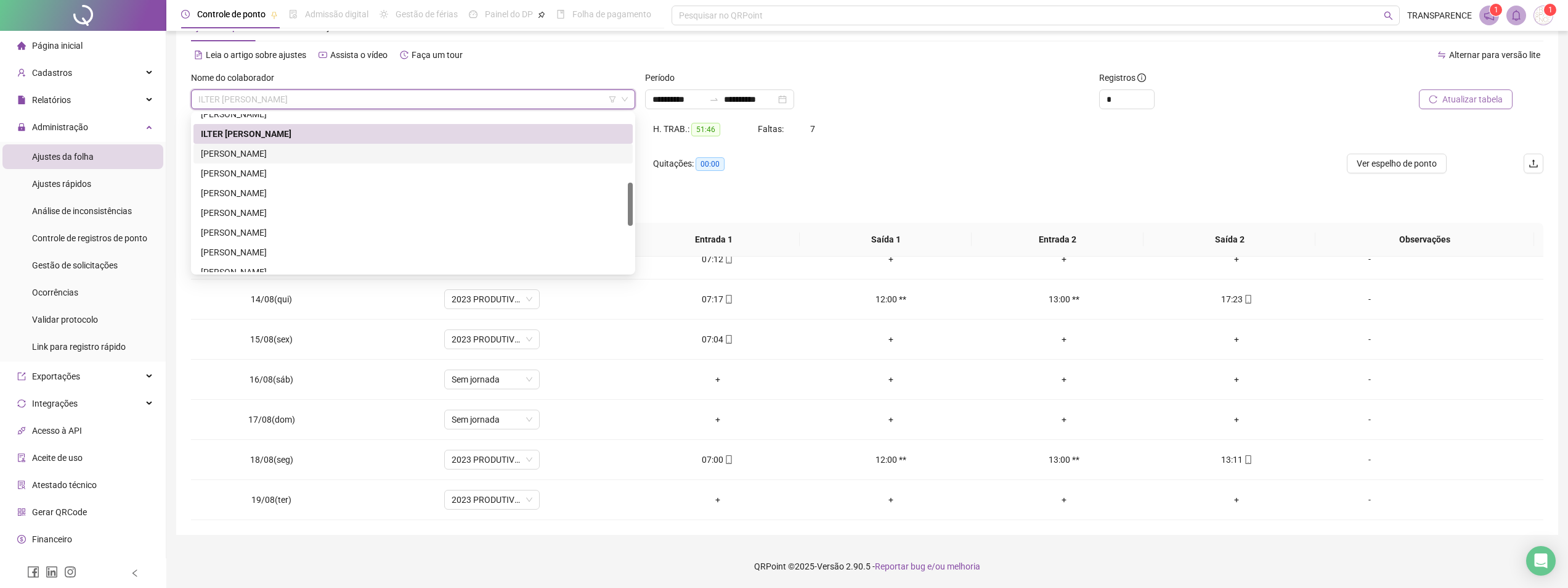
click at [503, 148] on div "[PERSON_NAME]" at bounding box center [413, 153] width 424 height 14
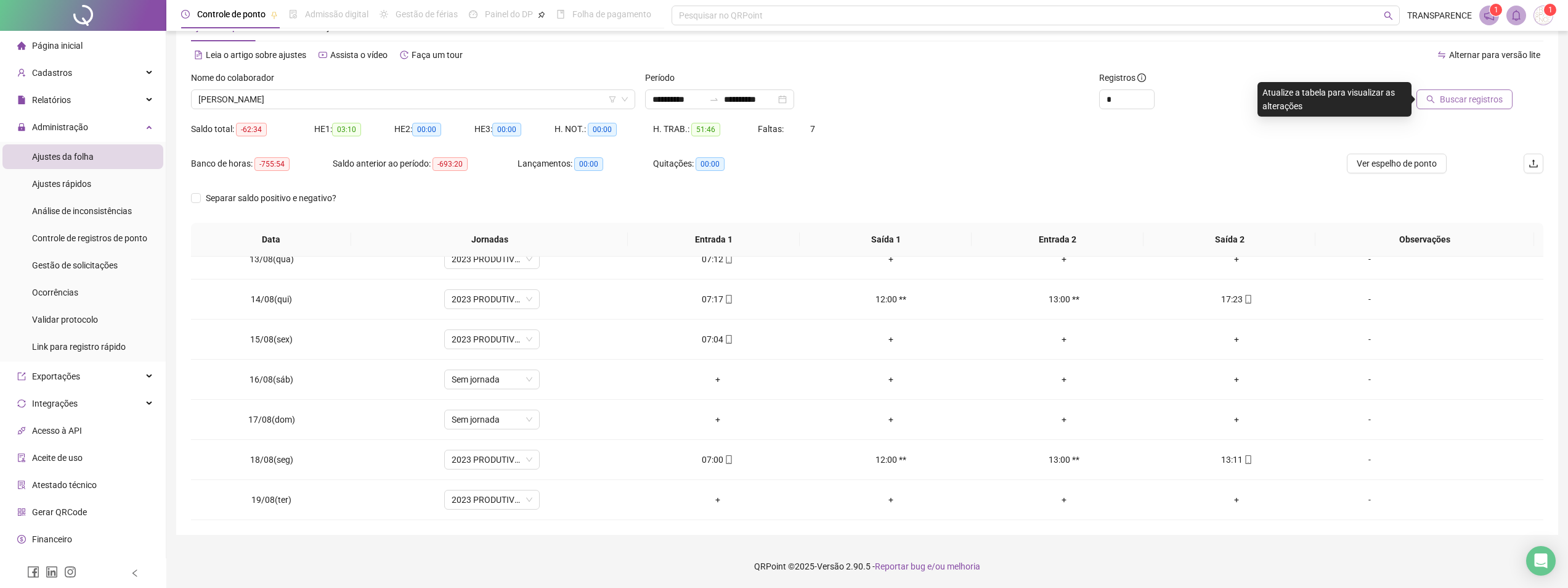
click at [1450, 100] on span "Buscar registros" at bounding box center [1472, 99] width 63 height 14
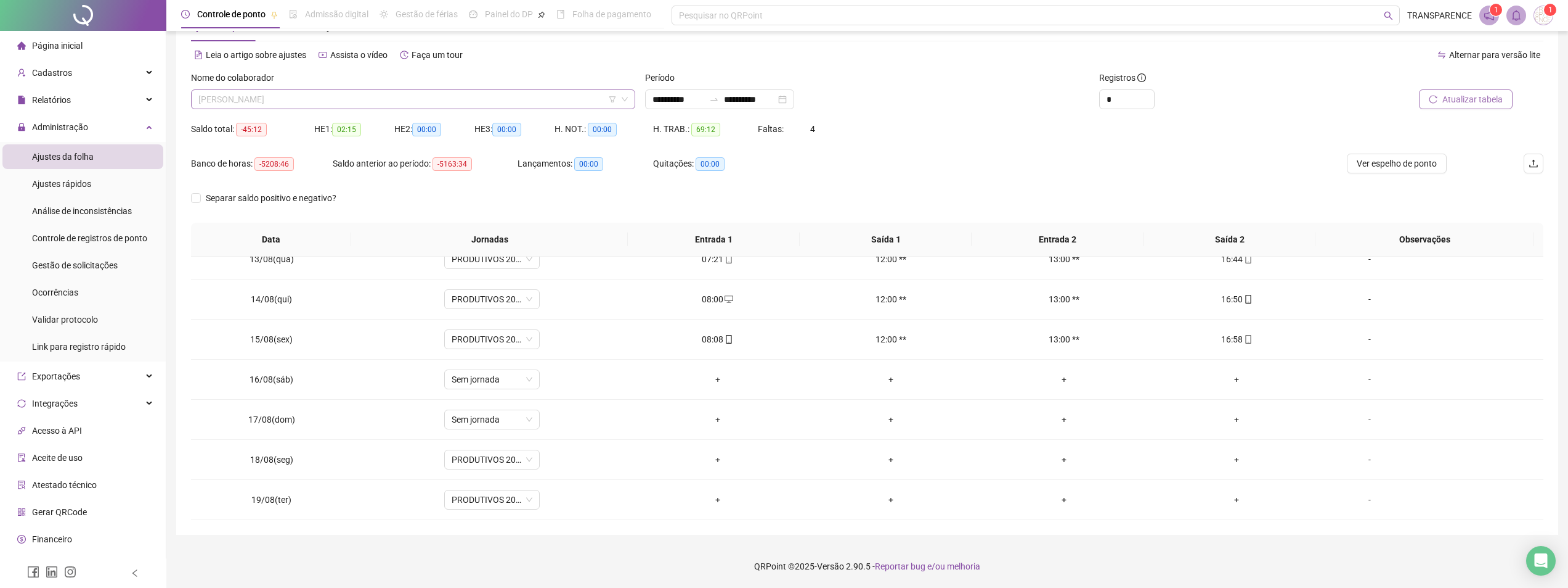
click at [503, 98] on span "[PERSON_NAME]" at bounding box center [413, 99] width 429 height 19
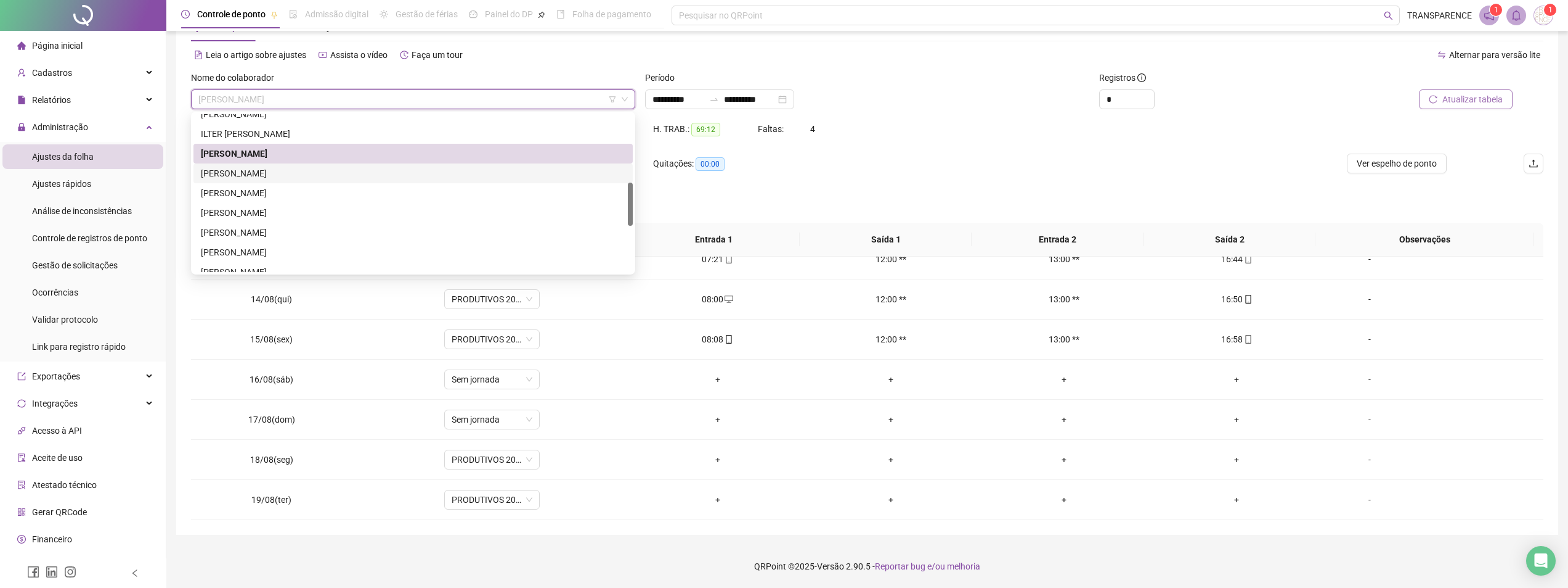
click at [464, 166] on div "[PERSON_NAME]" at bounding box center [413, 173] width 439 height 20
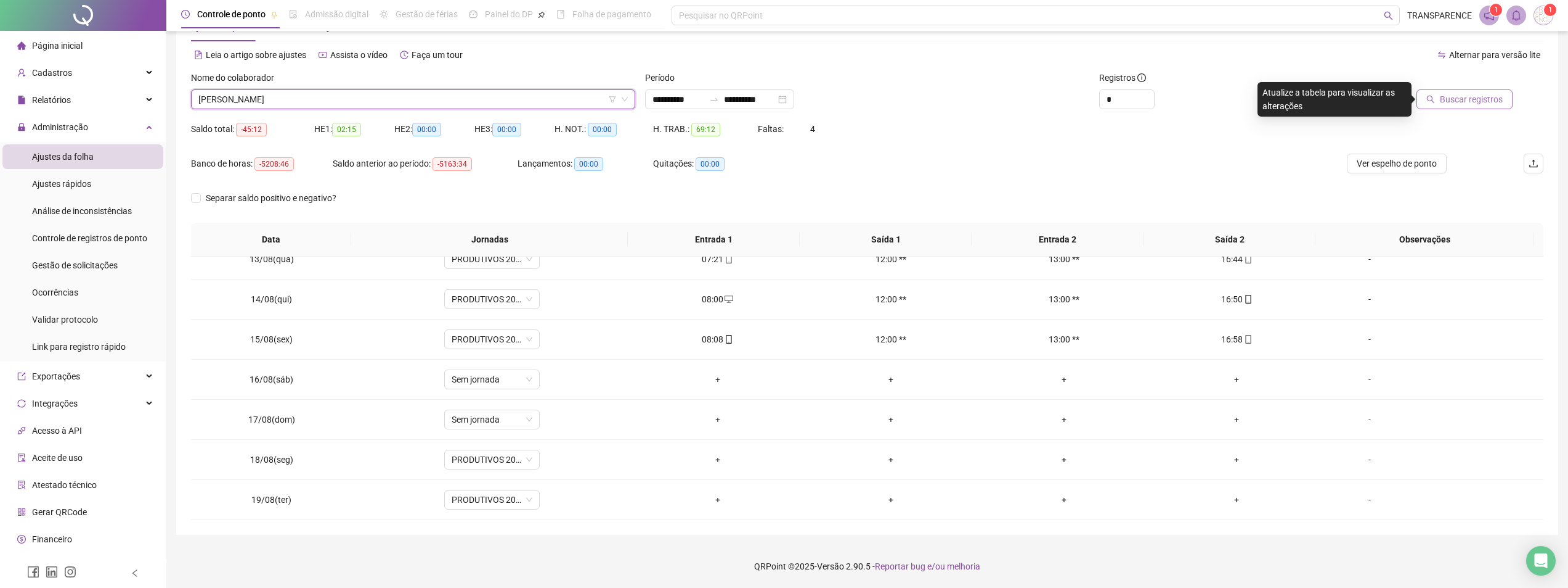
click at [1467, 97] on span "Buscar registros" at bounding box center [1472, 99] width 63 height 14
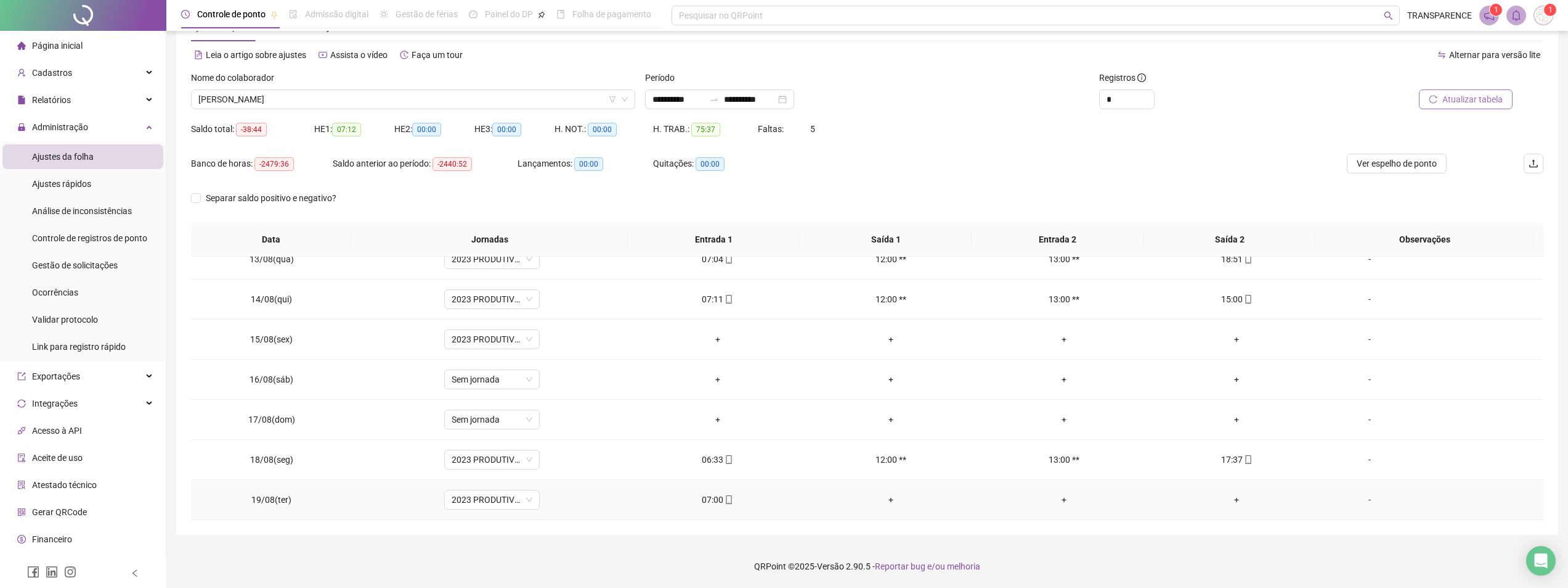
click at [706, 503] on div "07:00" at bounding box center [717, 500] width 153 height 14
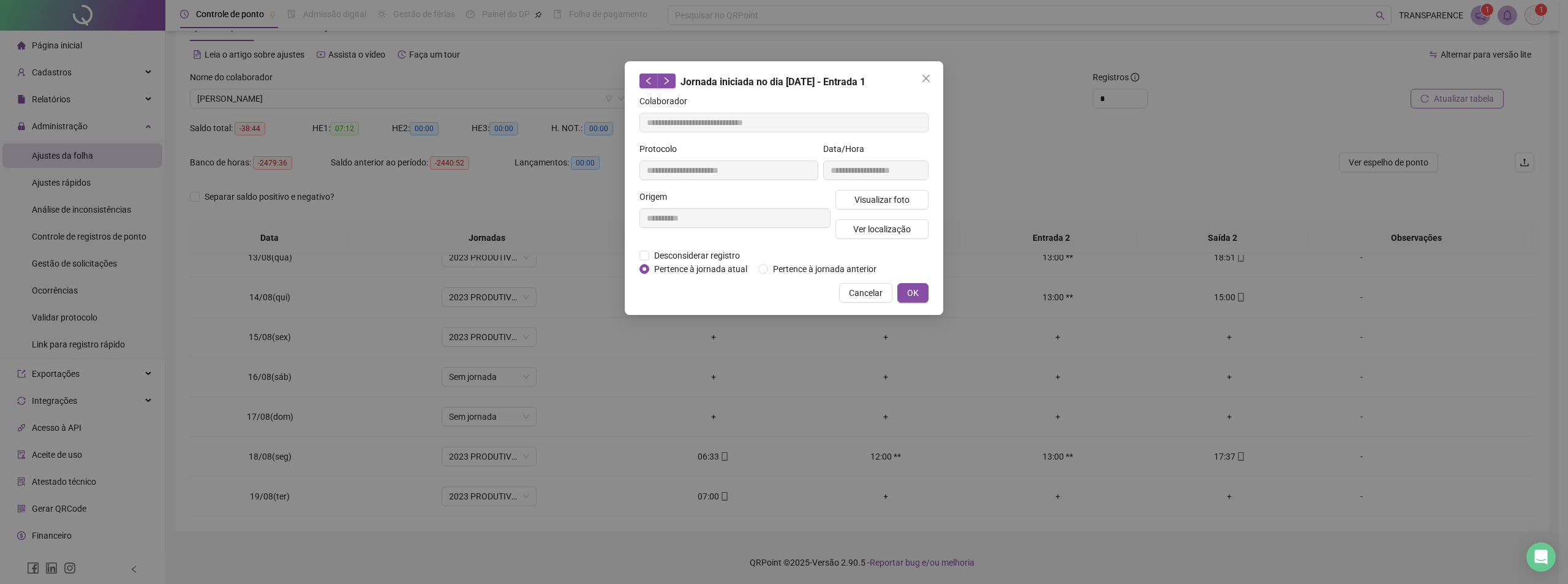
type input "**********"
click at [866, 198] on span "Visualizar foto" at bounding box center [882, 200] width 55 height 14
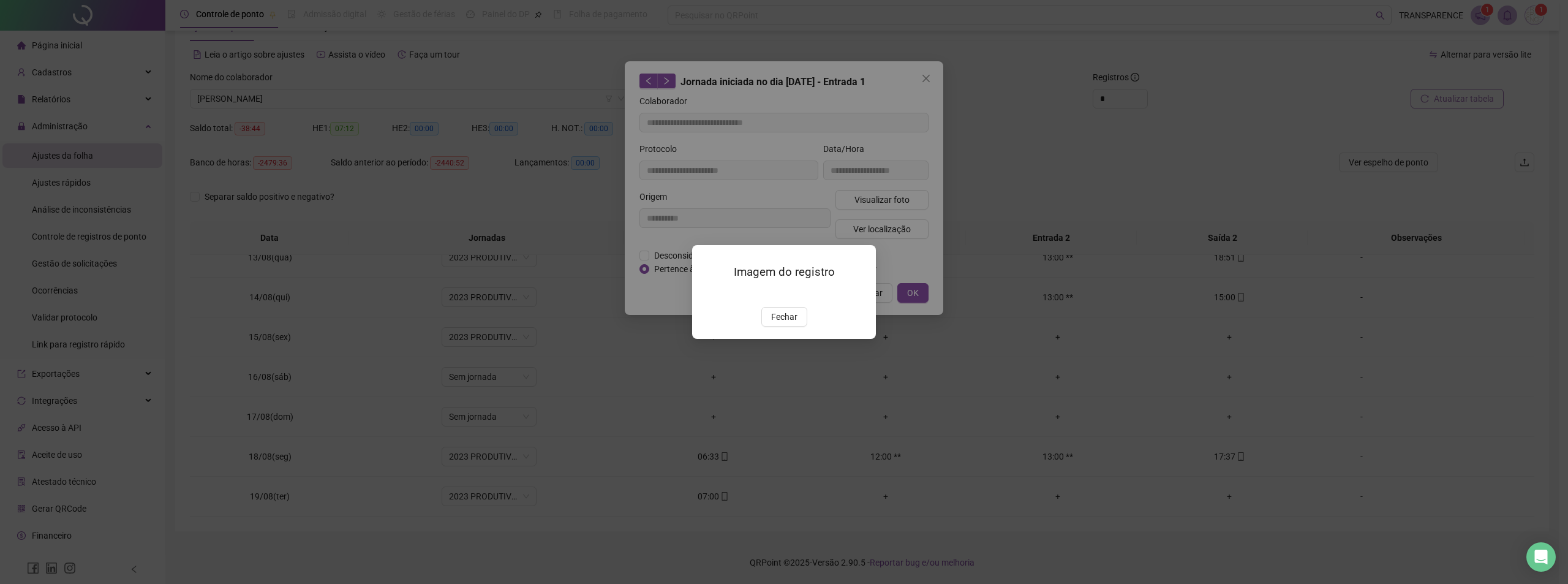
click at [778, 323] on span "Fechar" at bounding box center [784, 316] width 26 height 14
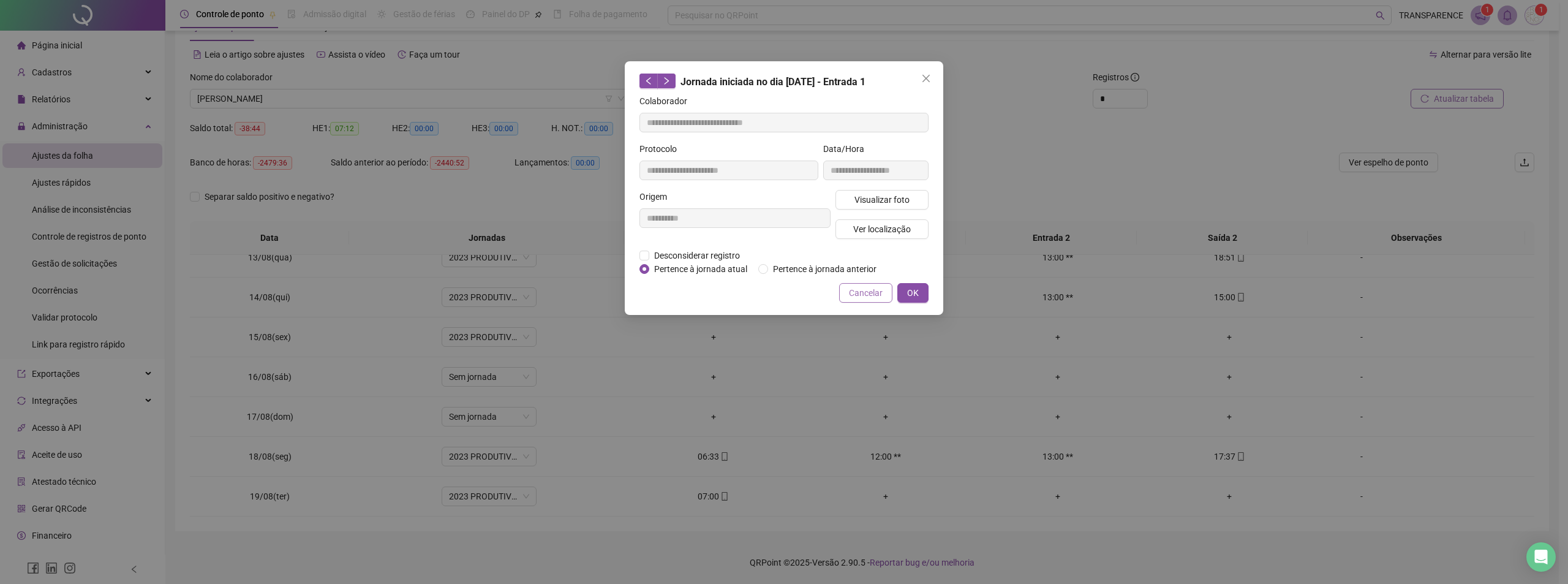
click at [871, 292] on span "Cancelar" at bounding box center [865, 293] width 33 height 14
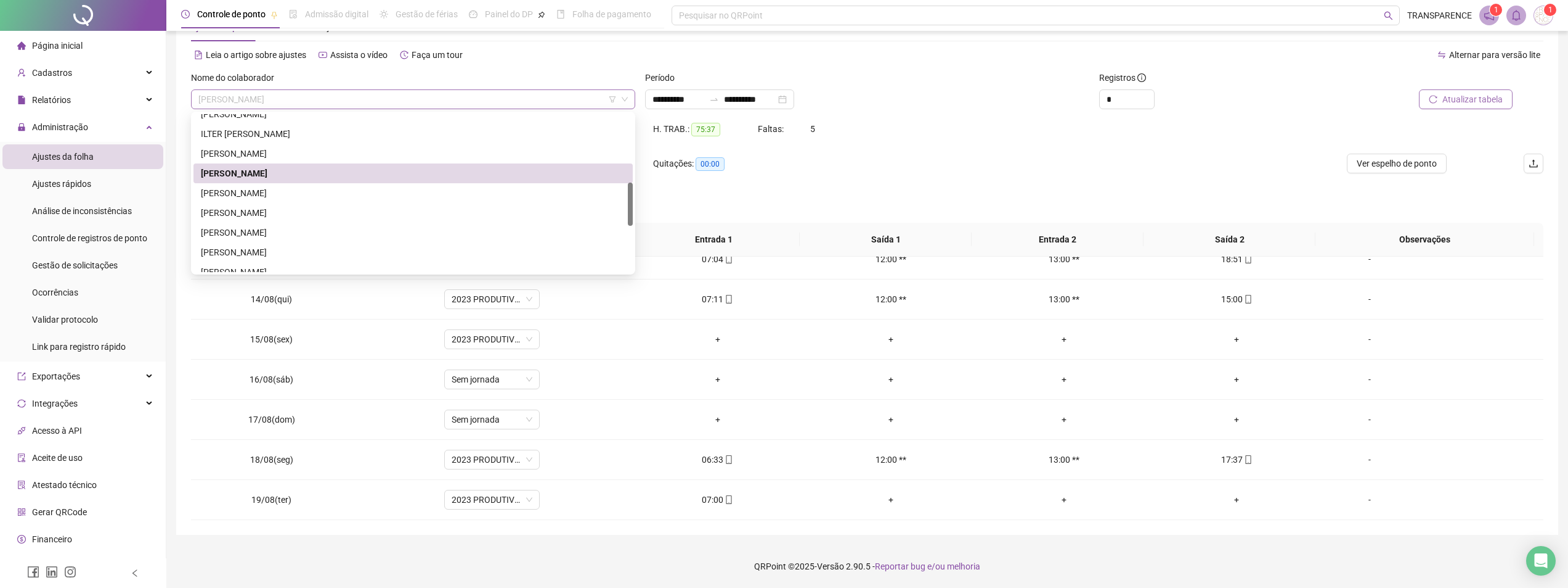
click at [475, 107] on span "[PERSON_NAME]" at bounding box center [413, 99] width 429 height 19
click at [450, 196] on div "[PERSON_NAME]" at bounding box center [413, 193] width 424 height 14
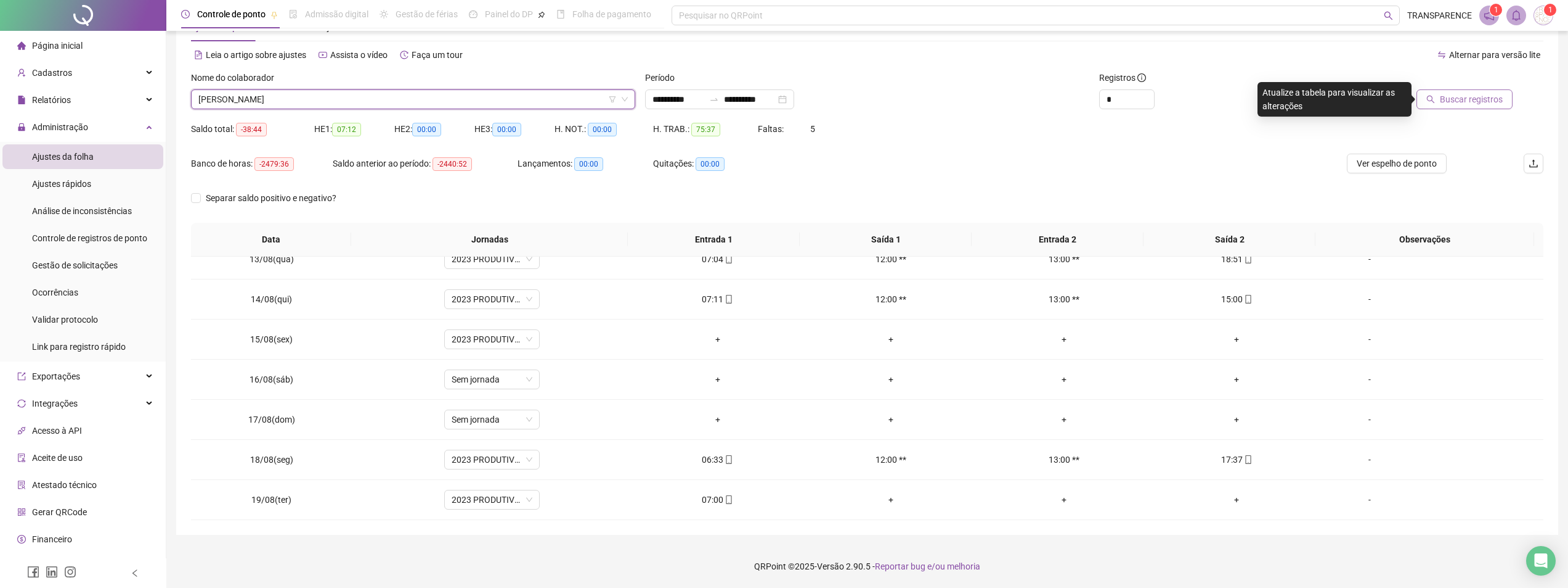
click at [1435, 103] on icon "search" at bounding box center [1430, 99] width 9 height 9
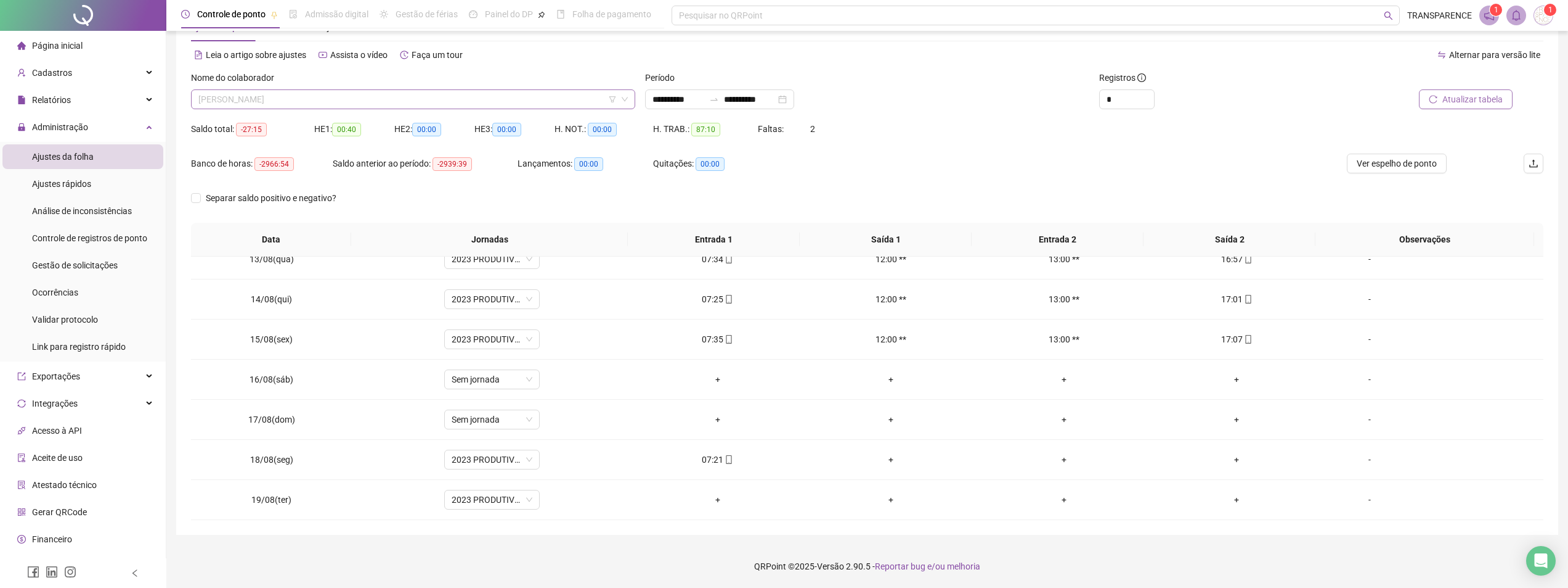
click at [582, 103] on span "[PERSON_NAME]" at bounding box center [413, 99] width 429 height 19
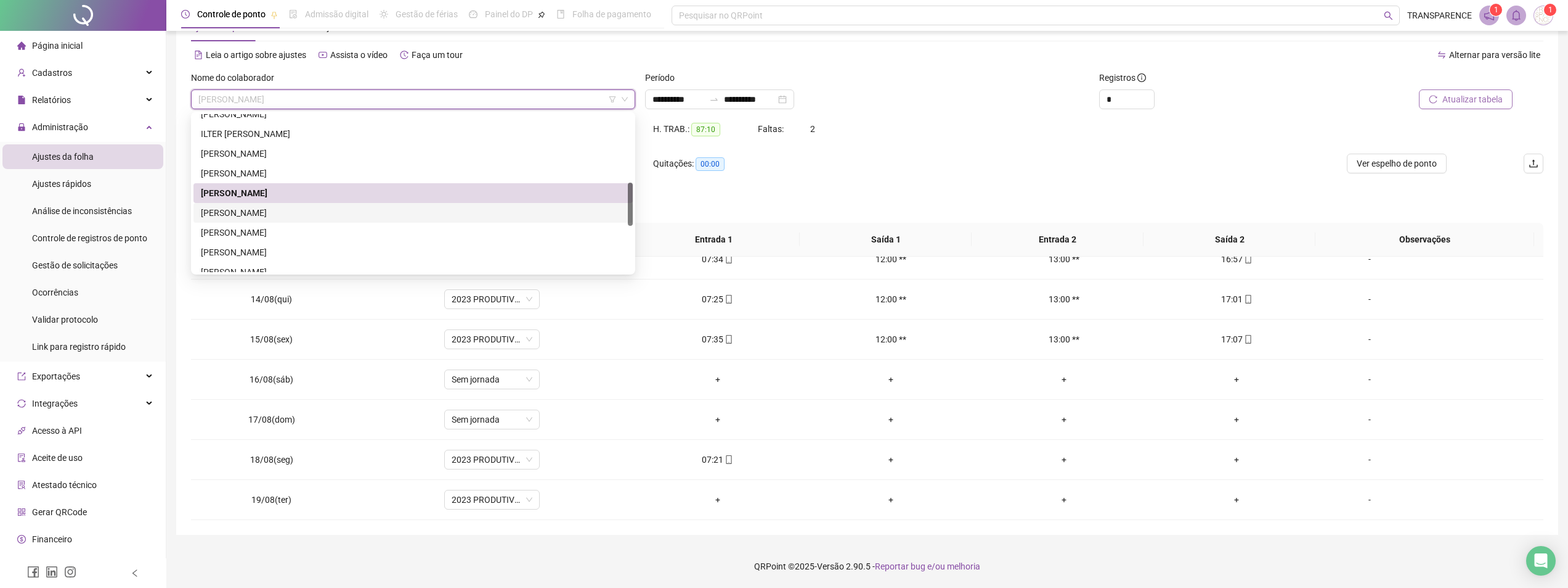
click at [481, 206] on div "[PERSON_NAME]" at bounding box center [413, 212] width 424 height 14
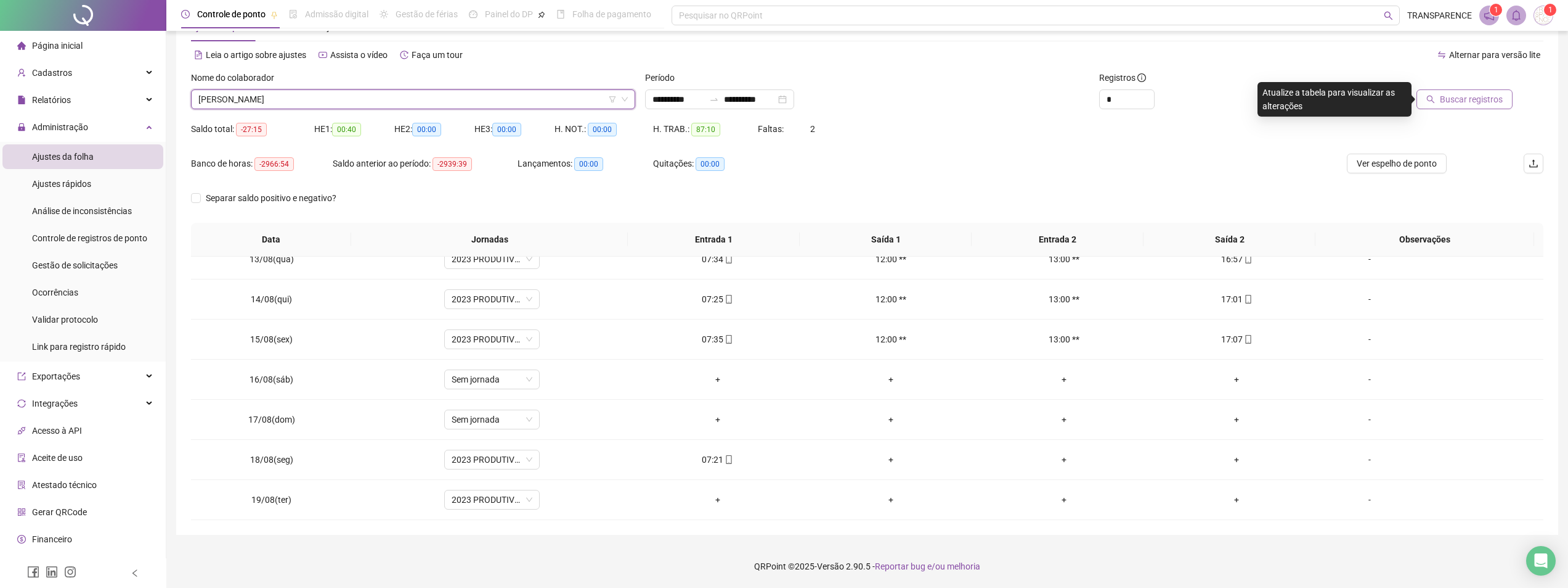
click at [1460, 88] on div at bounding box center [1420, 80] width 187 height 19
click at [1457, 103] on span "Buscar registros" at bounding box center [1472, 99] width 63 height 14
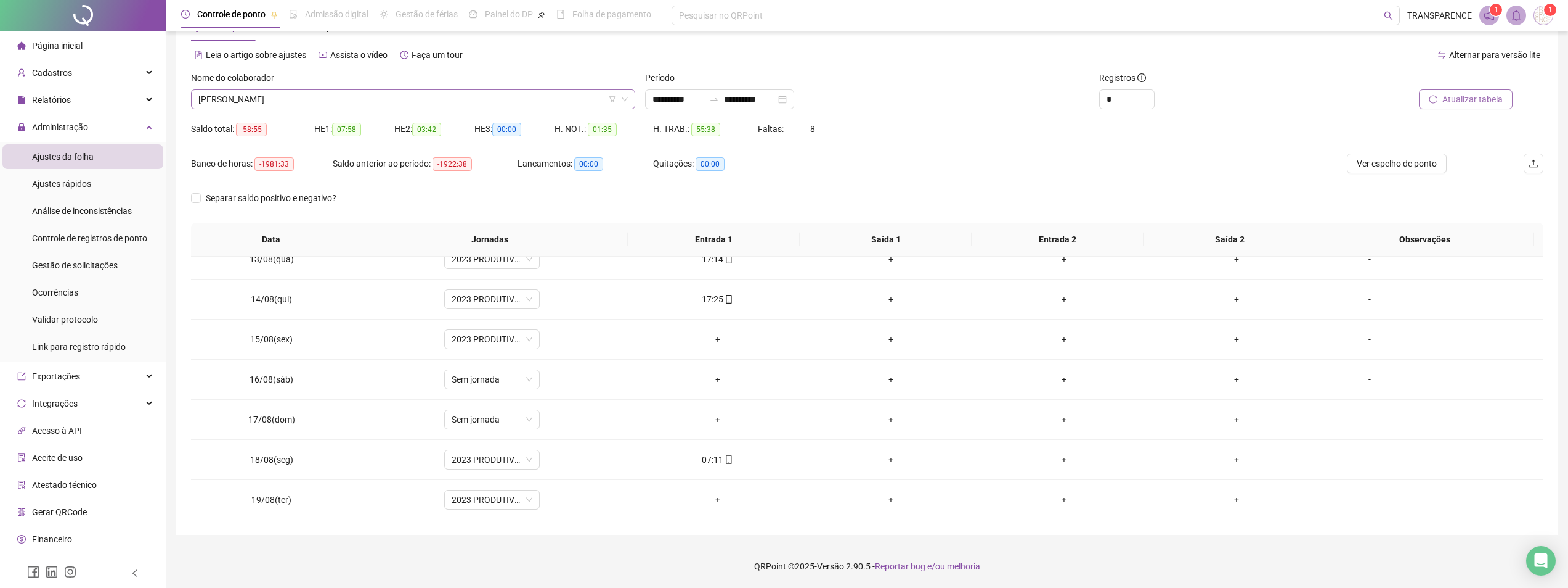
click at [530, 98] on span "[PERSON_NAME]" at bounding box center [413, 99] width 429 height 19
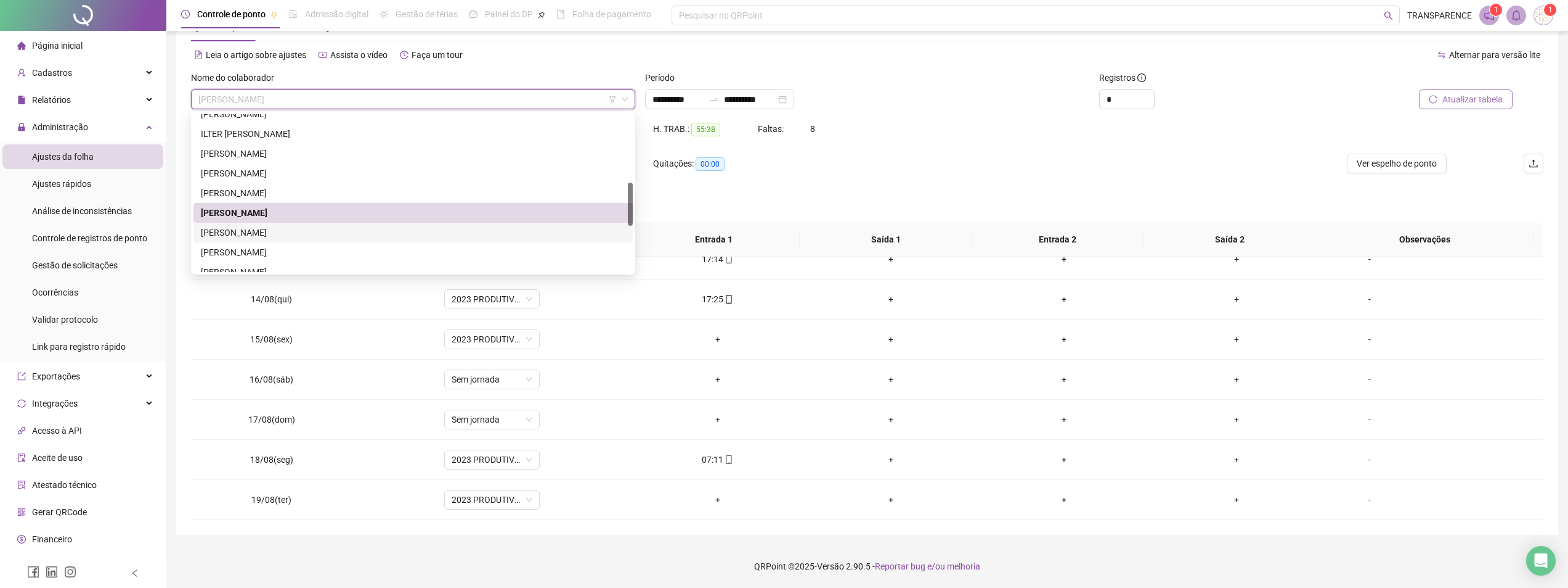
click at [408, 236] on div "[PERSON_NAME]" at bounding box center [413, 233] width 424 height 14
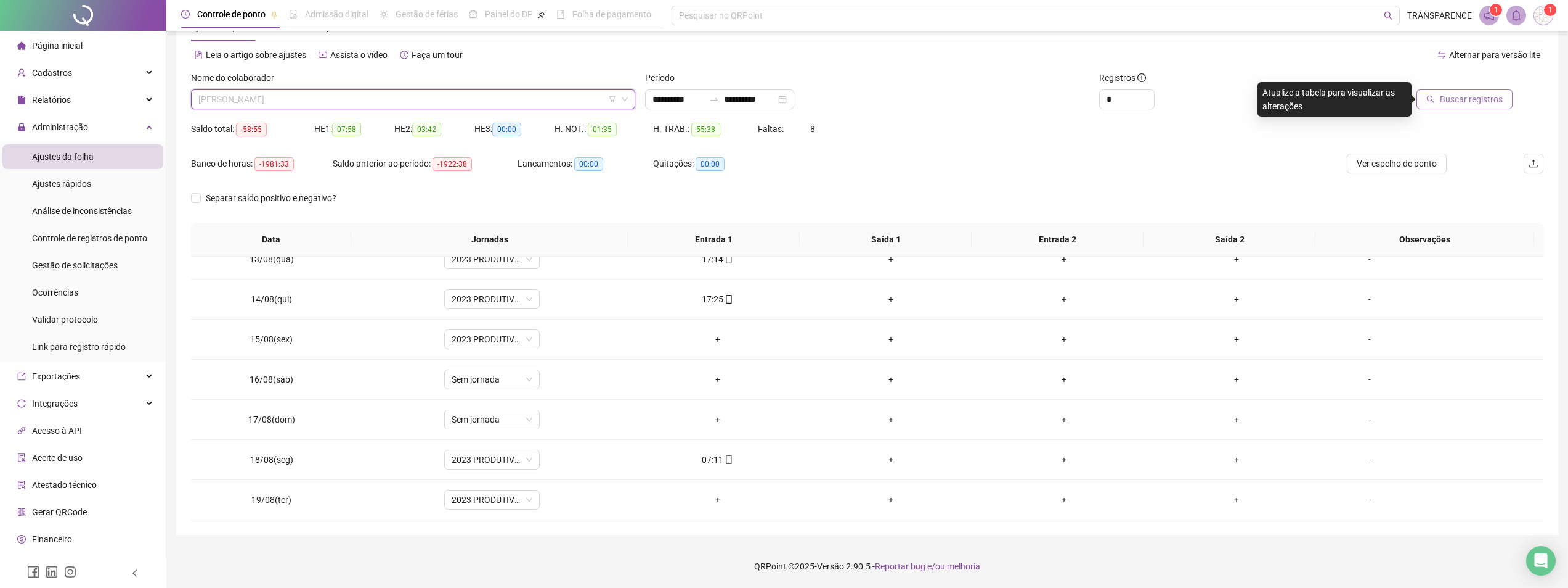
click at [553, 102] on span "[PERSON_NAME]" at bounding box center [413, 99] width 429 height 19
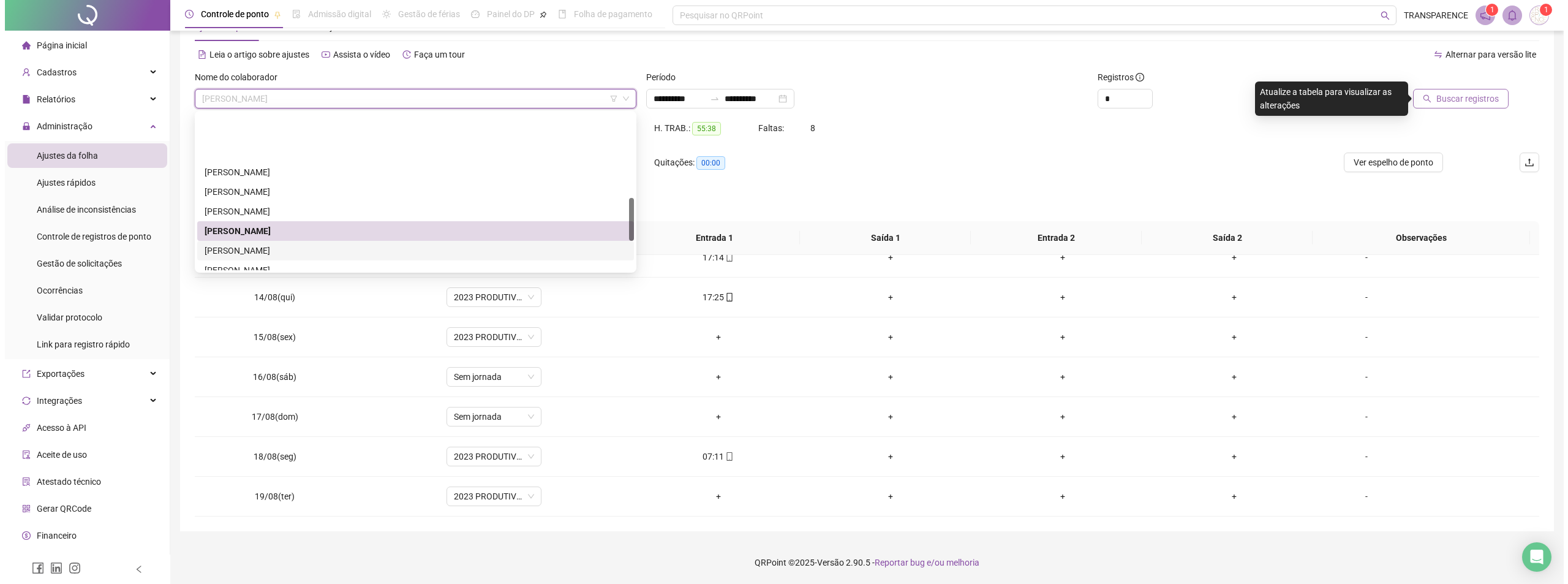
scroll to position [307, 0]
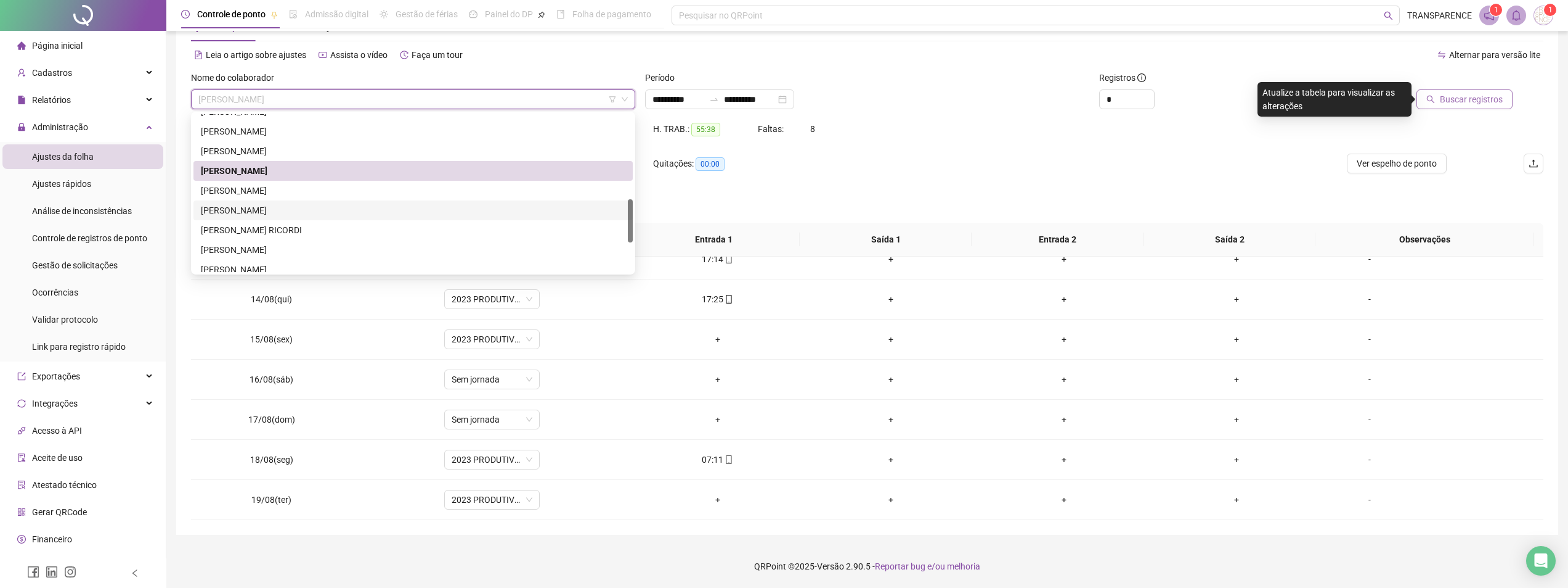
drag, startPoint x: 464, startPoint y: 210, endPoint x: 471, endPoint y: 207, distance: 7.6
click at [465, 209] on div "[PERSON_NAME]" at bounding box center [413, 210] width 424 height 14
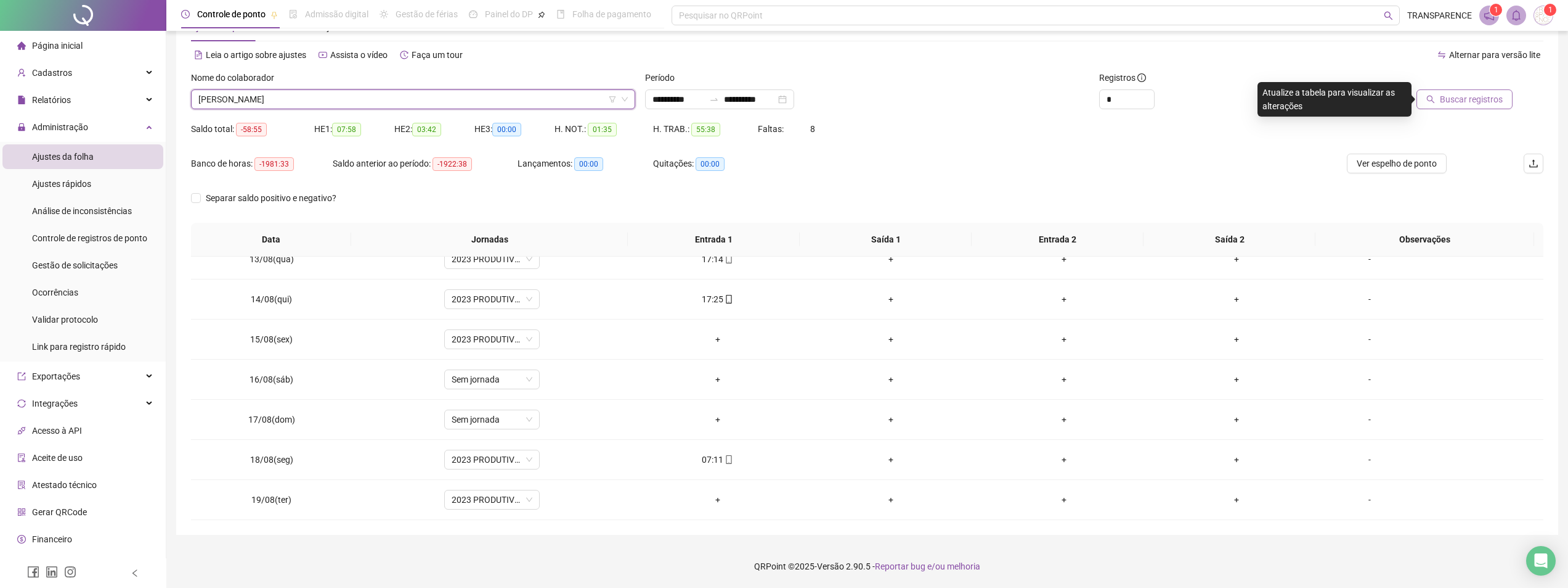
click at [1486, 104] on span "Buscar registros" at bounding box center [1472, 99] width 63 height 14
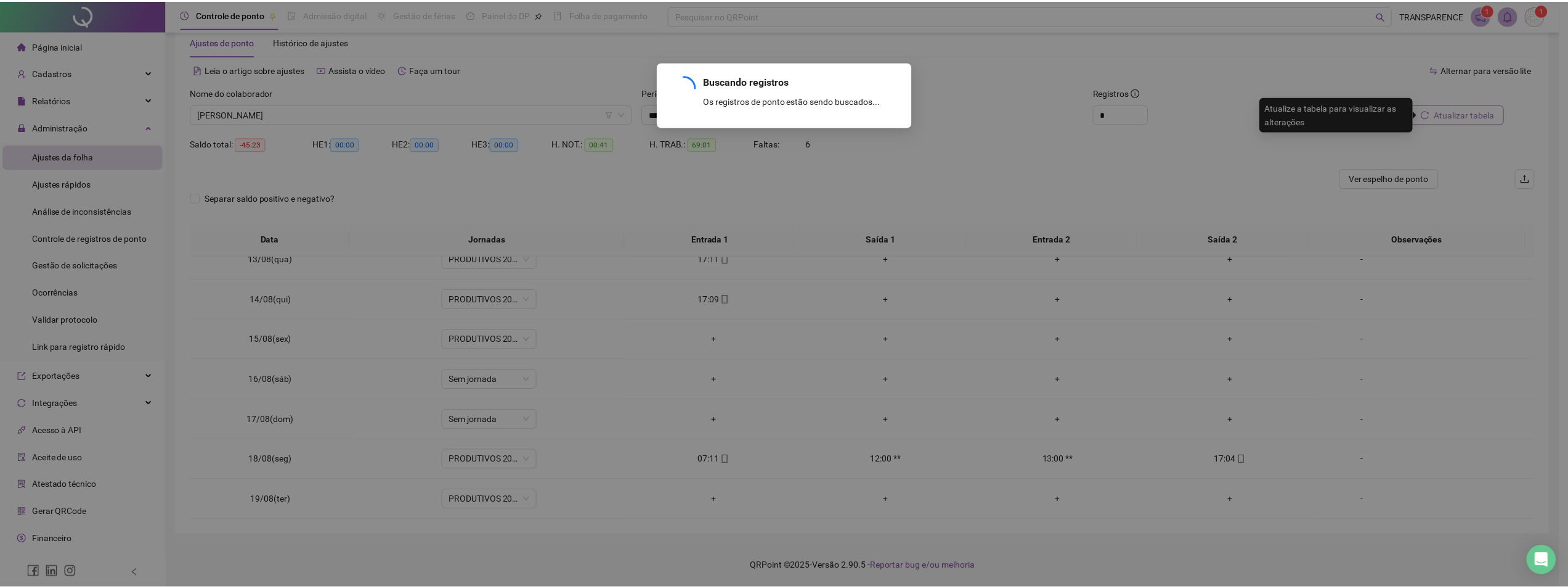
scroll to position [28, 0]
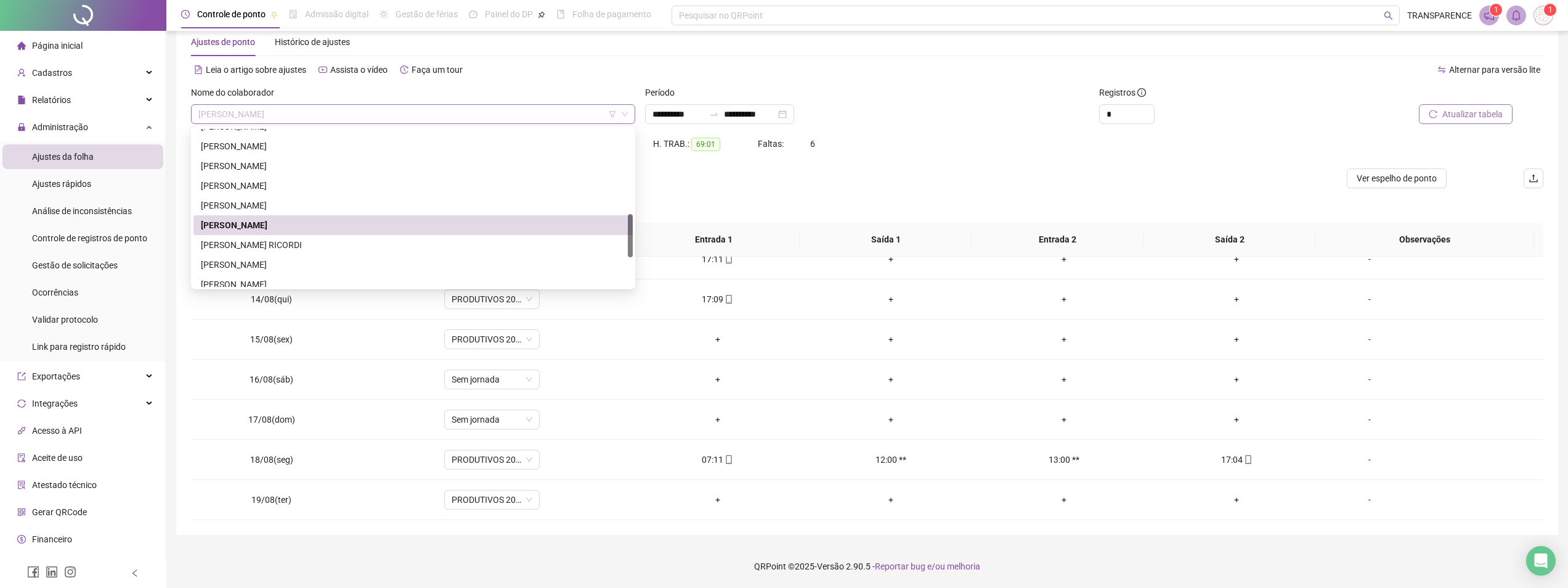
click at [484, 115] on span "[PERSON_NAME]" at bounding box center [413, 114] width 429 height 19
click at [392, 244] on div "[PERSON_NAME] RICORDI" at bounding box center [413, 245] width 424 height 14
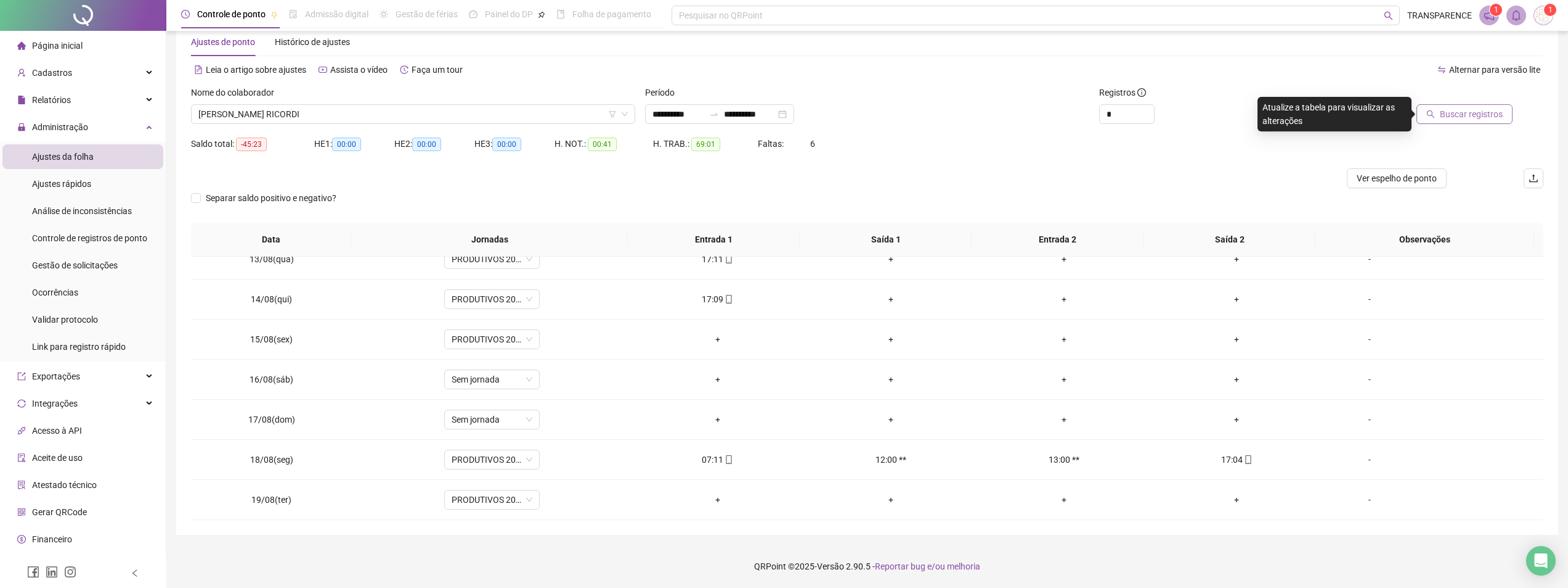
click at [1466, 112] on span "Buscar registros" at bounding box center [1472, 114] width 63 height 14
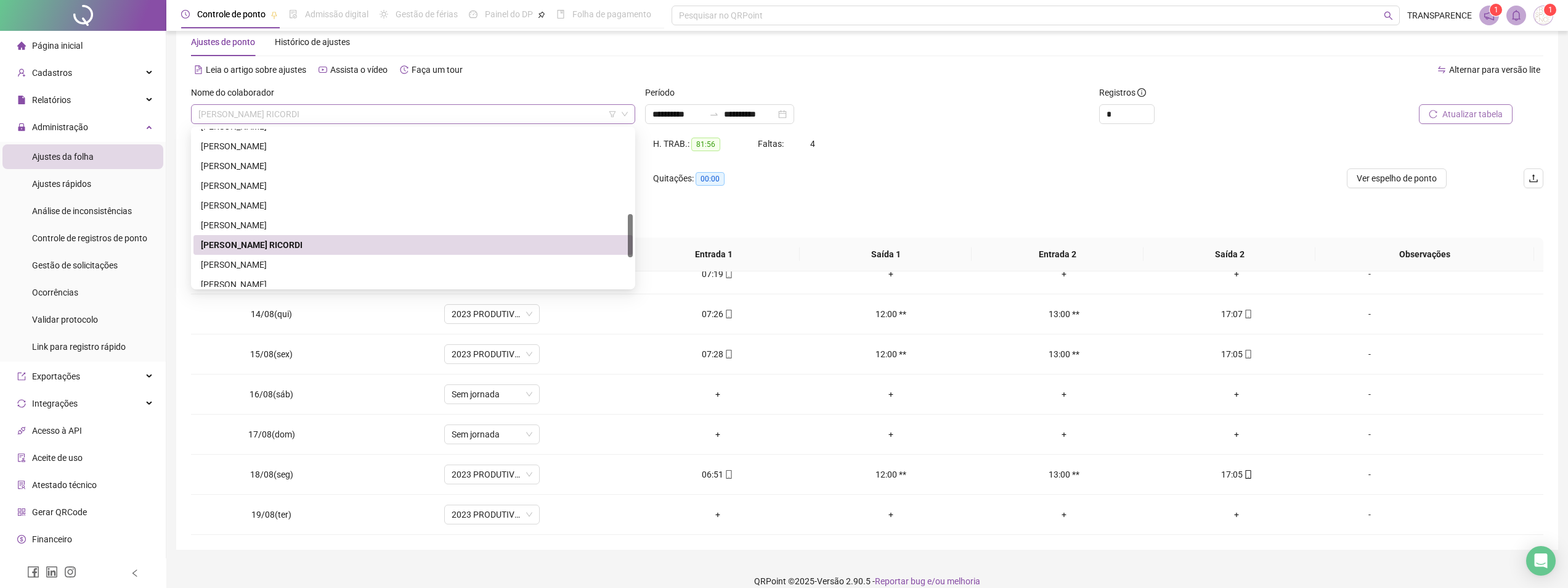
click at [564, 115] on span "[PERSON_NAME] RICORDI" at bounding box center [413, 114] width 429 height 19
click at [457, 267] on div "[PERSON_NAME]" at bounding box center [413, 265] width 424 height 14
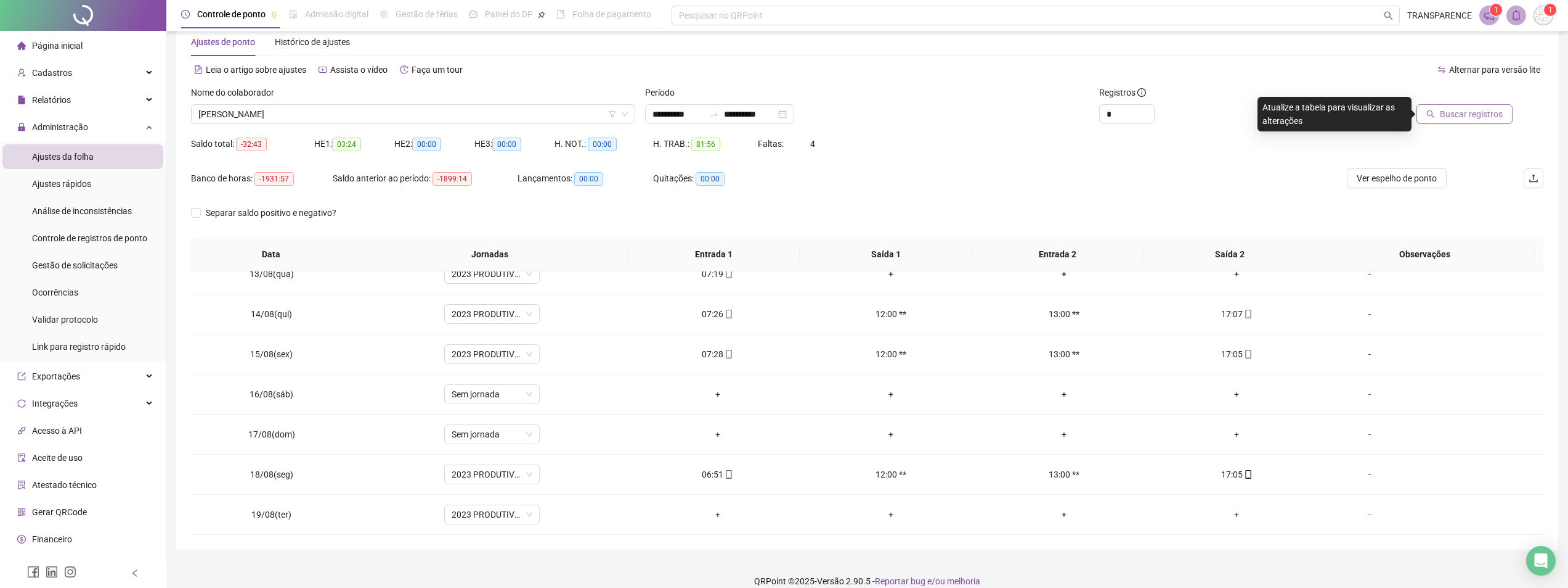
click at [1458, 116] on span "Buscar registros" at bounding box center [1472, 114] width 63 height 14
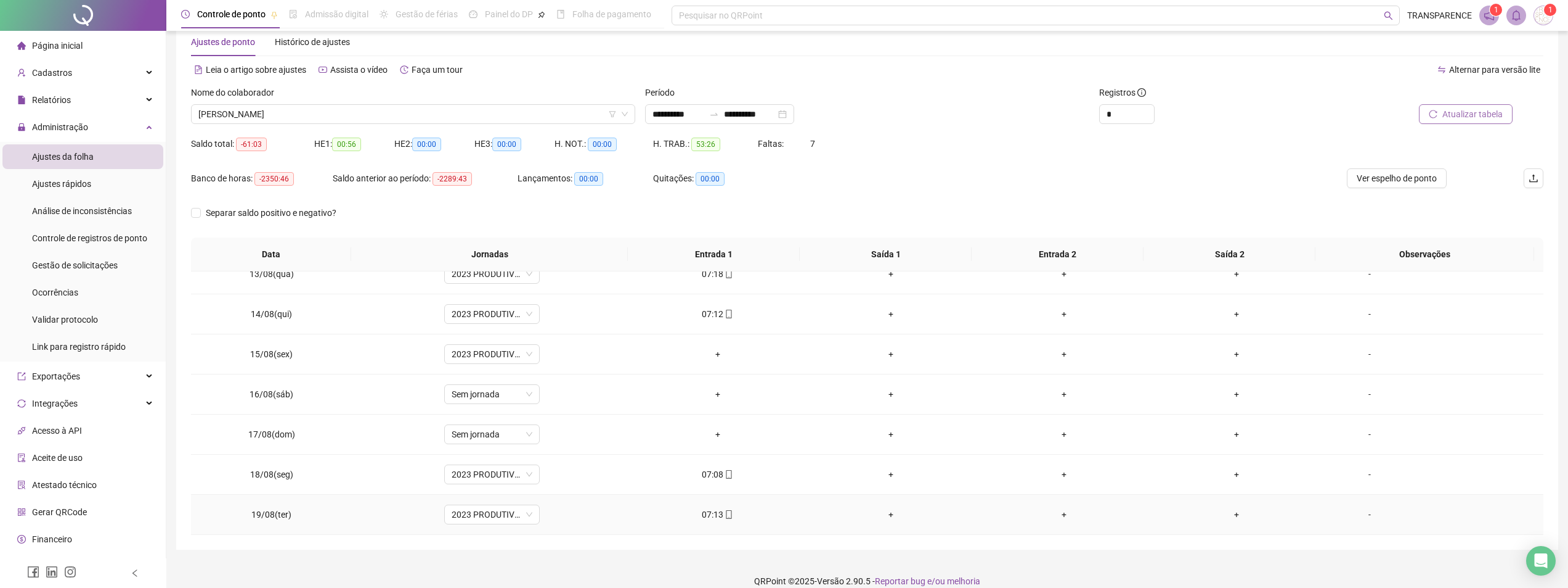
click at [711, 513] on div "07:13" at bounding box center [717, 514] width 153 height 14
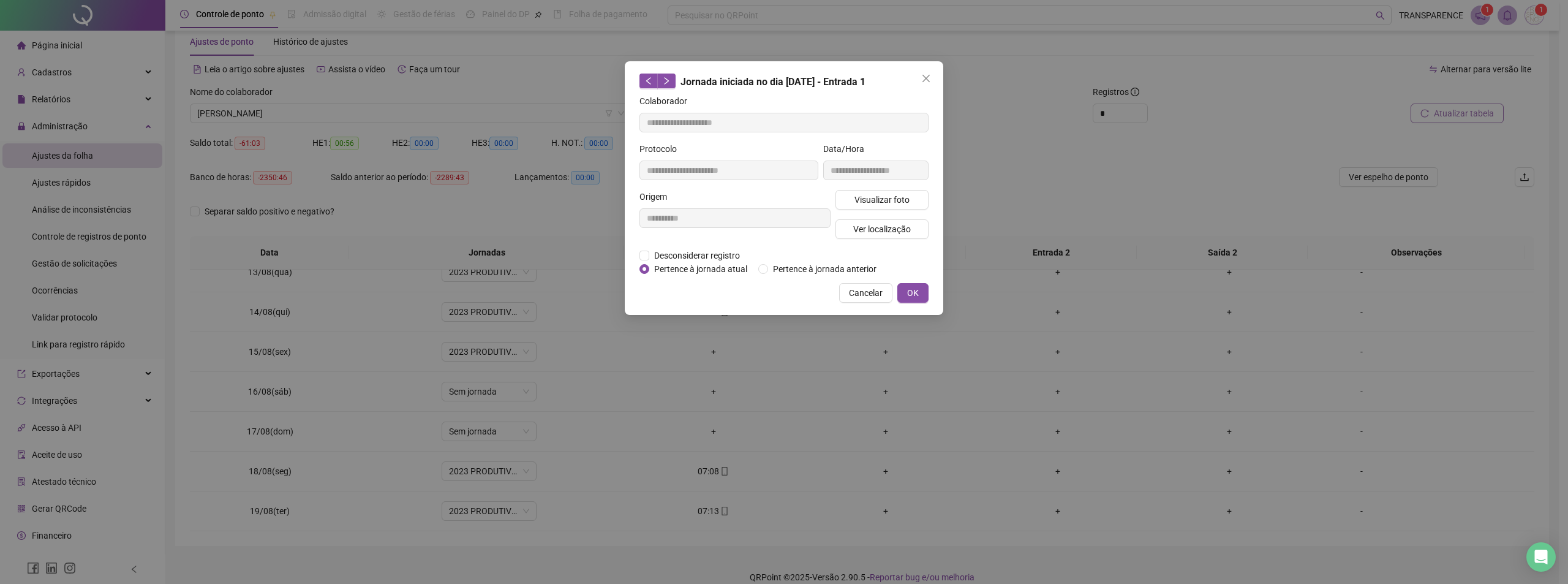
type input "**********"
click at [889, 199] on span "Visualizar foto" at bounding box center [882, 200] width 55 height 14
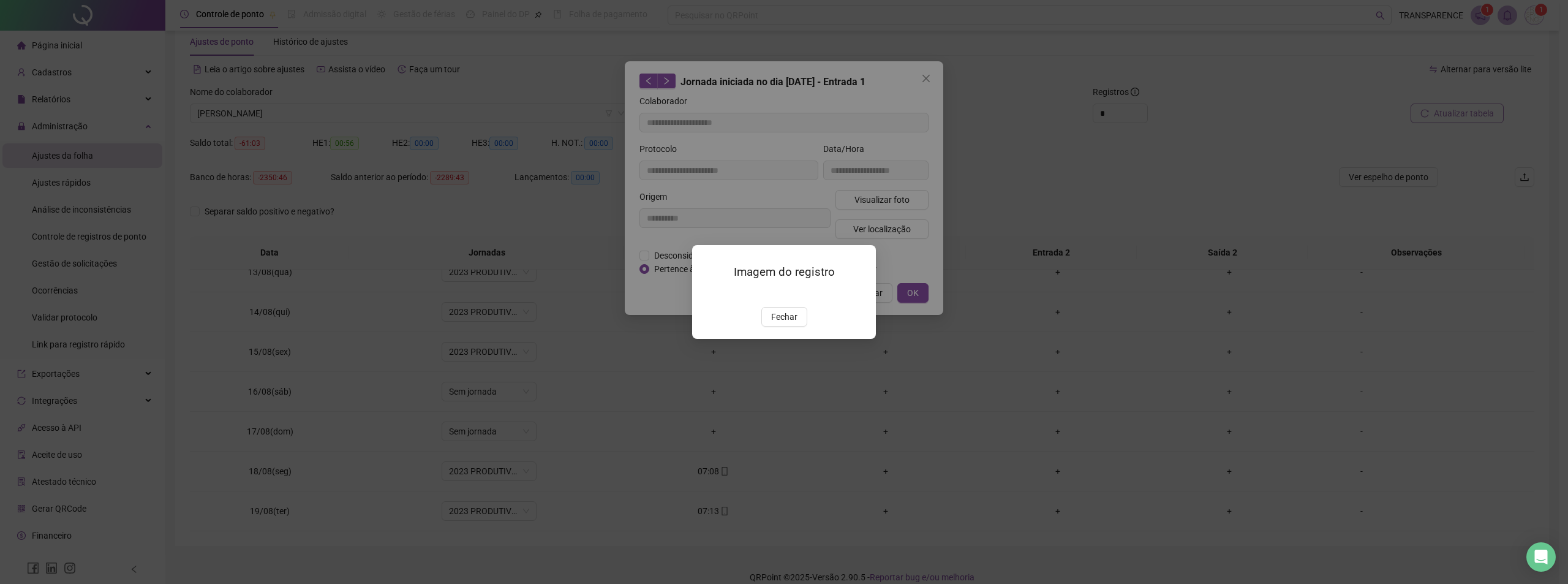
click at [707, 294] on img at bounding box center [707, 294] width 0 height 0
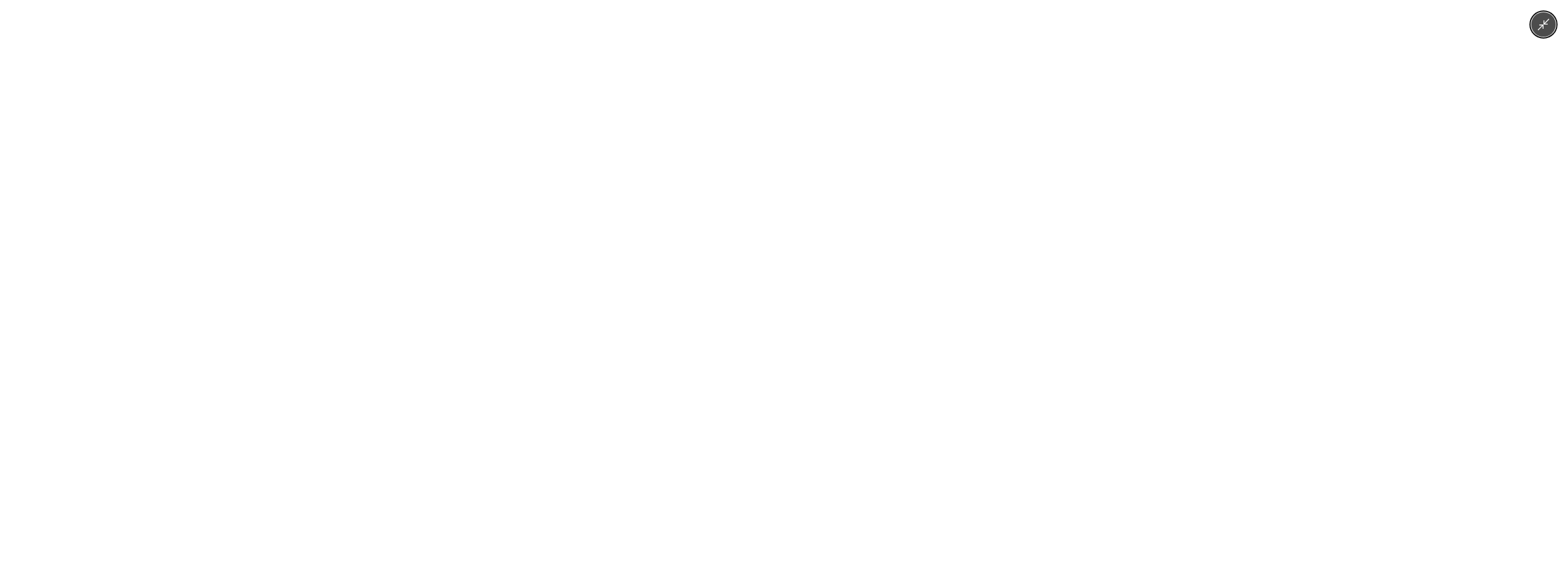
click at [801, 324] on img at bounding box center [784, 292] width 437 height 584
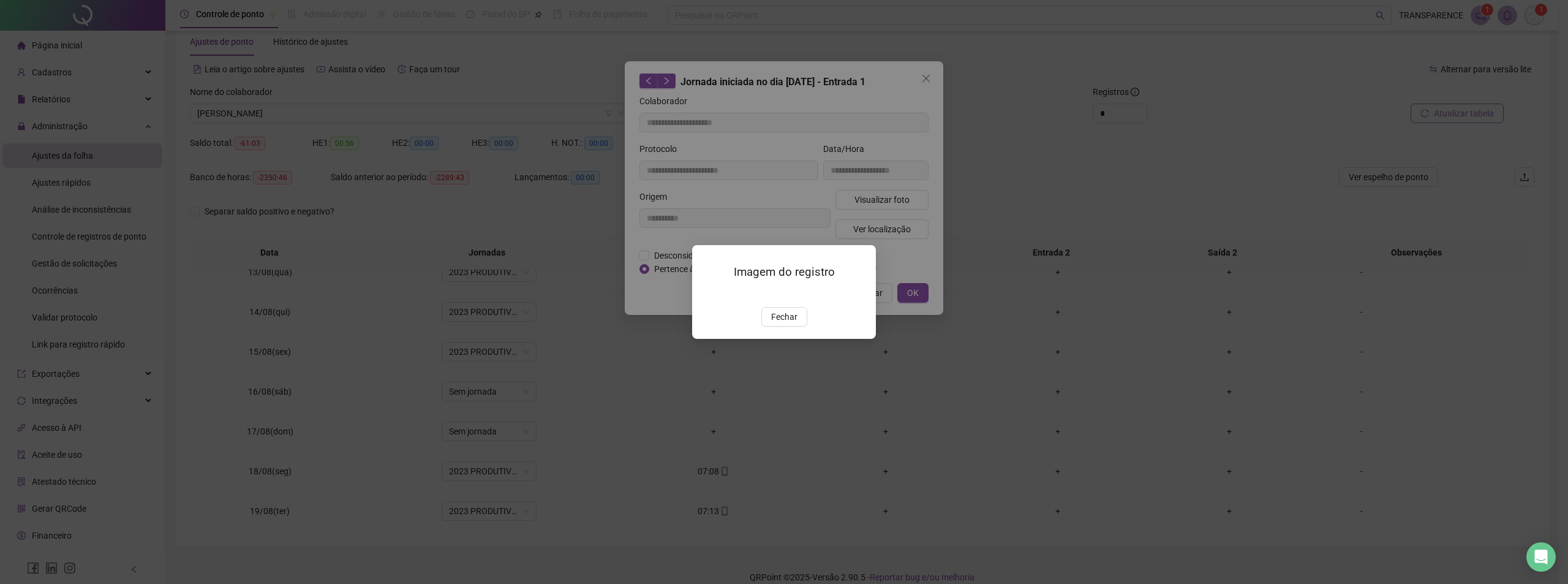
drag, startPoint x: 790, startPoint y: 393, endPoint x: 805, endPoint y: 365, distance: 31.8
click at [789, 323] on span "Fechar" at bounding box center [784, 316] width 26 height 14
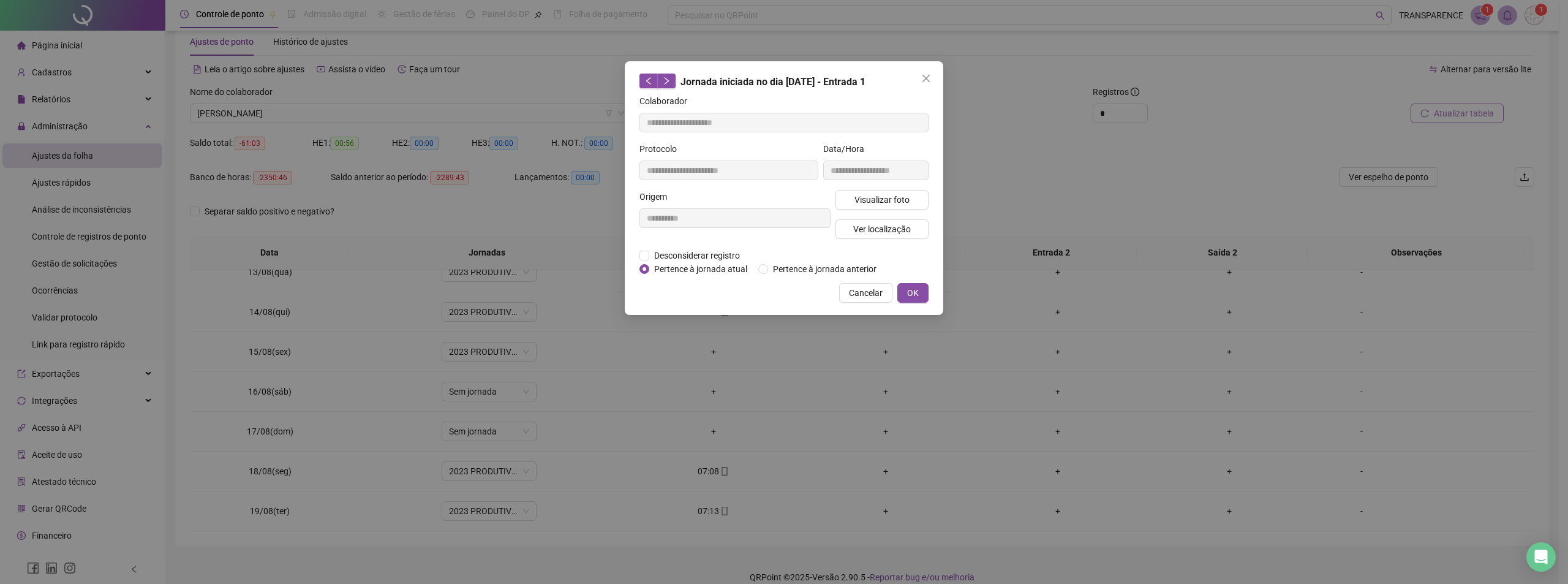
click at [865, 295] on span "Cancelar" at bounding box center [865, 293] width 33 height 14
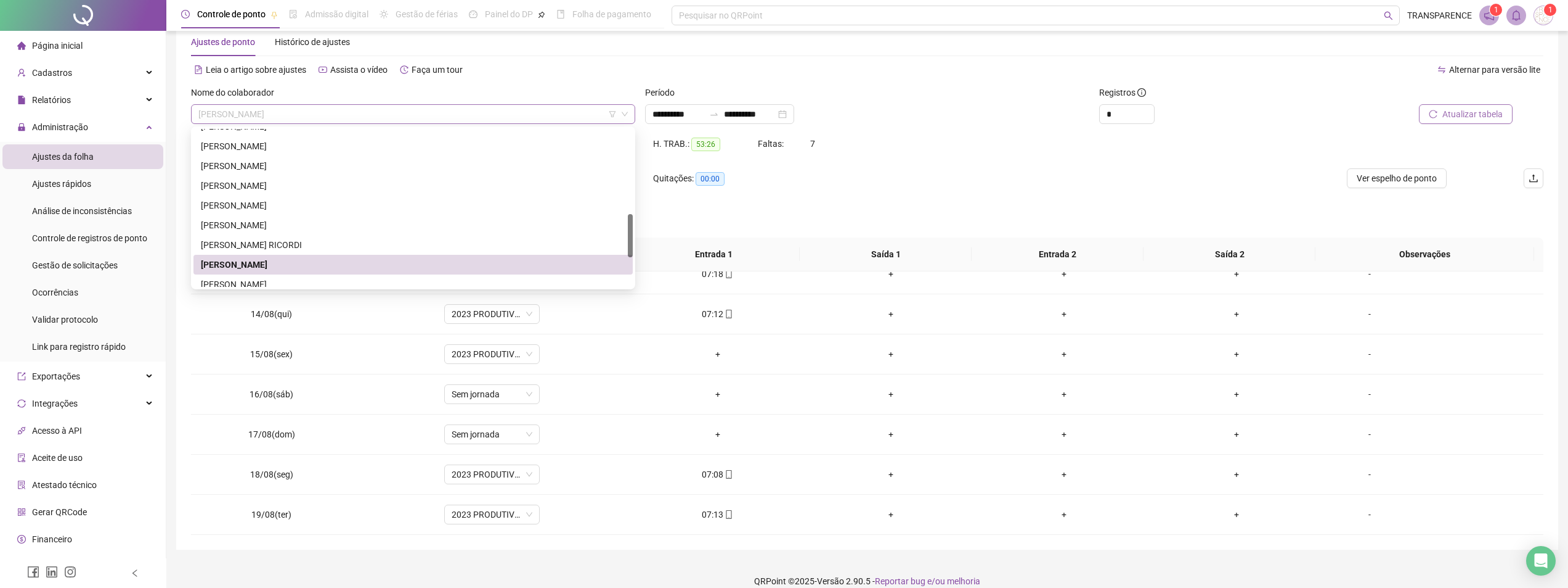
click at [526, 119] on span "[PERSON_NAME]" at bounding box center [413, 114] width 429 height 19
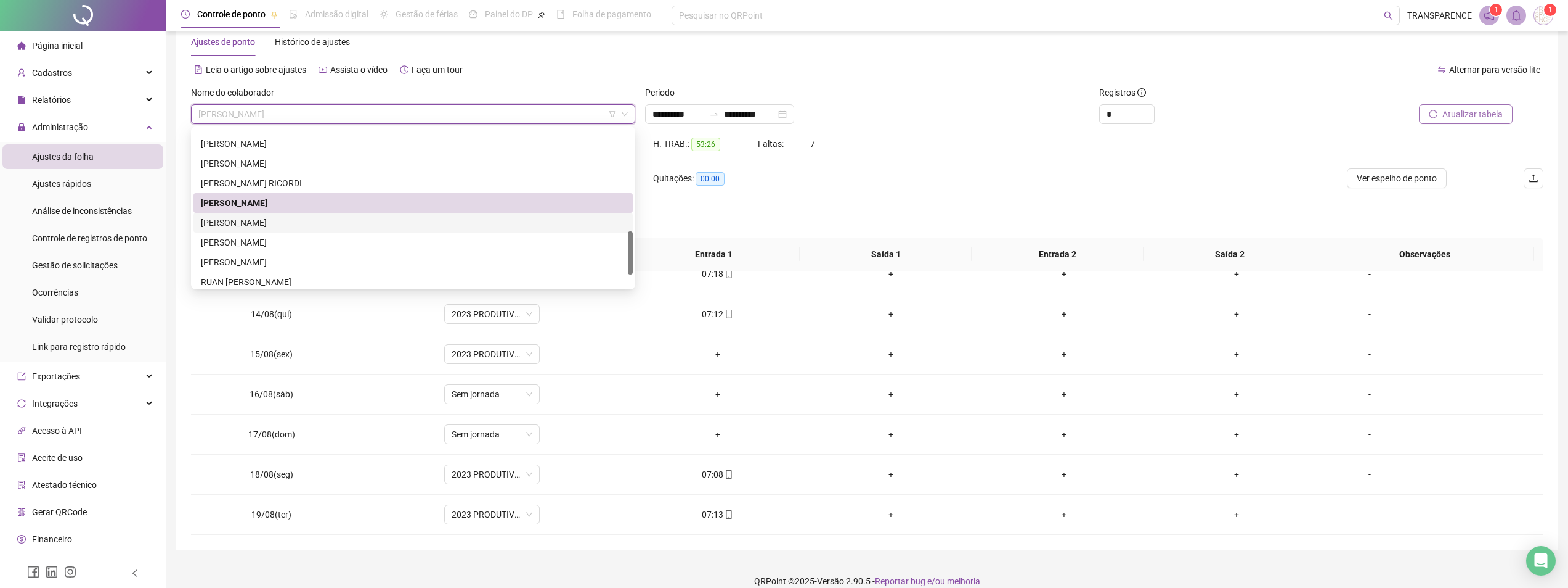
click at [488, 225] on div "[PERSON_NAME]" at bounding box center [413, 223] width 424 height 14
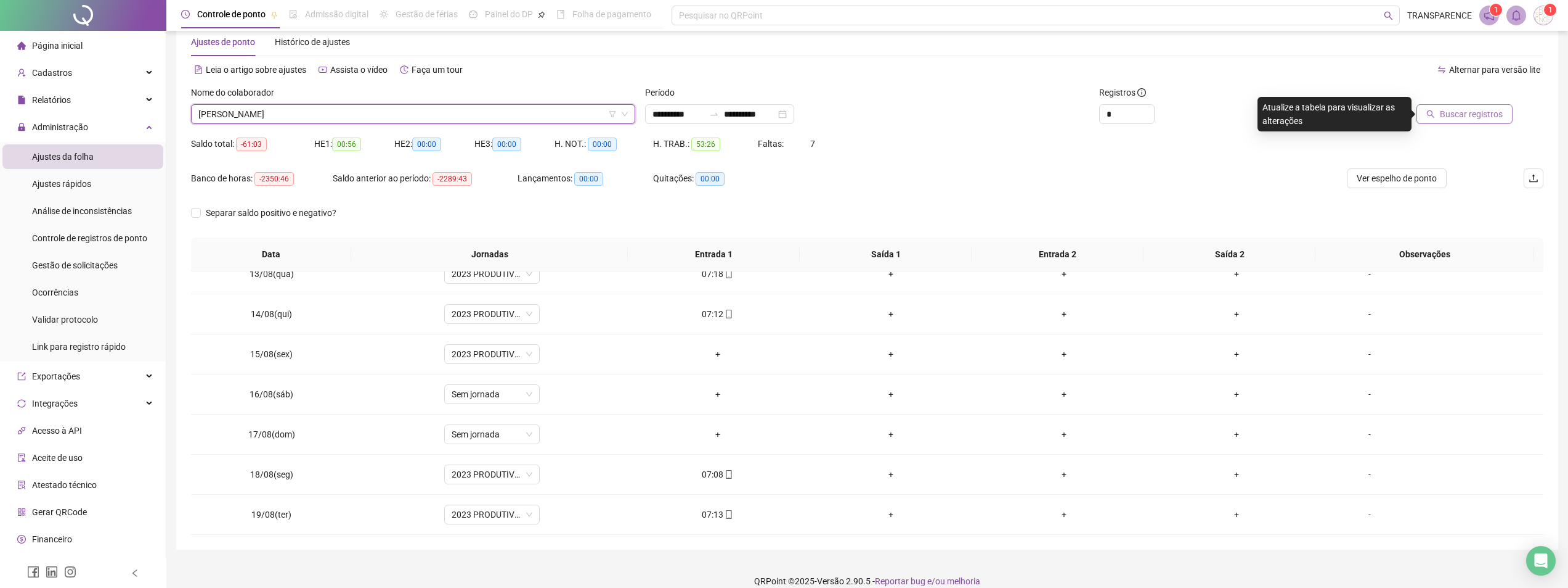
click at [1448, 112] on span "Buscar registros" at bounding box center [1472, 114] width 63 height 14
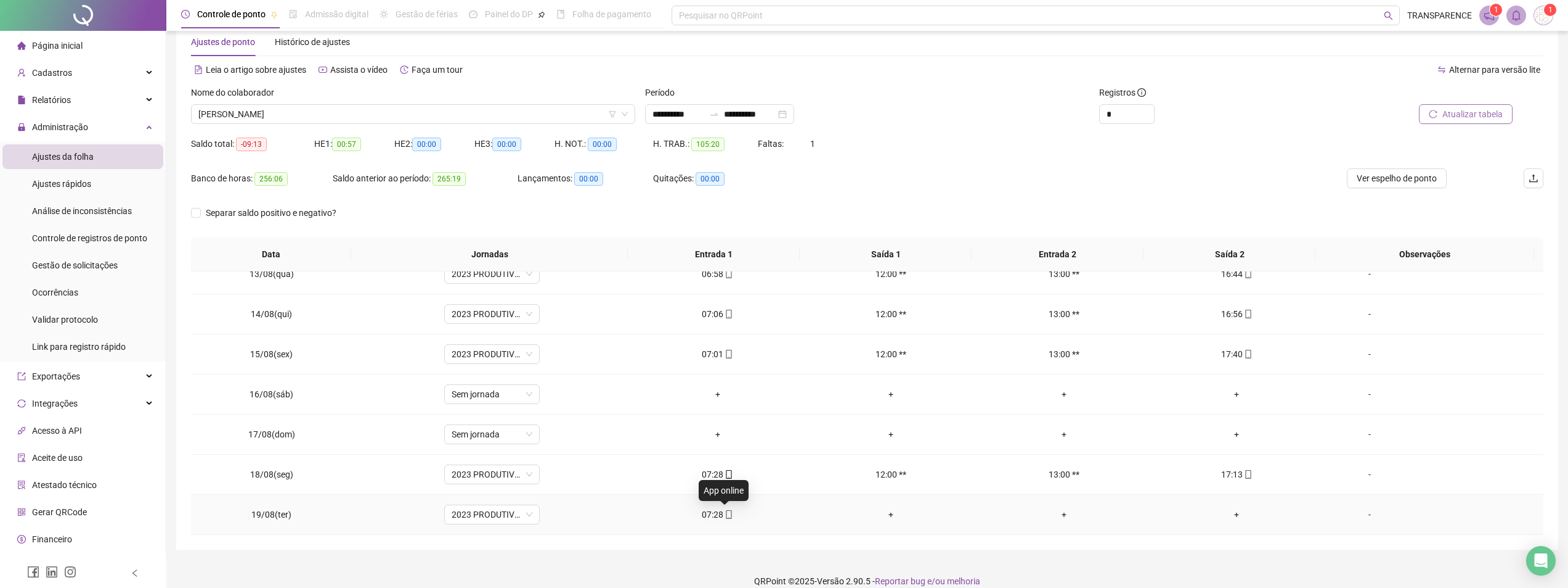
click at [726, 509] on span at bounding box center [728, 514] width 10 height 10
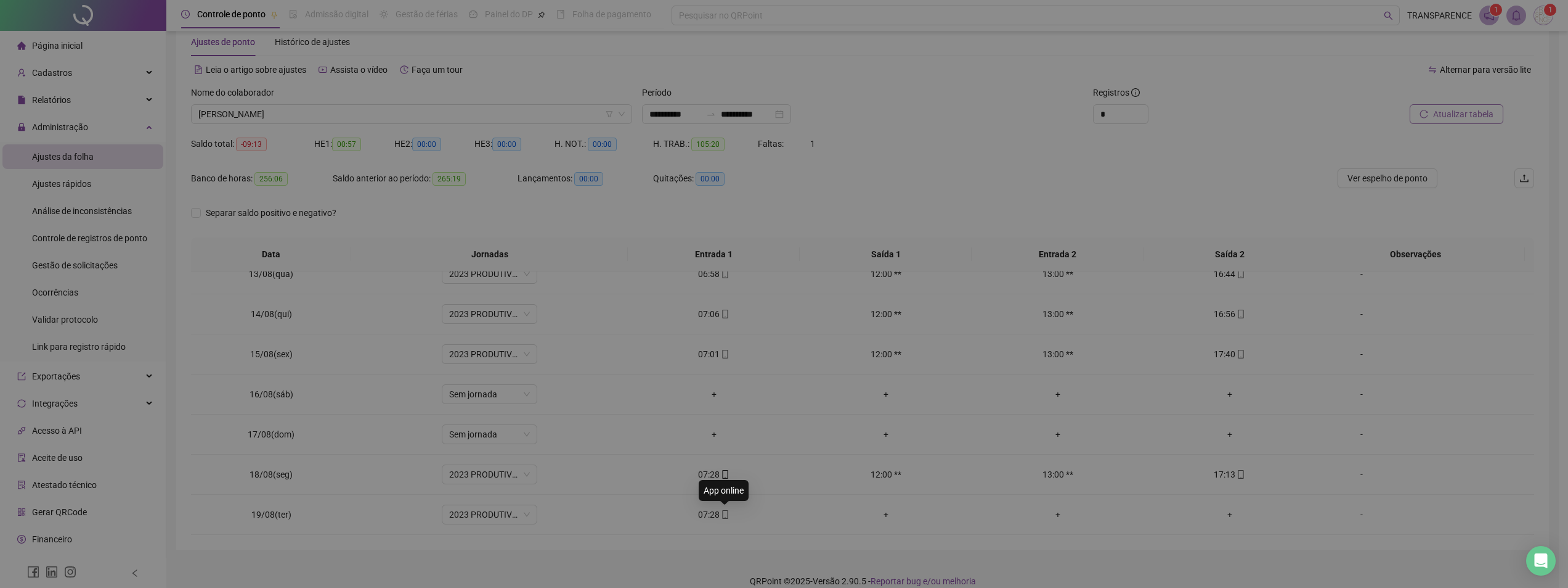
type input "**********"
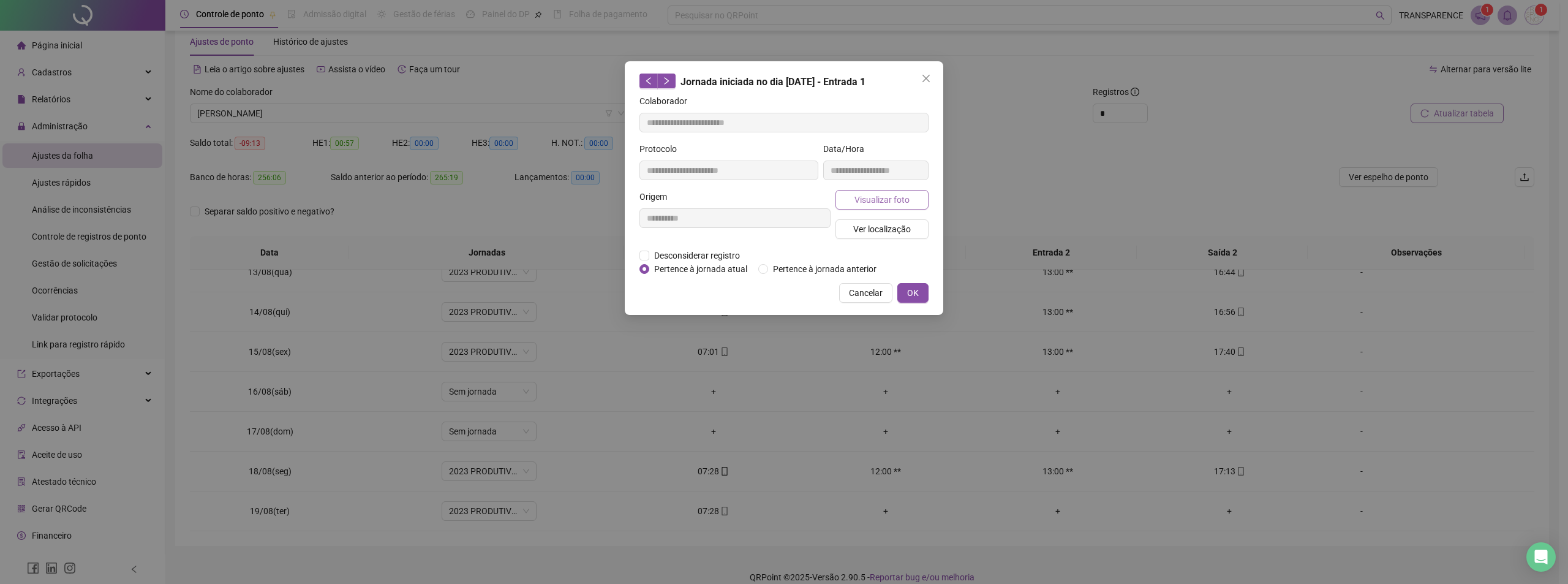
click at [904, 194] on span "Visualizar foto" at bounding box center [882, 200] width 55 height 14
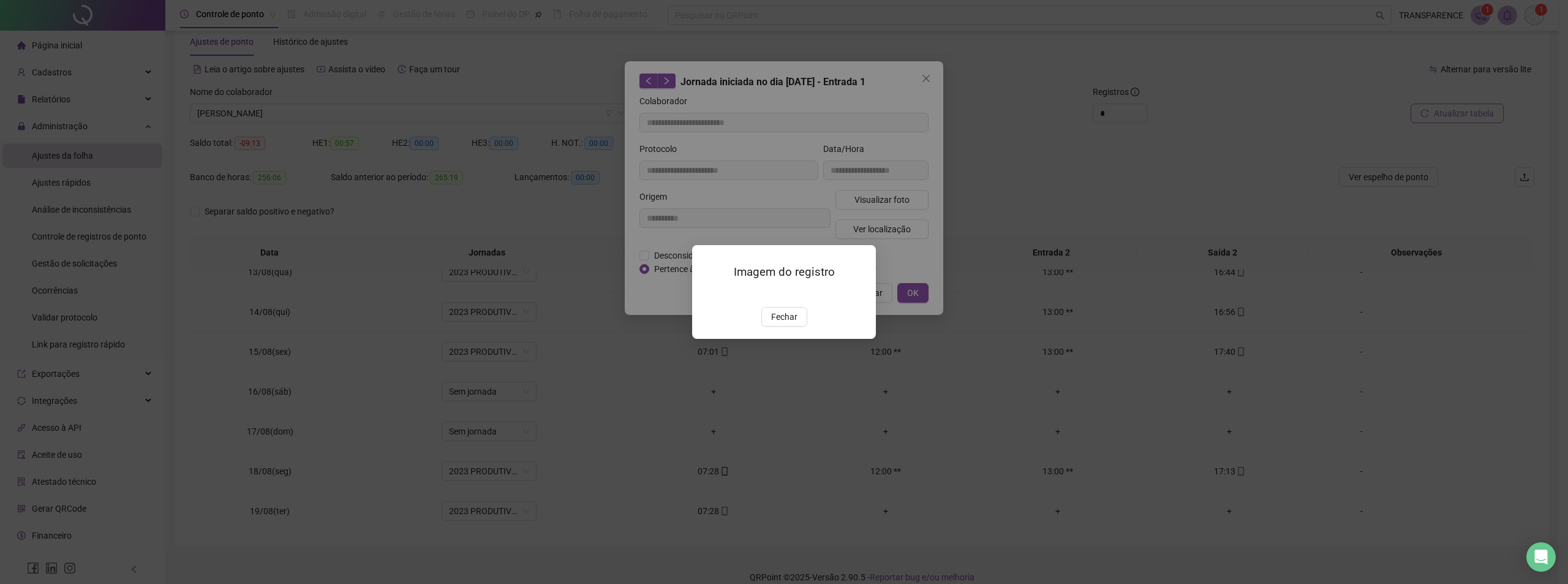
click at [707, 294] on img at bounding box center [707, 294] width 0 height 0
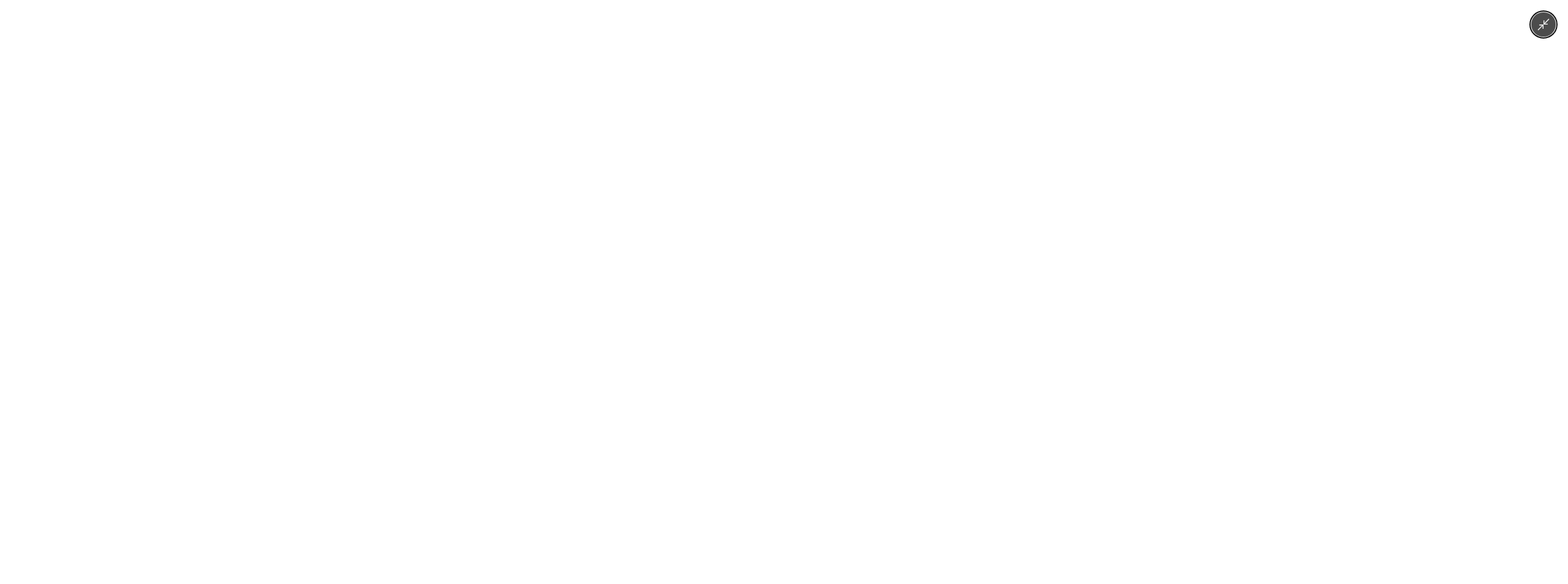
click at [803, 349] on img at bounding box center [784, 292] width 437 height 584
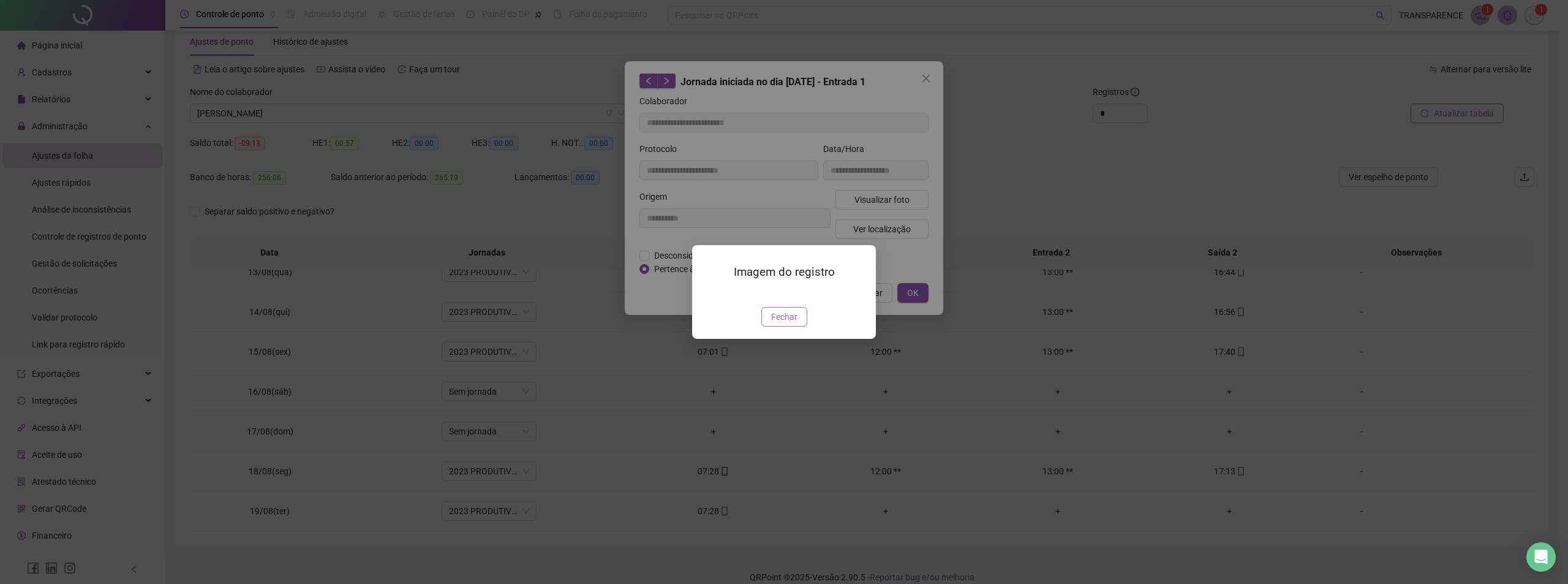
click at [796, 323] on span "Fechar" at bounding box center [784, 316] width 26 height 14
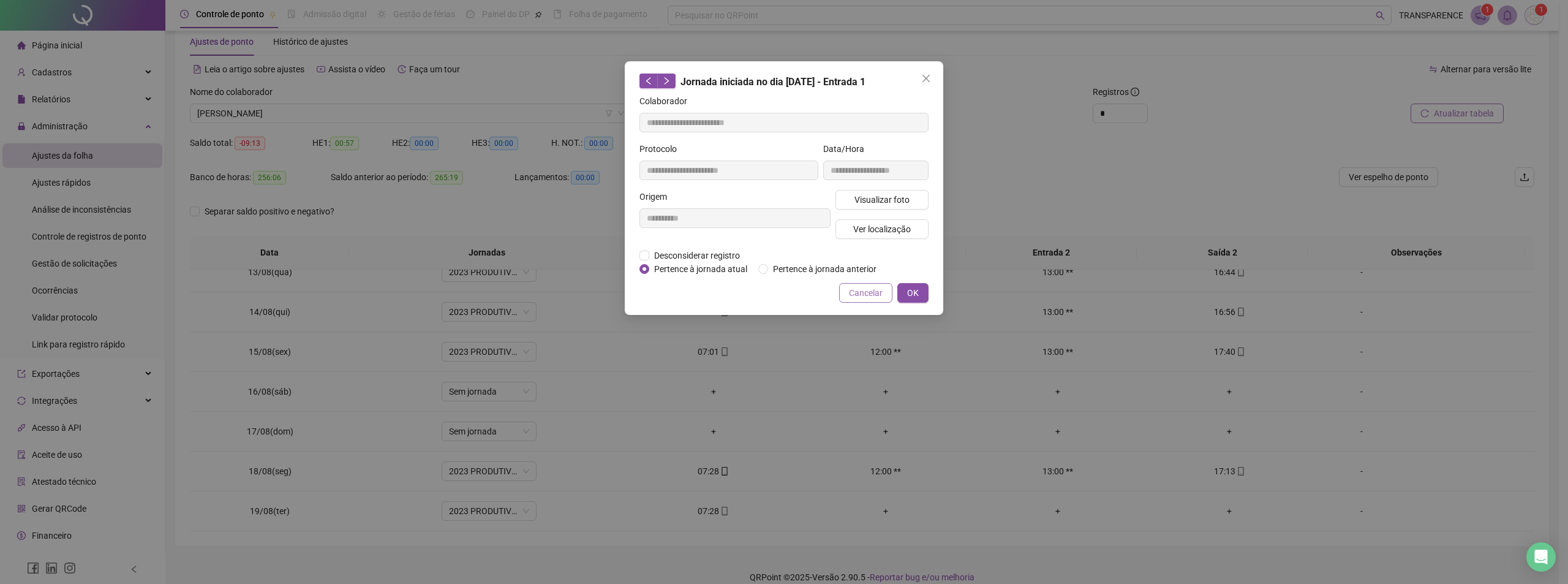
click at [861, 283] on div "**********" at bounding box center [784, 188] width 318 height 254
drag, startPoint x: 861, startPoint y: 291, endPoint x: 840, endPoint y: 311, distance: 29.0
click at [861, 292] on span "Cancelar" at bounding box center [865, 293] width 33 height 14
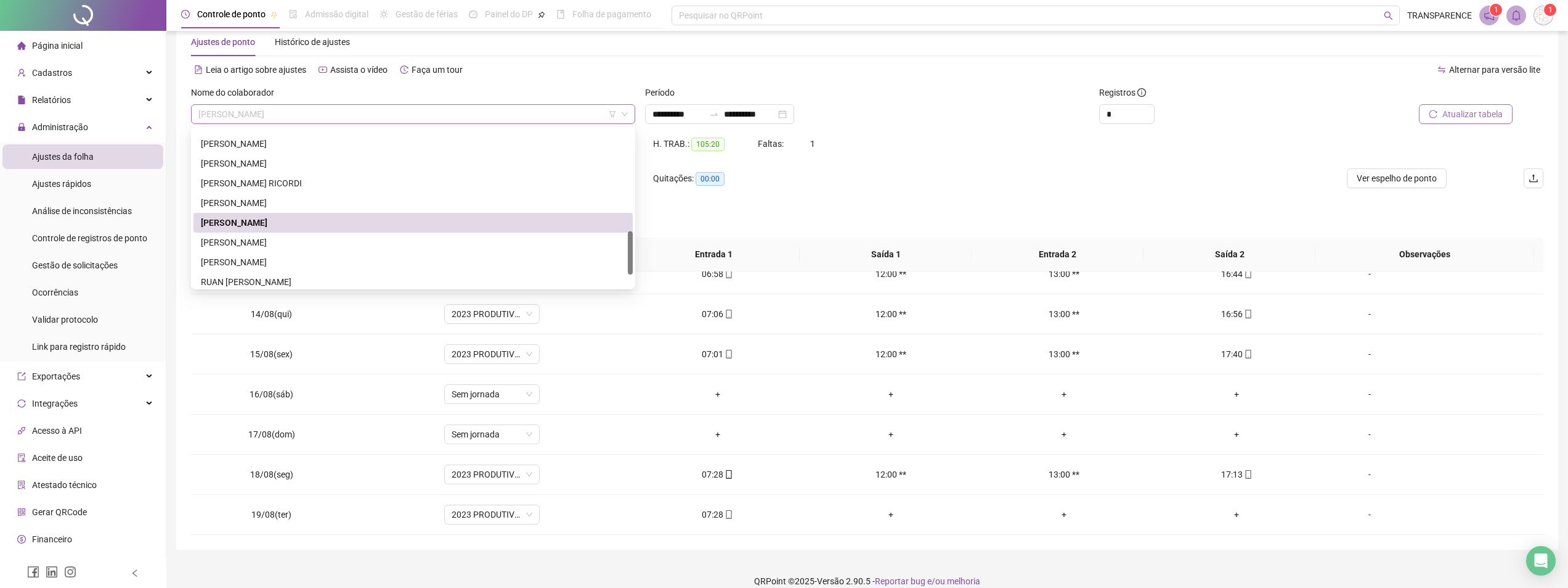
click at [445, 113] on span "[PERSON_NAME]" at bounding box center [413, 114] width 429 height 19
click at [420, 243] on div "[PERSON_NAME]" at bounding box center [413, 243] width 424 height 14
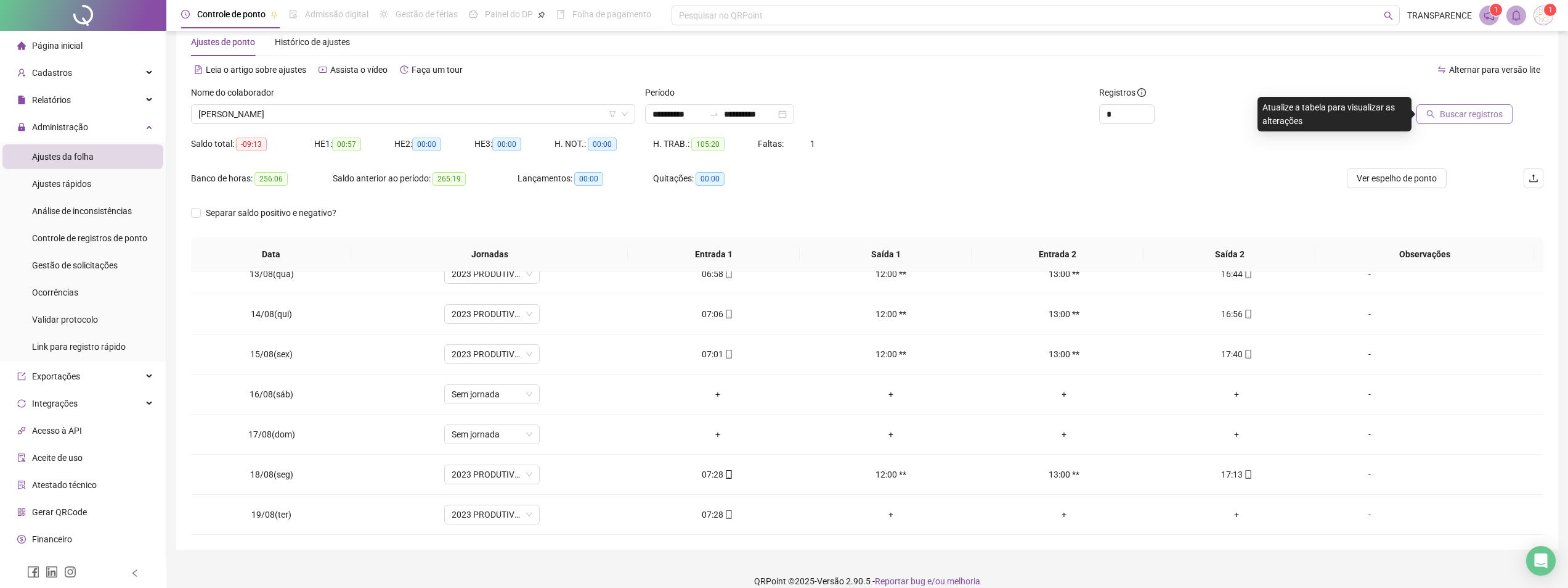
click at [1467, 111] on span "Buscar registros" at bounding box center [1472, 114] width 63 height 14
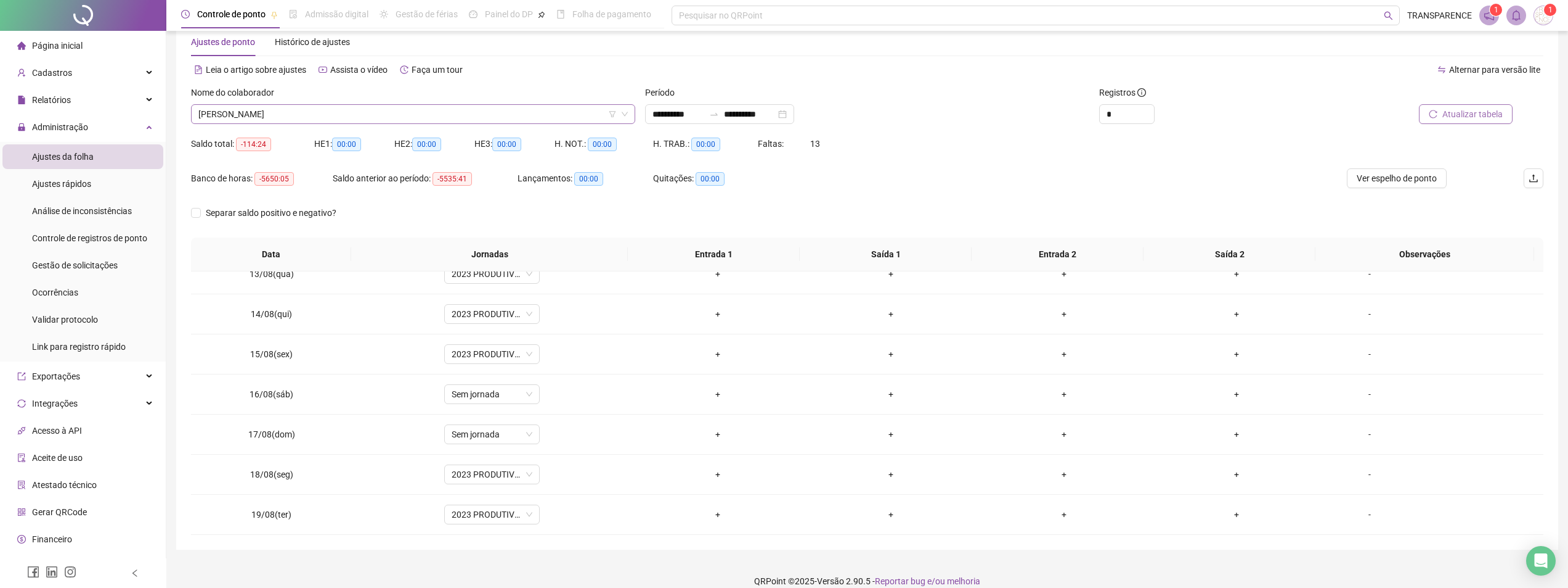
click at [532, 117] on span "[PERSON_NAME]" at bounding box center [413, 114] width 429 height 19
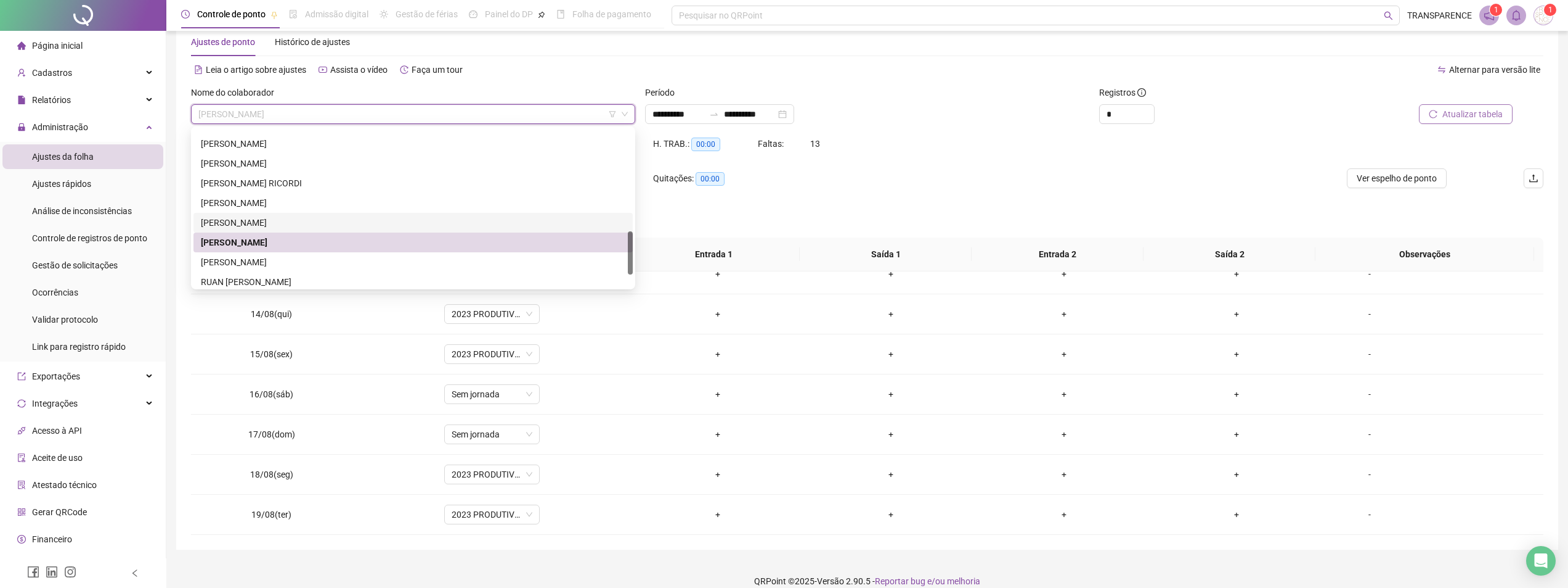
scroll to position [414, 0]
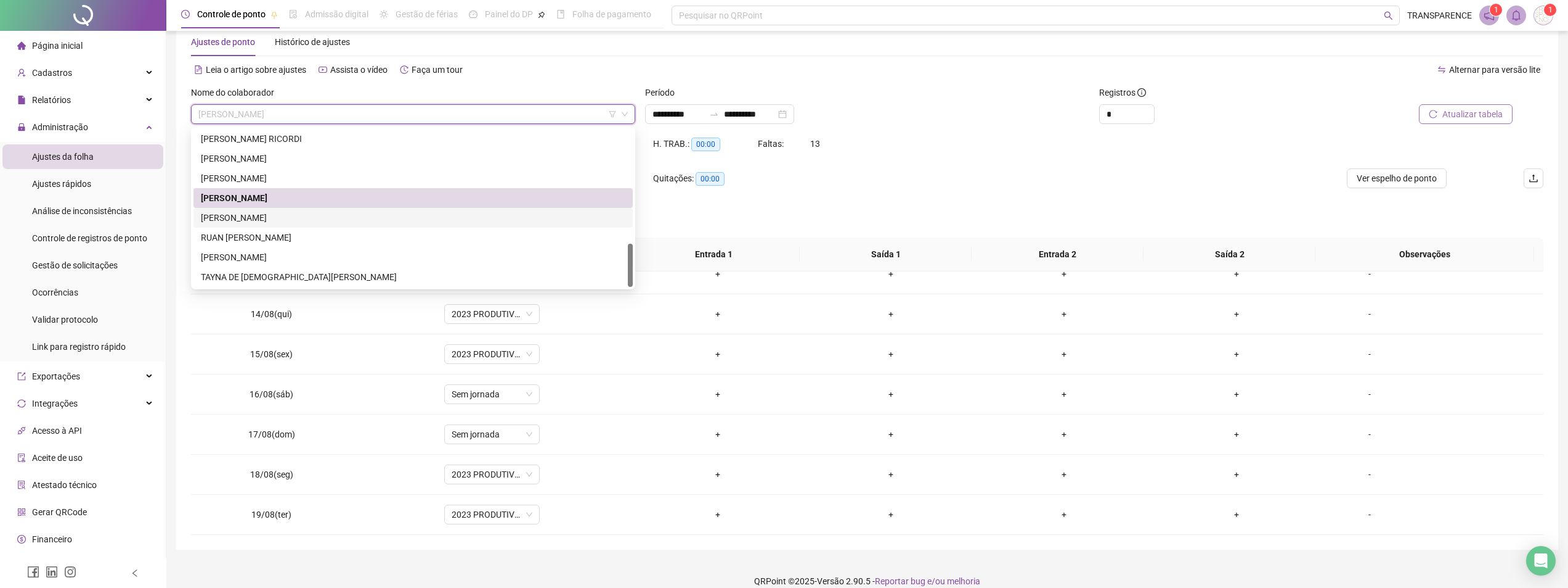
click at [531, 215] on div "[PERSON_NAME]" at bounding box center [413, 217] width 424 height 14
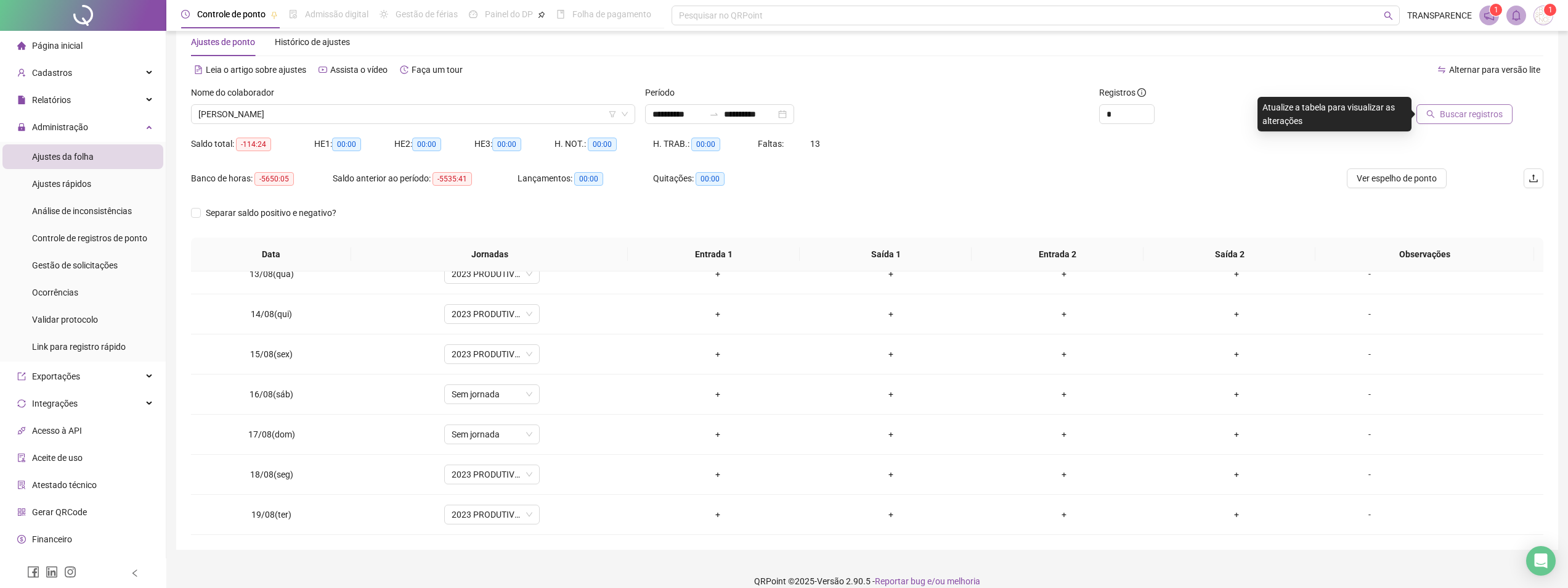
click at [1493, 112] on span "Buscar registros" at bounding box center [1472, 114] width 63 height 14
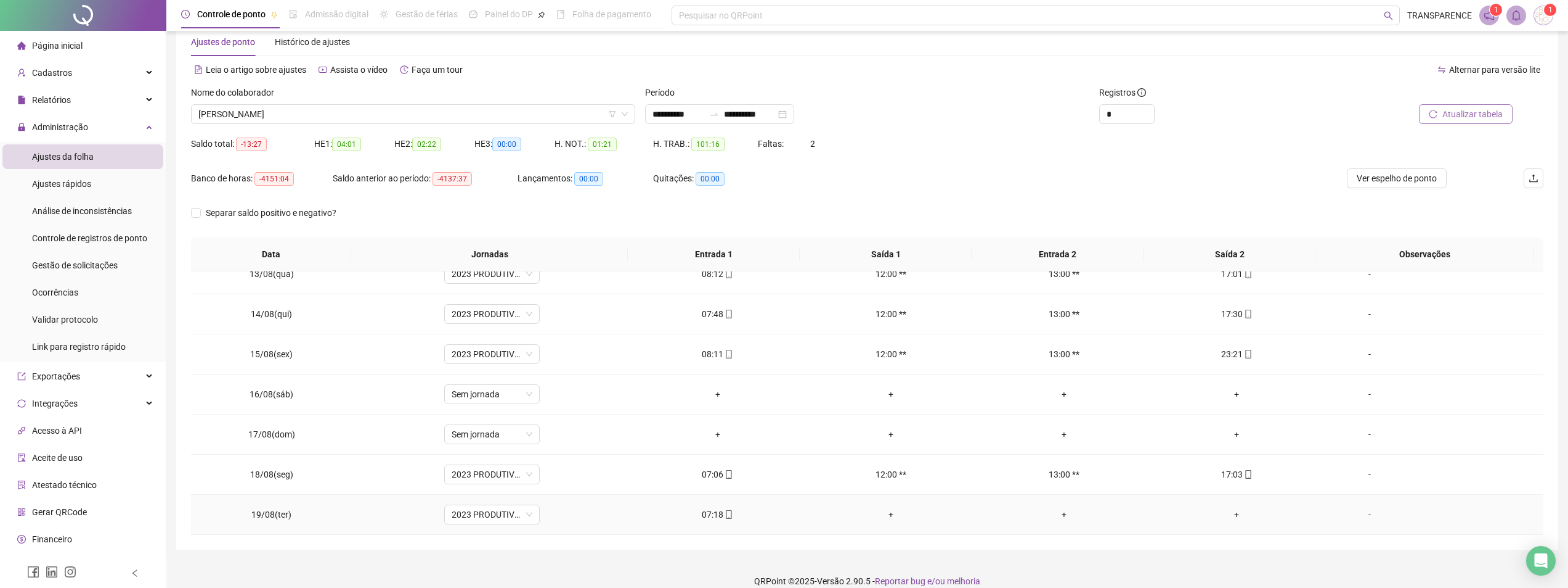
click at [715, 517] on div "07:18" at bounding box center [717, 514] width 153 height 14
type input "**********"
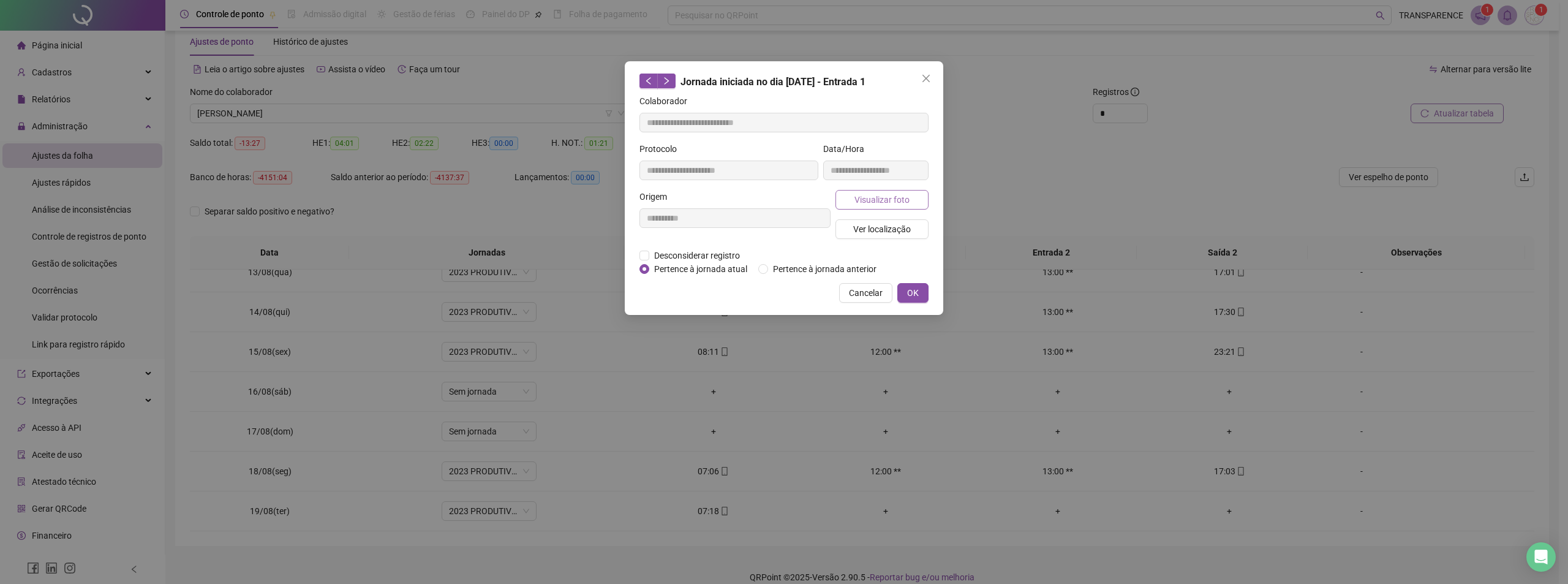
click at [873, 201] on span "Visualizar foto" at bounding box center [882, 200] width 55 height 14
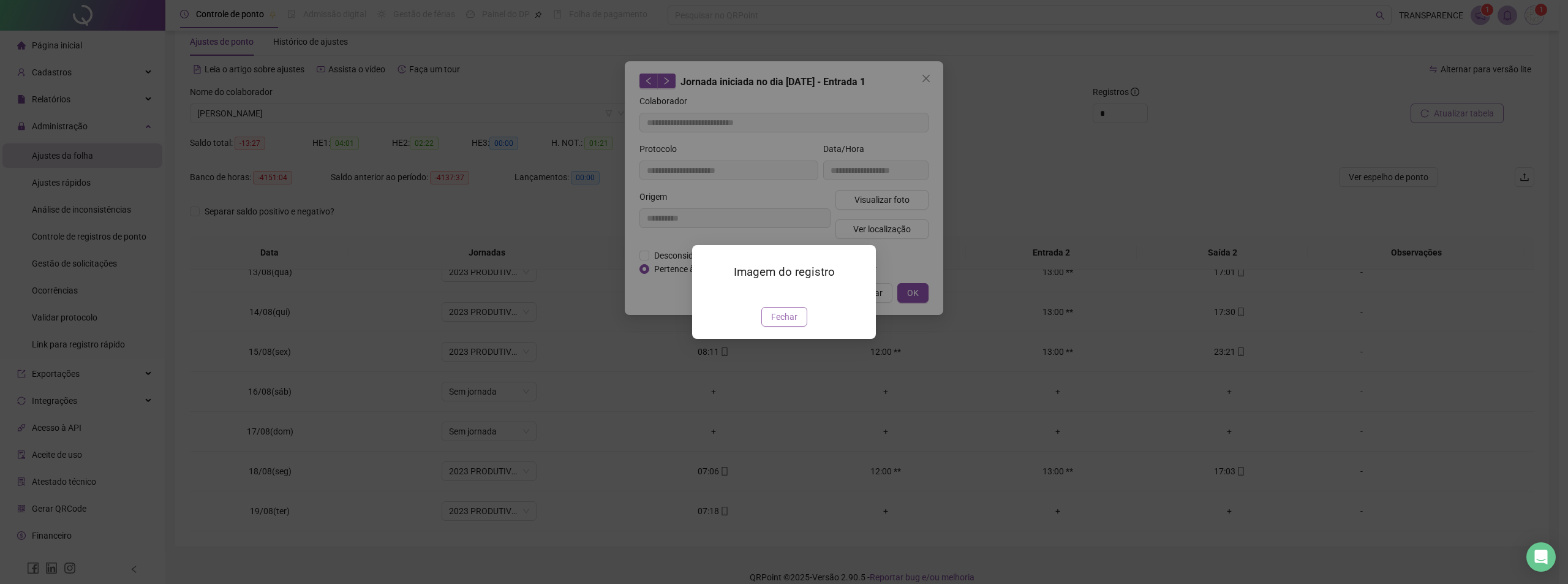
drag, startPoint x: 791, startPoint y: 385, endPoint x: 799, endPoint y: 368, distance: 18.8
click at [791, 323] on span "Fechar" at bounding box center [784, 316] width 26 height 14
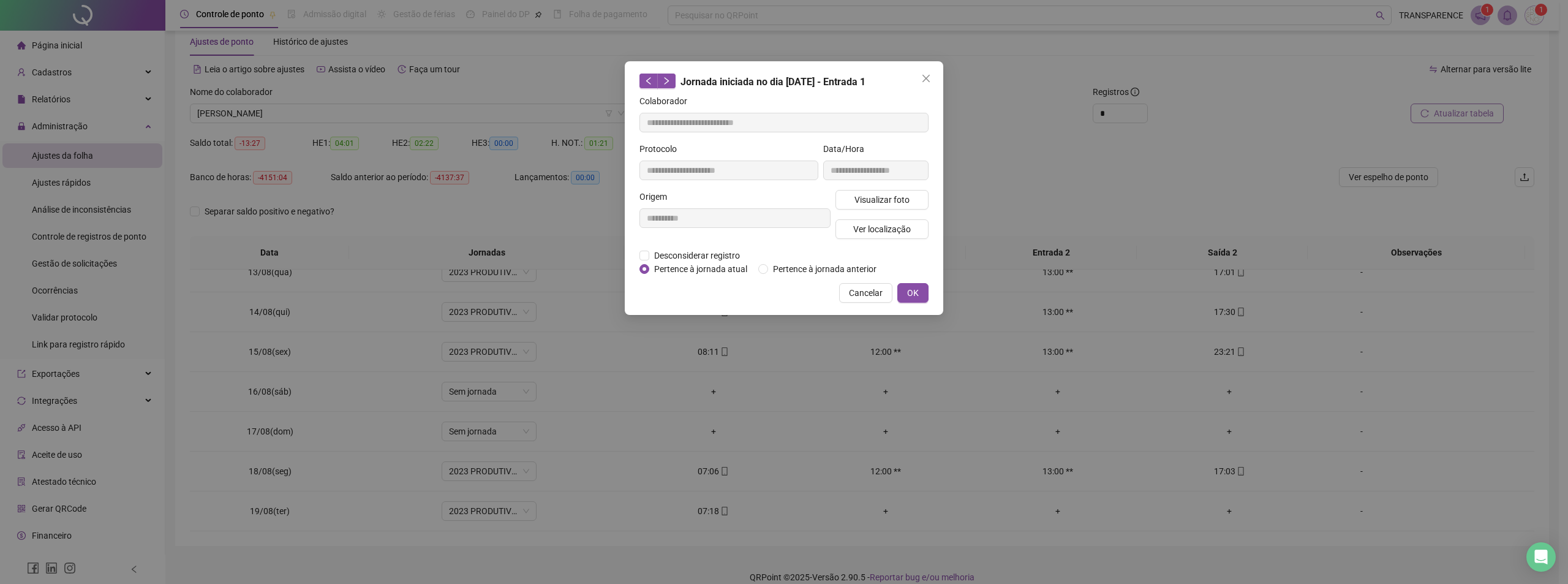
click at [858, 297] on span "Cancelar" at bounding box center [865, 293] width 33 height 14
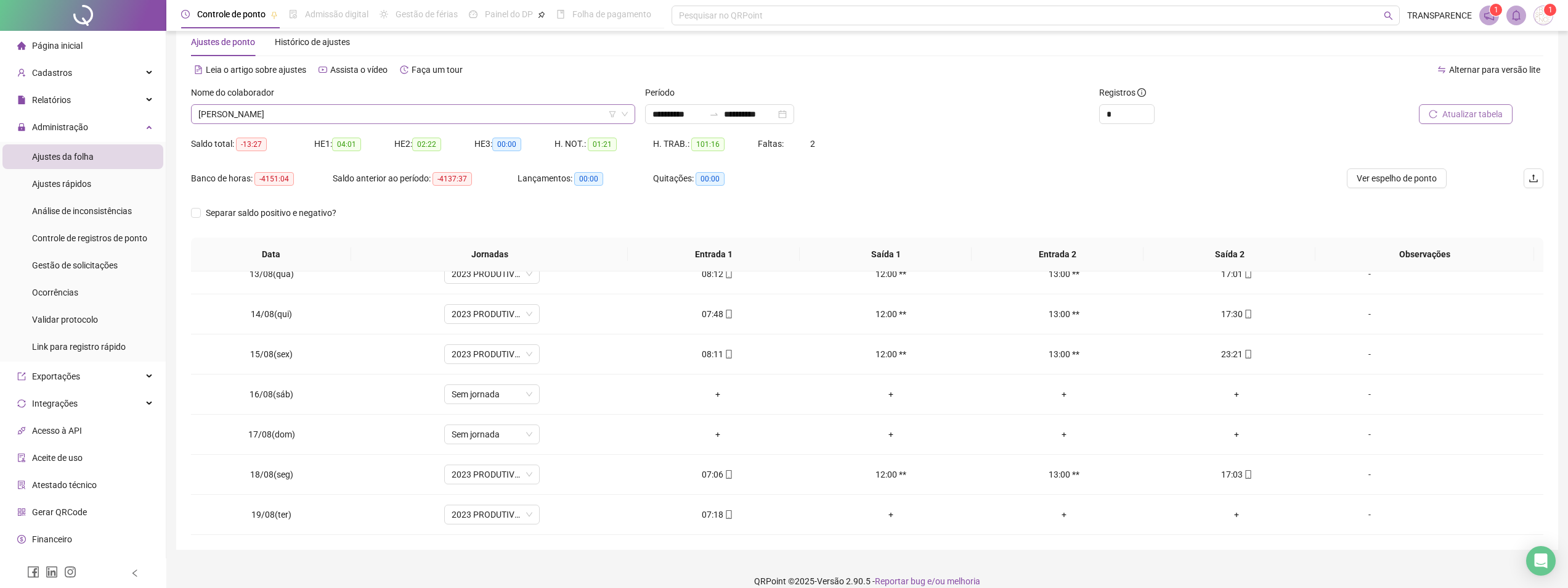
click at [532, 110] on span "[PERSON_NAME]" at bounding box center [413, 114] width 429 height 19
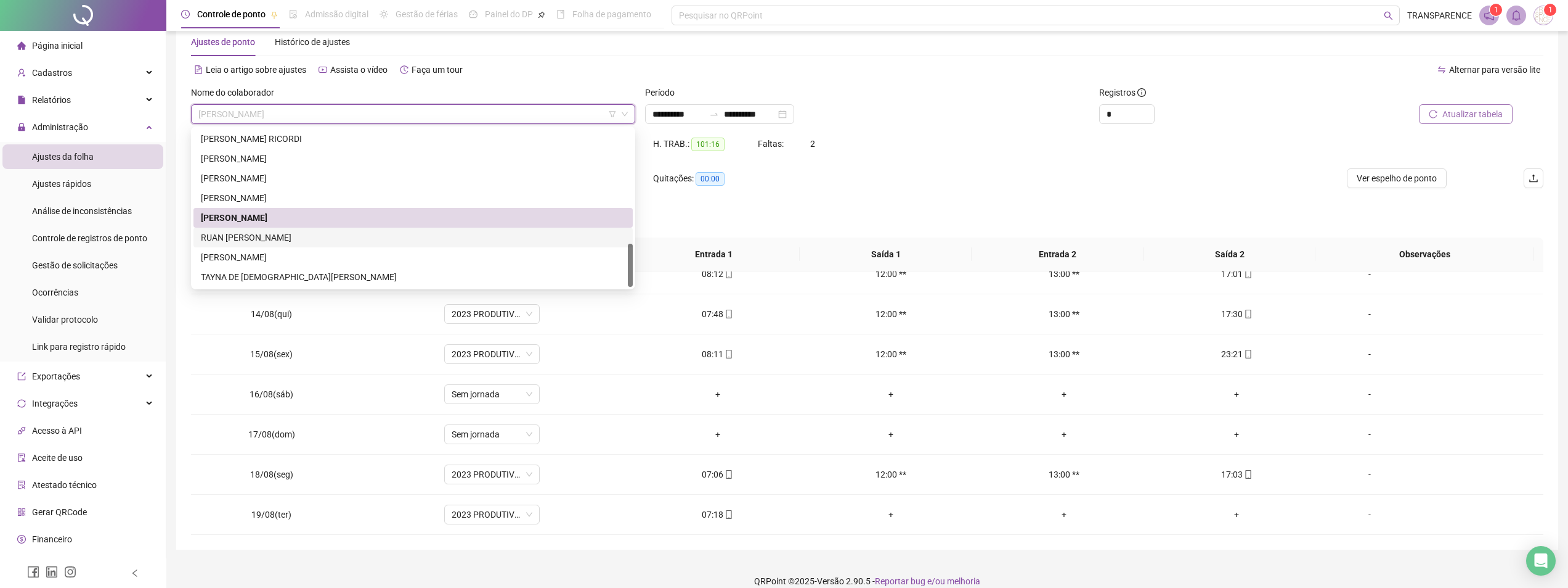
click at [470, 234] on div "RUAN [PERSON_NAME]" at bounding box center [413, 238] width 424 height 14
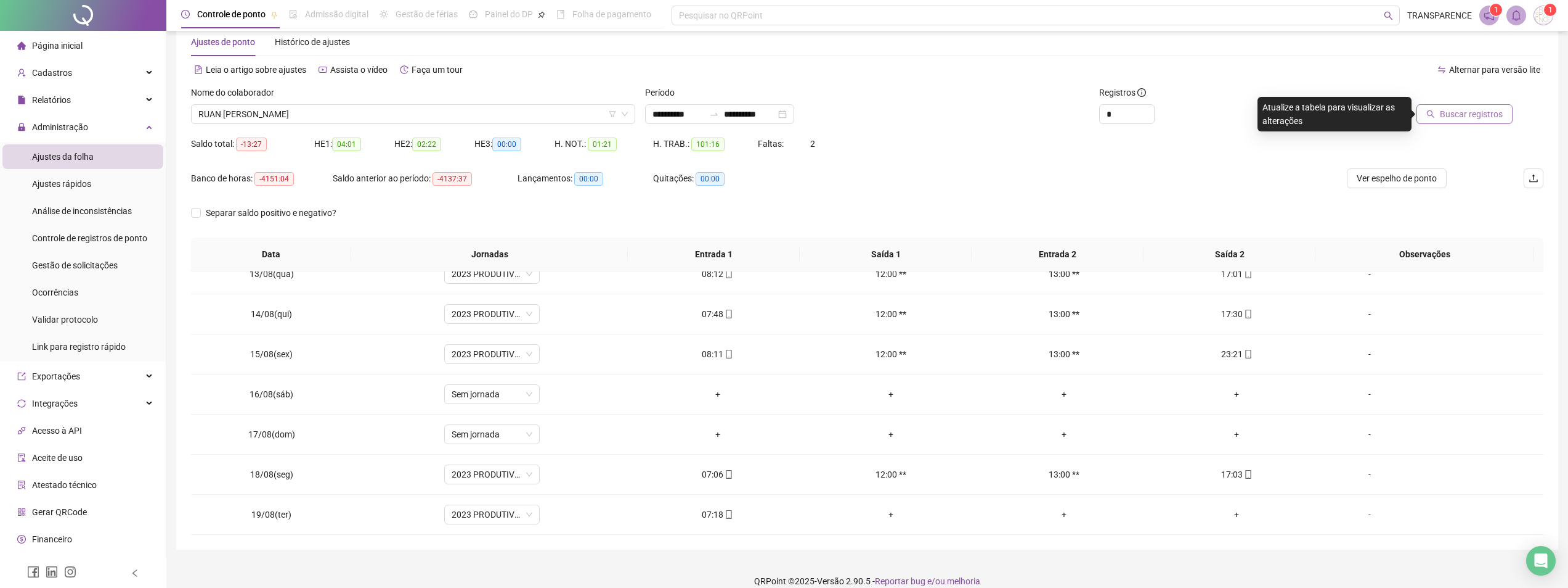
click at [1497, 115] on span "Buscar registros" at bounding box center [1472, 114] width 63 height 14
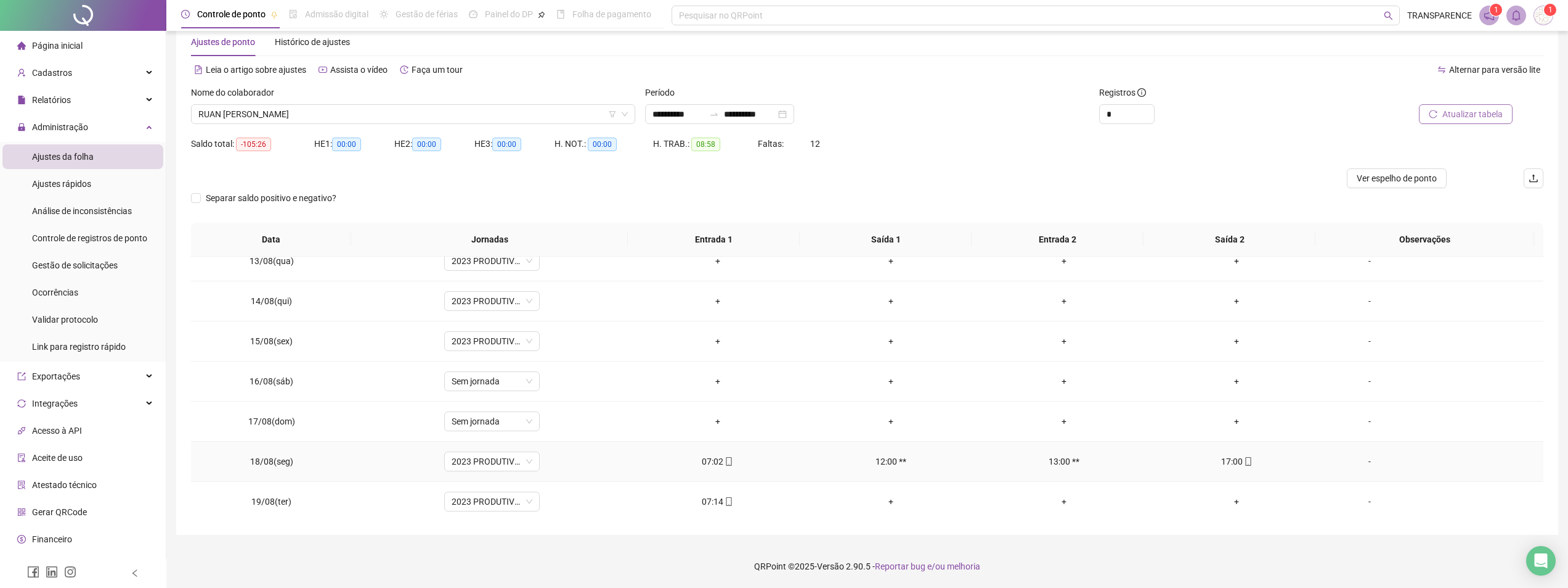
scroll to position [499, 0]
click at [716, 499] on div "07:14" at bounding box center [717, 500] width 153 height 14
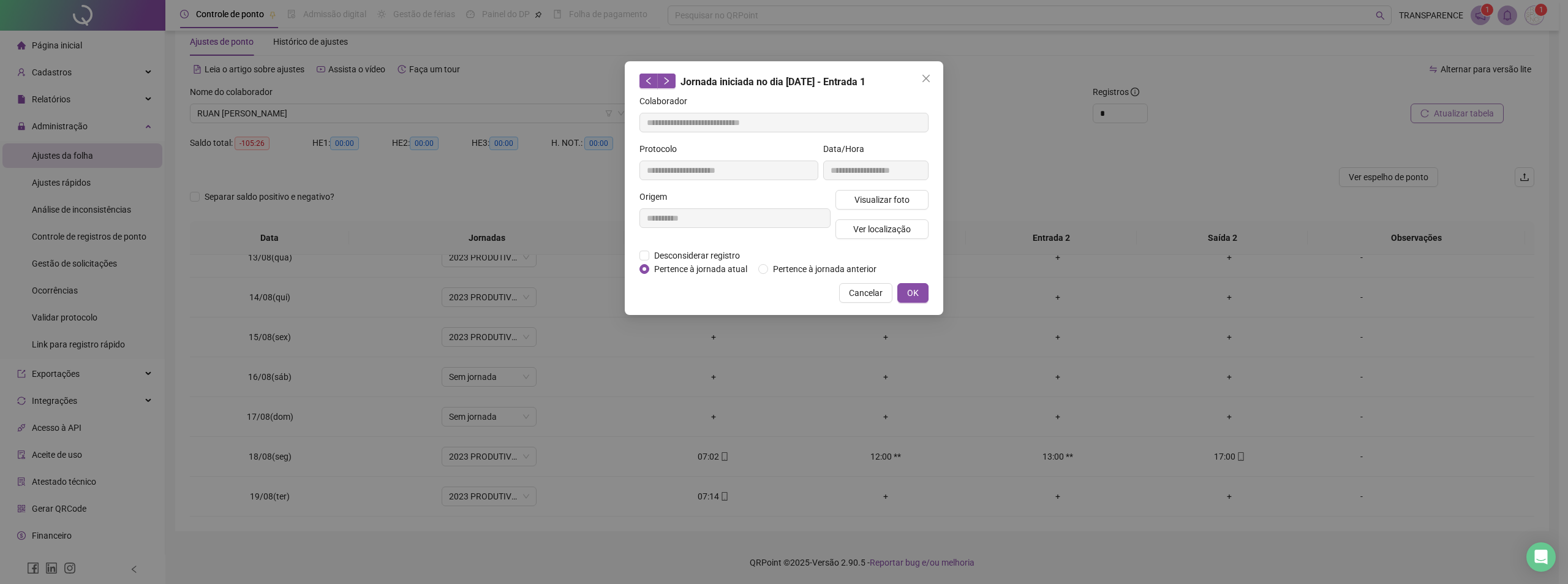
type input "**********"
click at [906, 199] on span "Visualizar foto" at bounding box center [882, 200] width 55 height 14
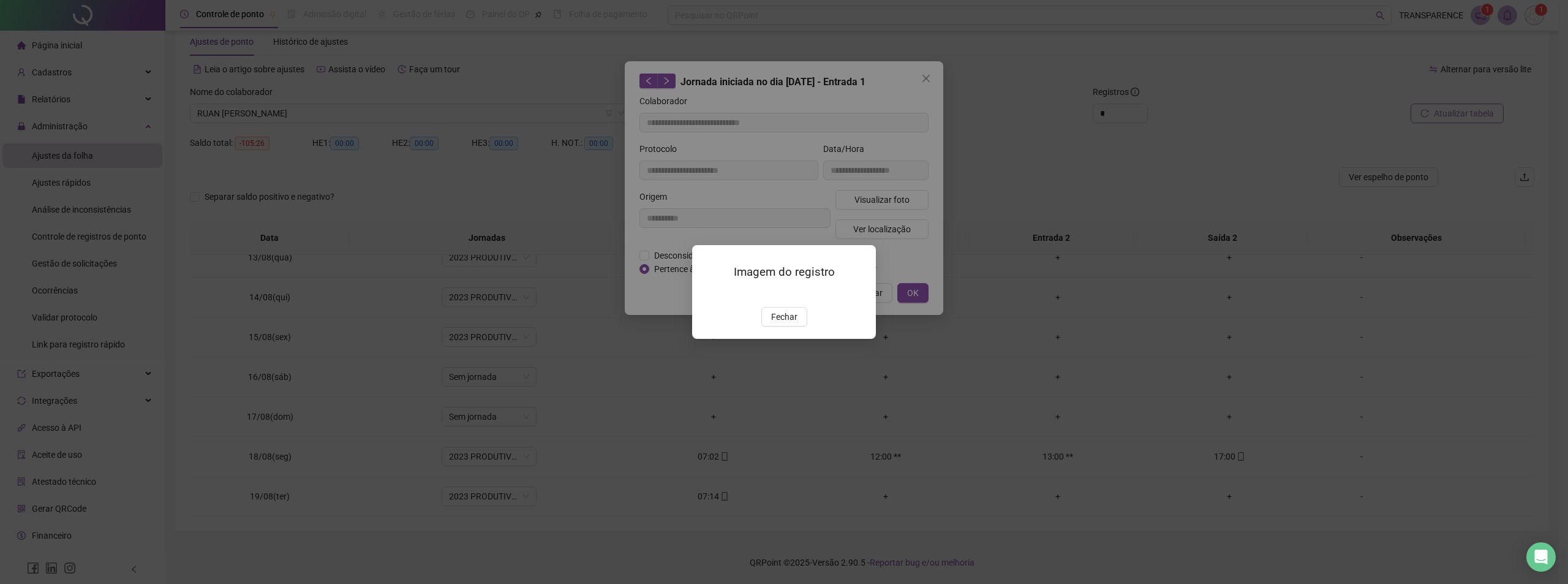
click at [782, 323] on span "Fechar" at bounding box center [784, 316] width 26 height 14
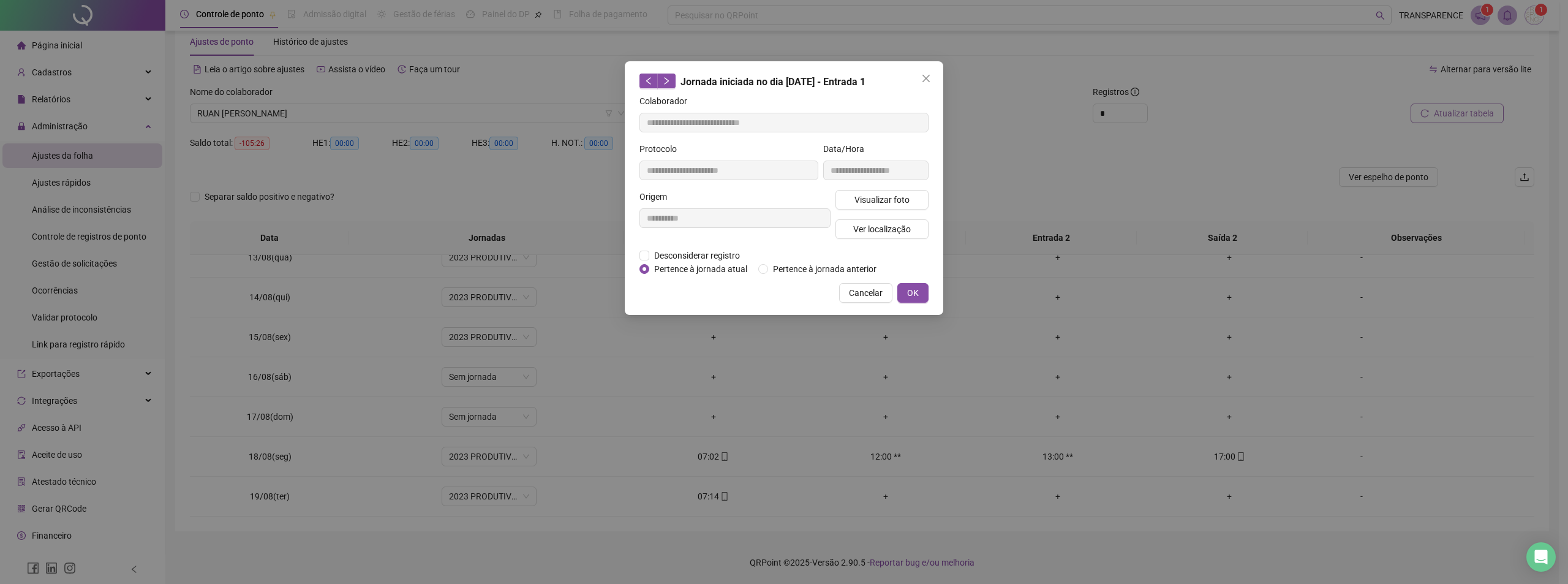
click at [866, 297] on span "Cancelar" at bounding box center [865, 293] width 33 height 14
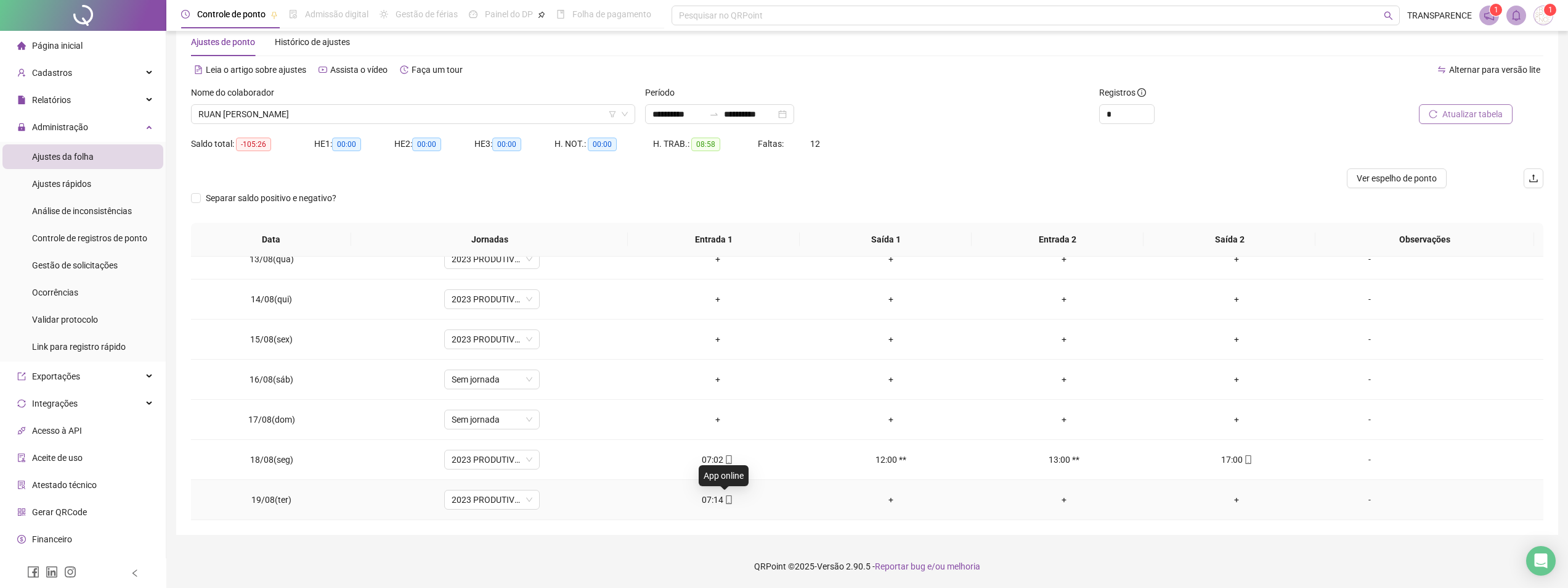
click at [723, 500] on span "mobile" at bounding box center [728, 500] width 10 height 9
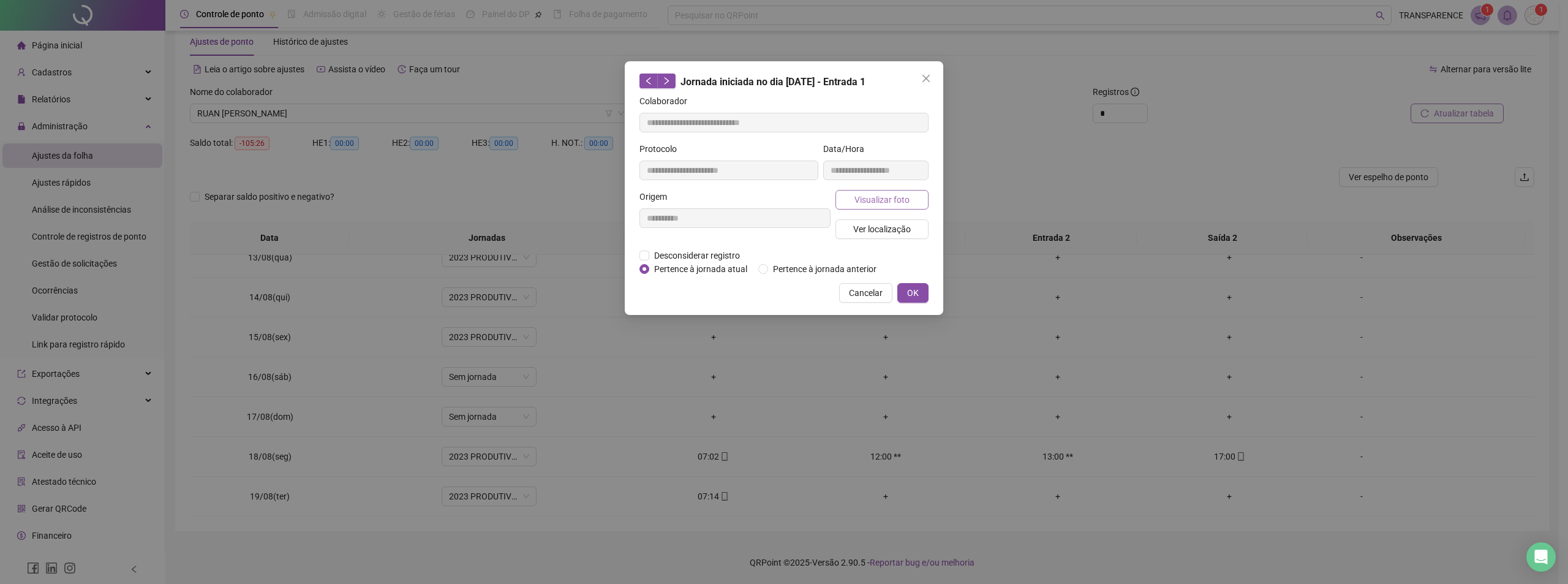
click at [921, 195] on button "Visualizar foto" at bounding box center [881, 199] width 93 height 20
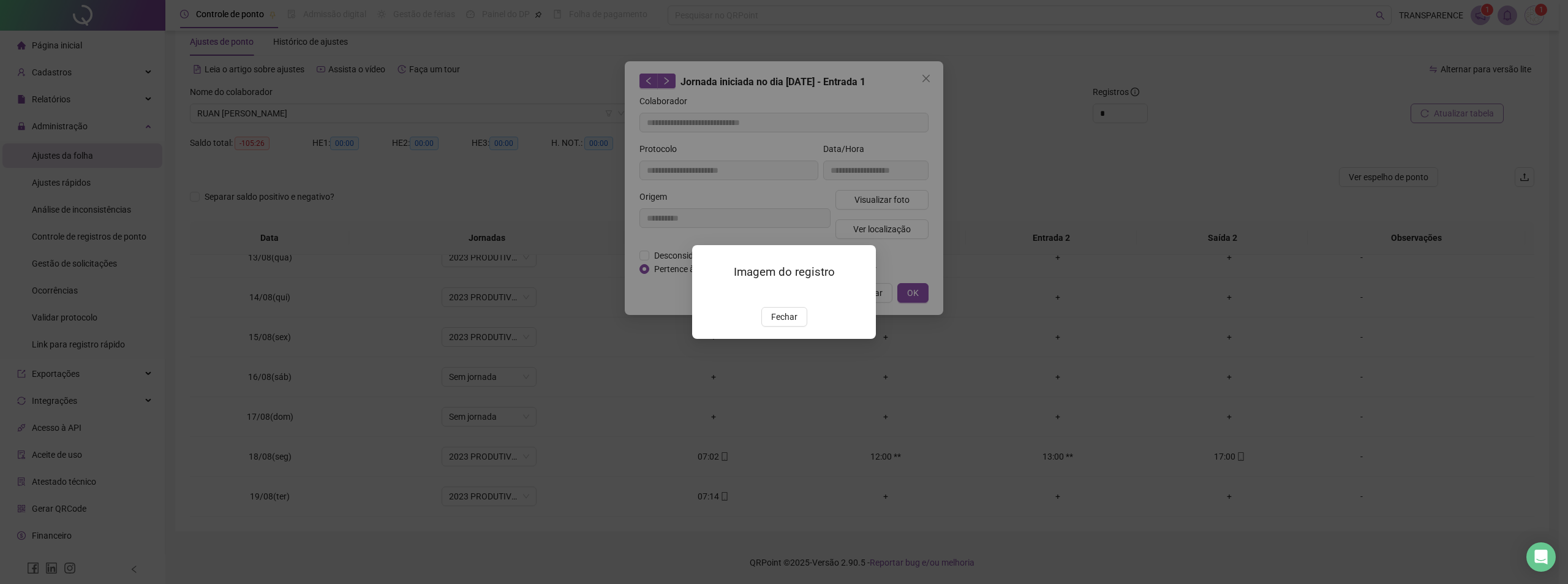
click at [707, 294] on img at bounding box center [707, 294] width 0 height 0
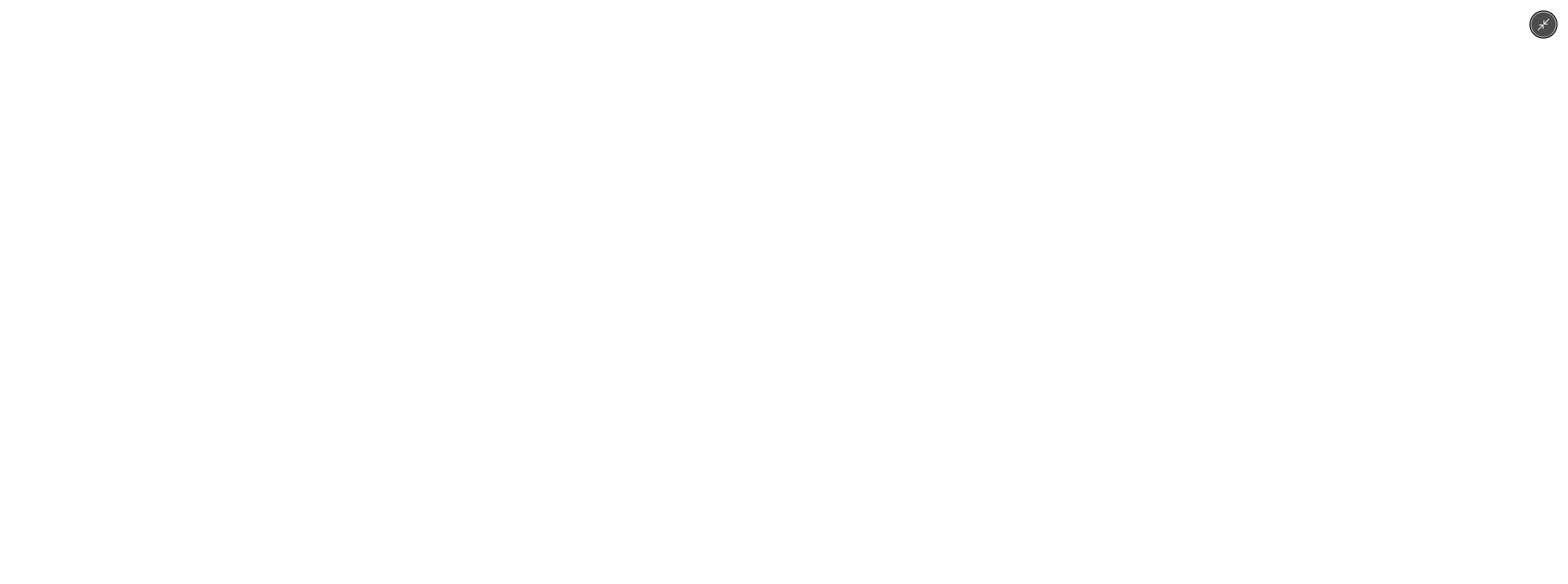
click at [817, 295] on img at bounding box center [784, 292] width 437 height 584
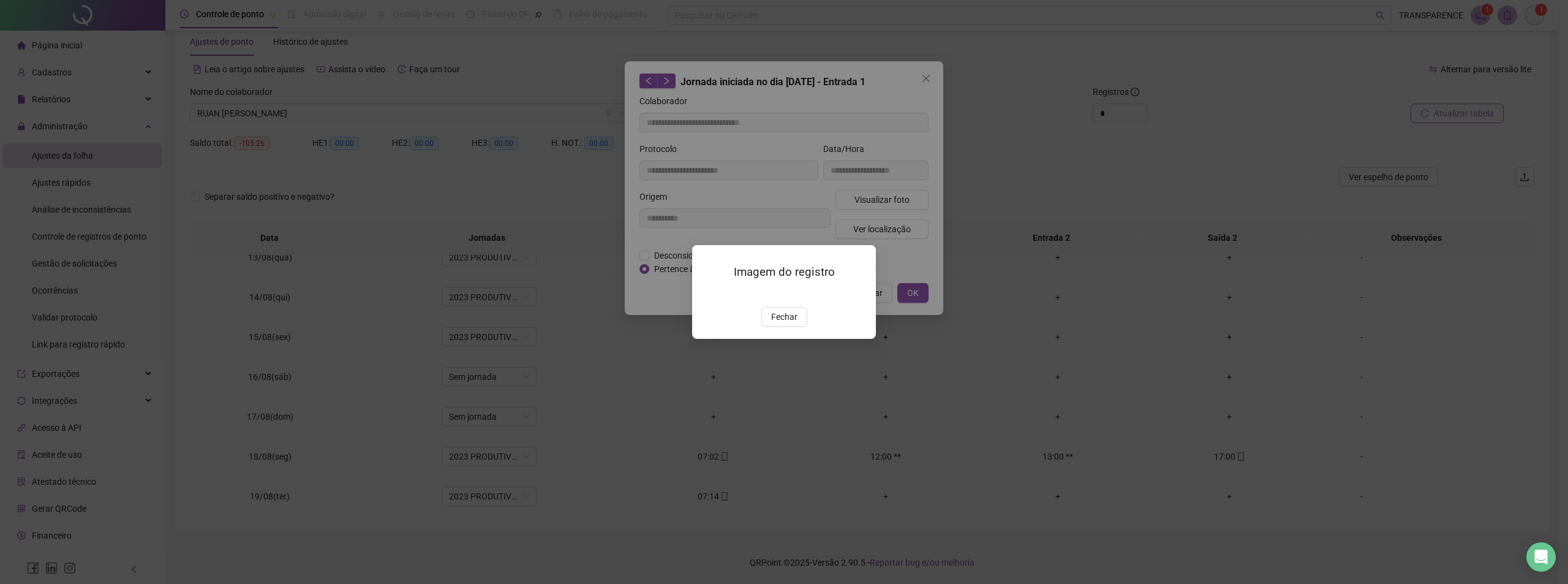
drag, startPoint x: 786, startPoint y: 390, endPoint x: 808, endPoint y: 357, distance: 39.7
click at [788, 323] on span "Fechar" at bounding box center [784, 316] width 26 height 14
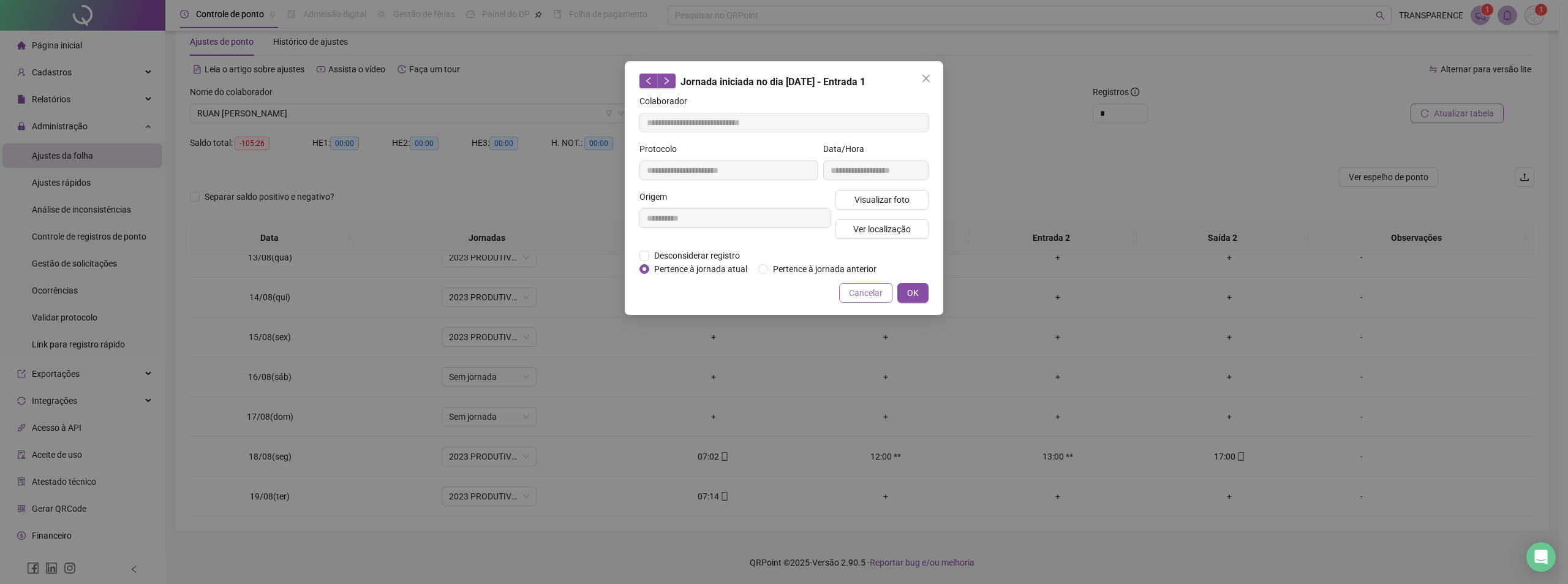
click at [877, 292] on span "Cancelar" at bounding box center [865, 293] width 33 height 14
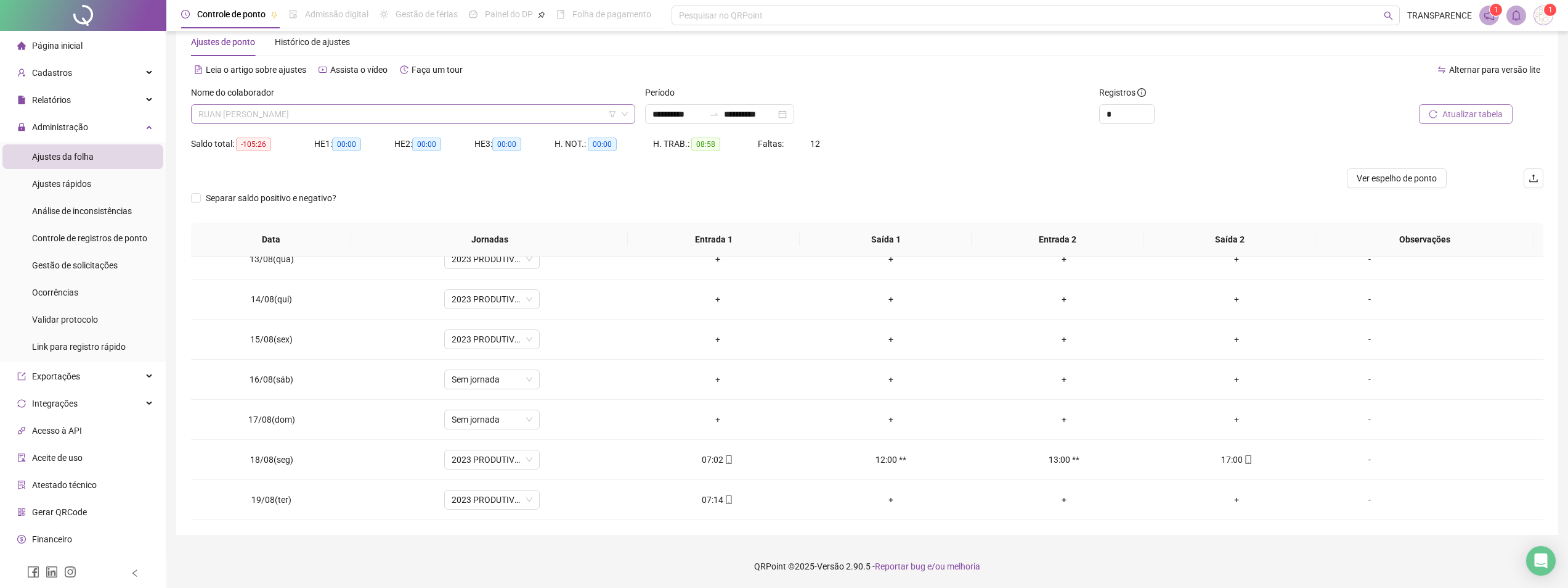
click at [394, 117] on span "RUAN [PERSON_NAME]" at bounding box center [413, 114] width 429 height 19
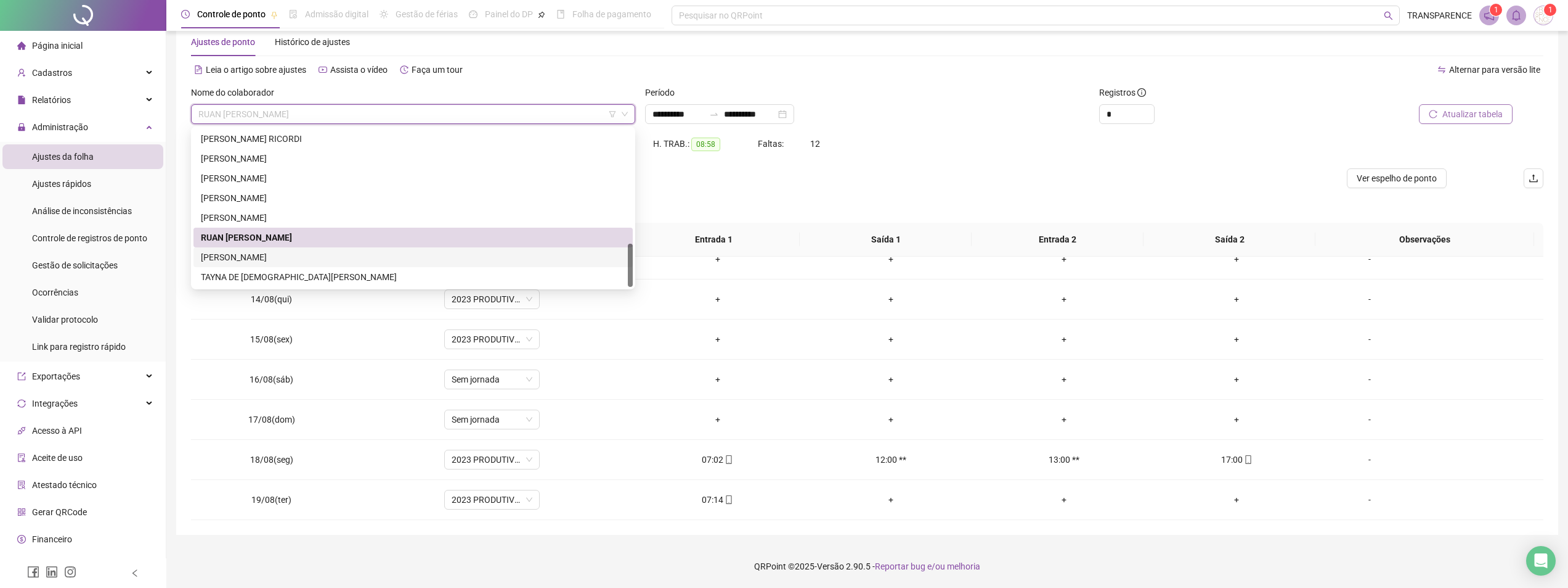
click at [371, 261] on div "[PERSON_NAME]" at bounding box center [413, 258] width 424 height 14
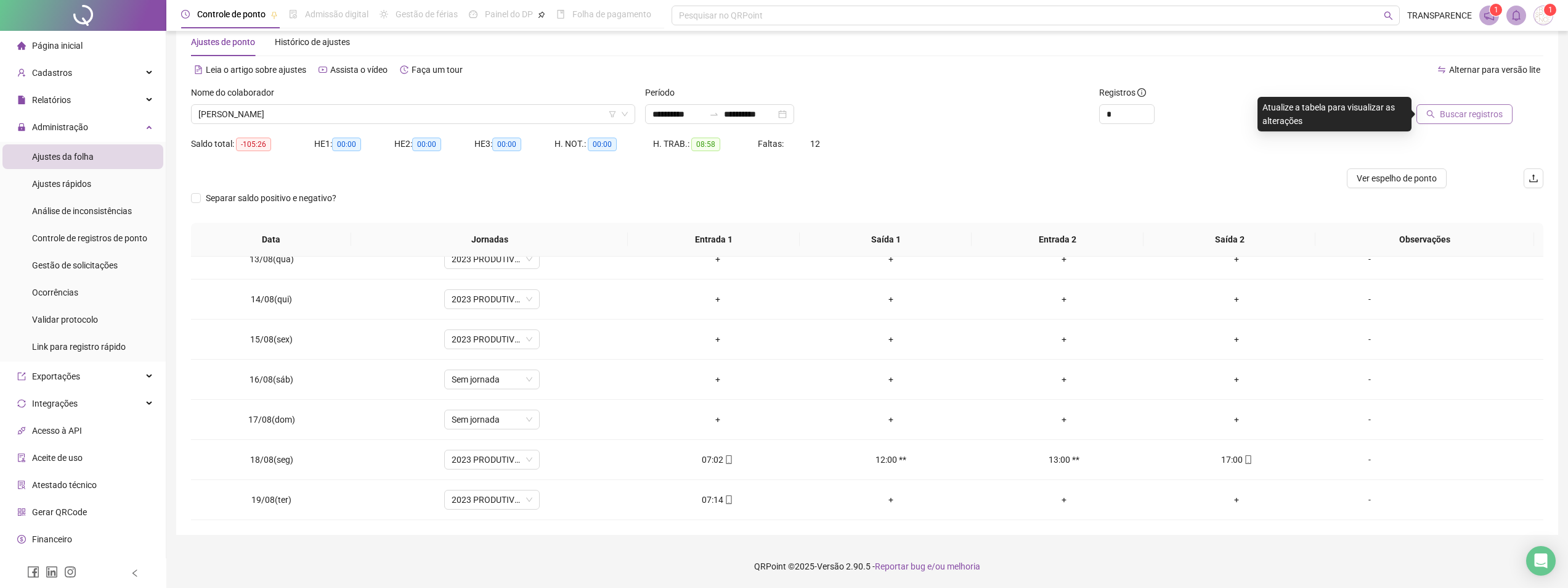
click at [1479, 121] on button "Buscar registros" at bounding box center [1465, 114] width 96 height 20
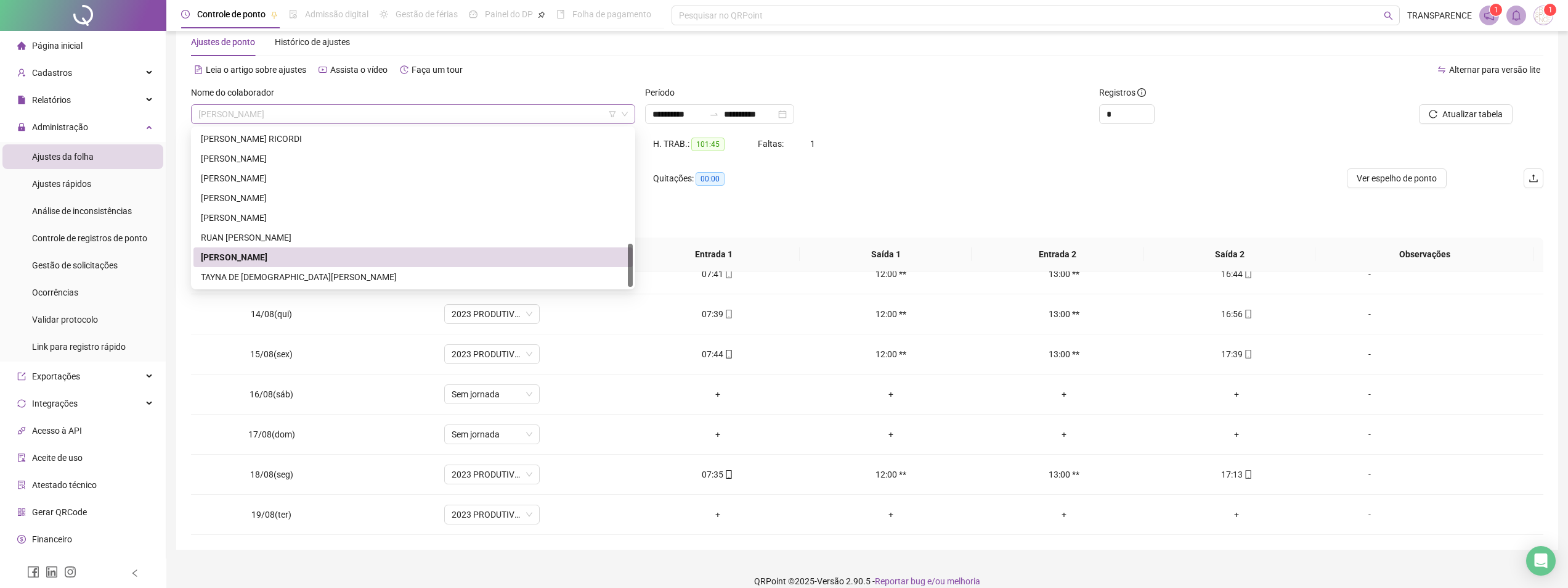
click at [384, 115] on span "[PERSON_NAME]" at bounding box center [413, 114] width 429 height 19
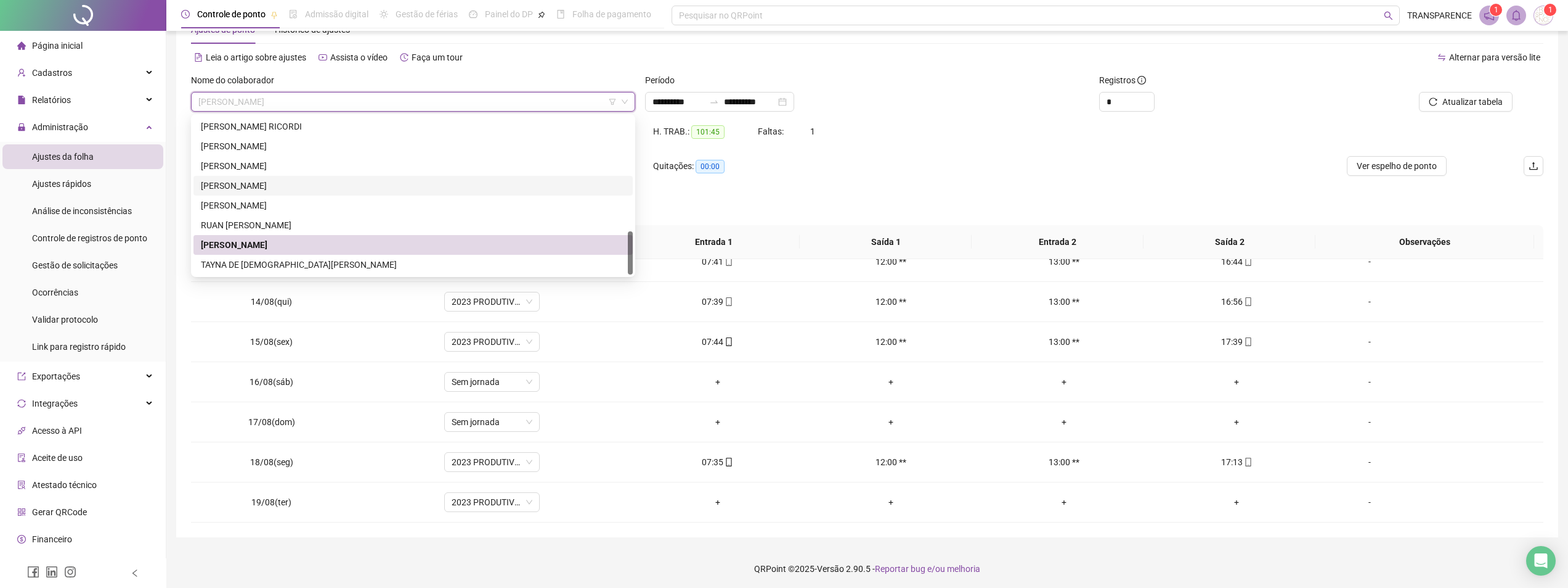
scroll to position [42, 0]
click at [278, 259] on div "TAYNA DE [DEMOGRAPHIC_DATA][PERSON_NAME]" at bounding box center [413, 263] width 424 height 14
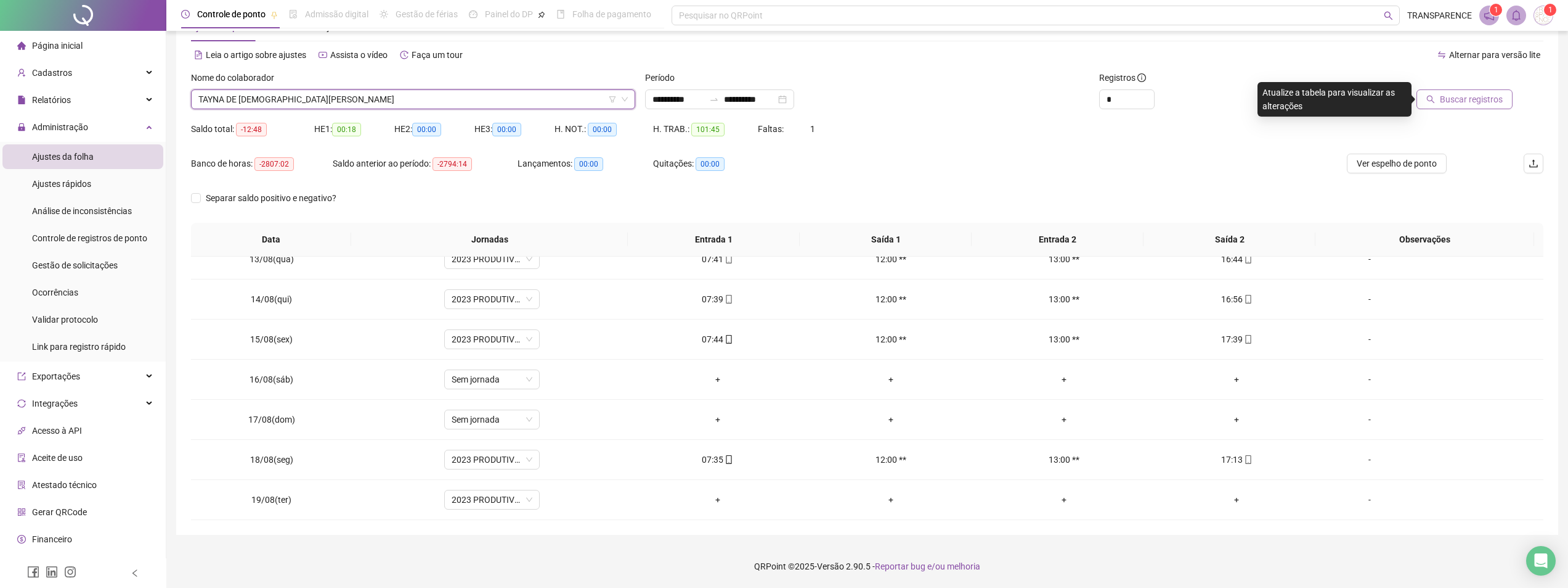
click at [1465, 95] on span "Buscar registros" at bounding box center [1472, 99] width 63 height 14
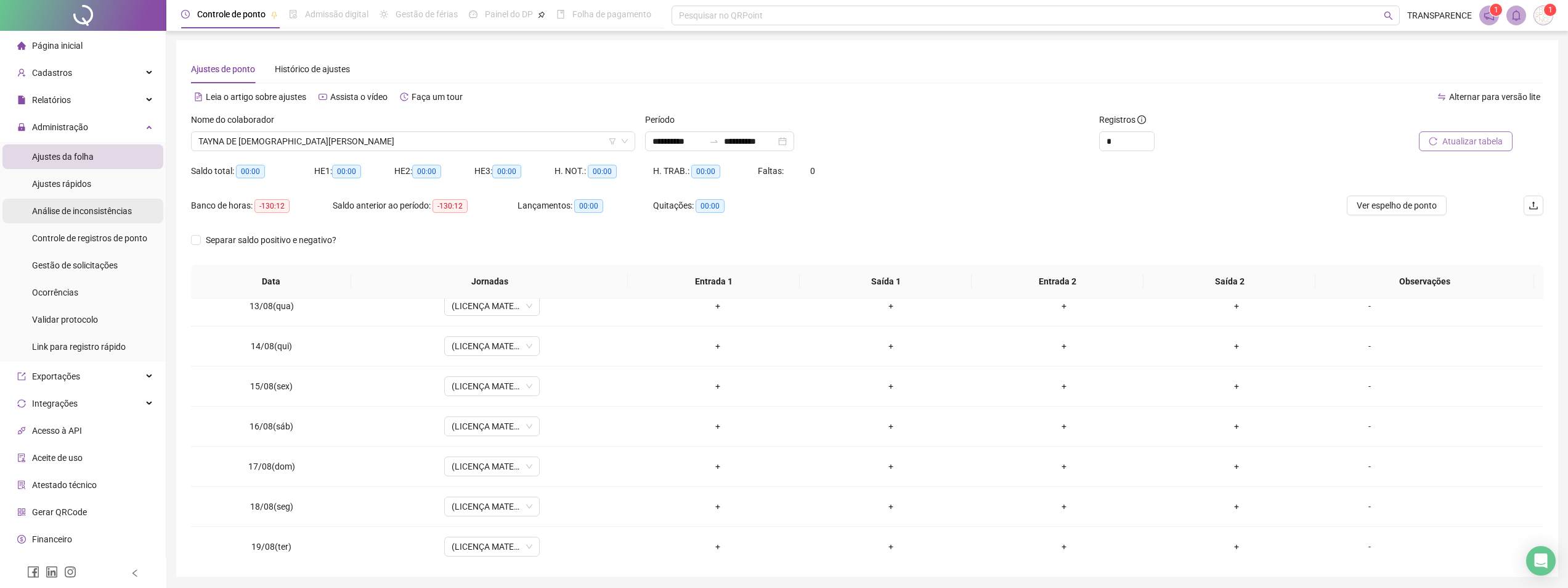
scroll to position [0, 0]
click at [107, 42] on li "Página inicial" at bounding box center [84, 45] width 161 height 25
